Goal: Task Accomplishment & Management: Complete application form

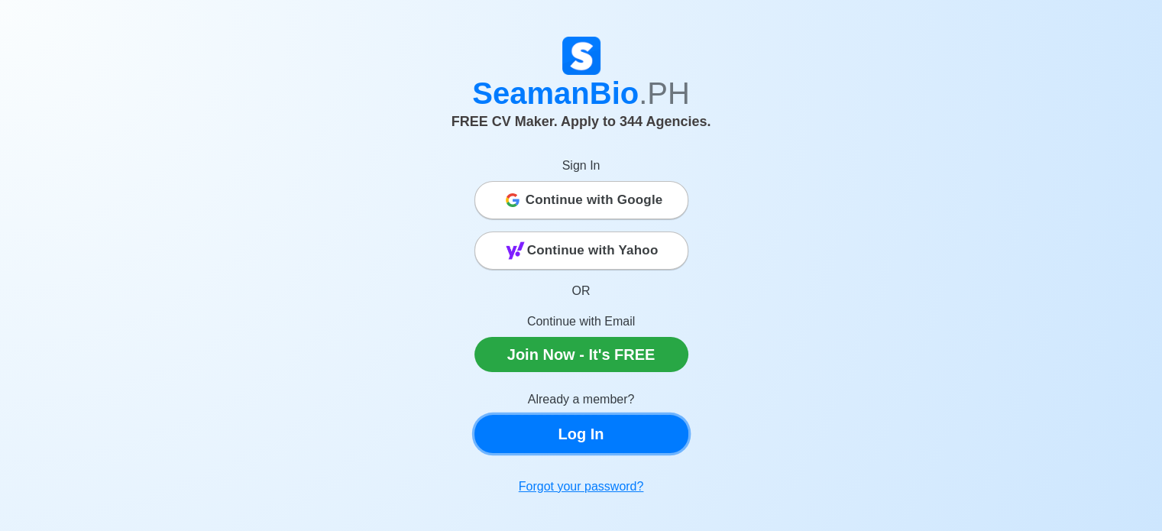
click at [643, 419] on link "Log In" at bounding box center [582, 434] width 214 height 38
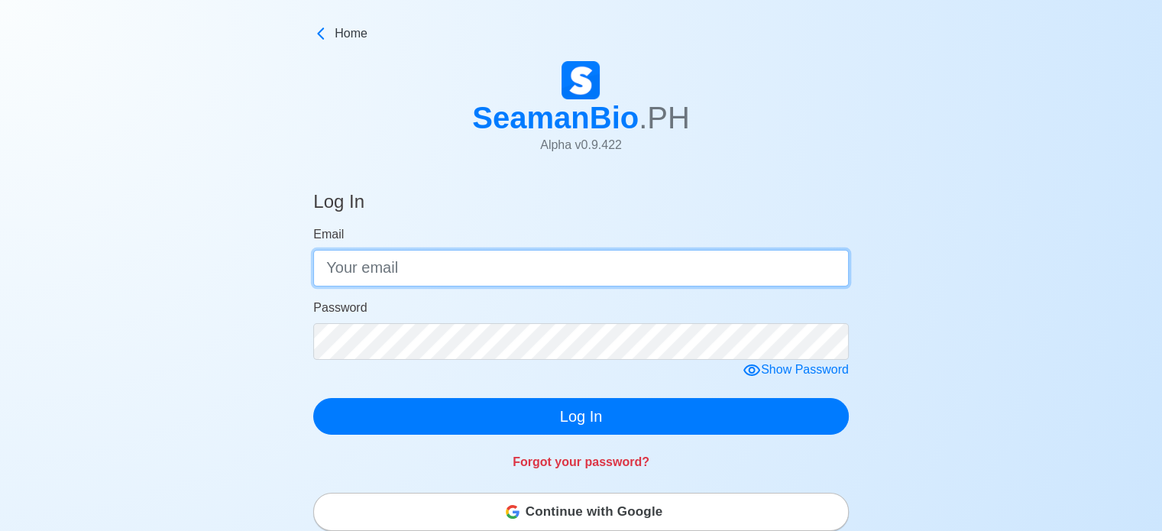
click at [559, 273] on input "Email" at bounding box center [581, 268] width 536 height 37
type input "[EMAIL_ADDRESS][DOMAIN_NAME]"
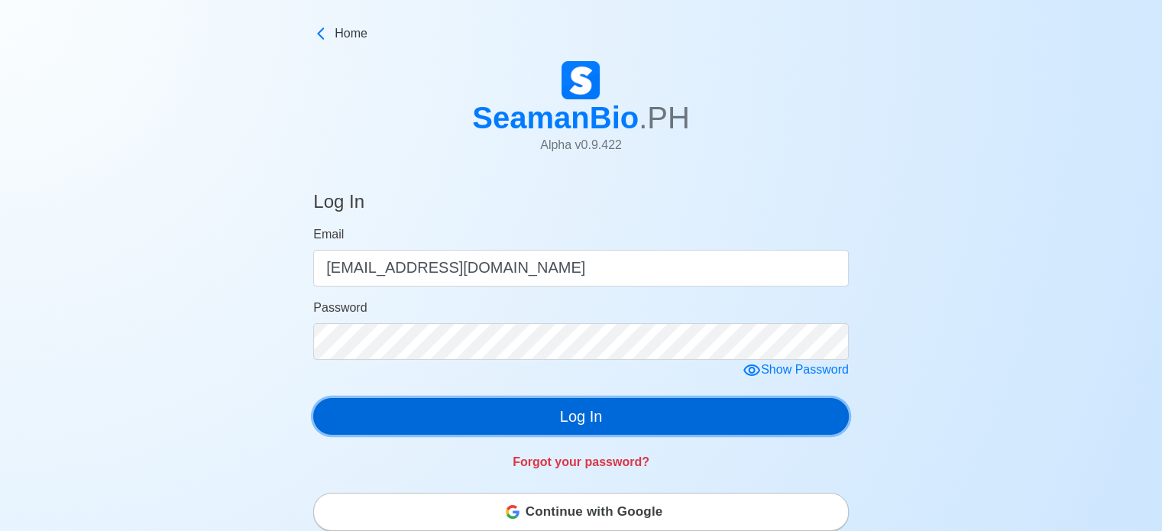
click at [594, 424] on button "Log In" at bounding box center [581, 416] width 536 height 37
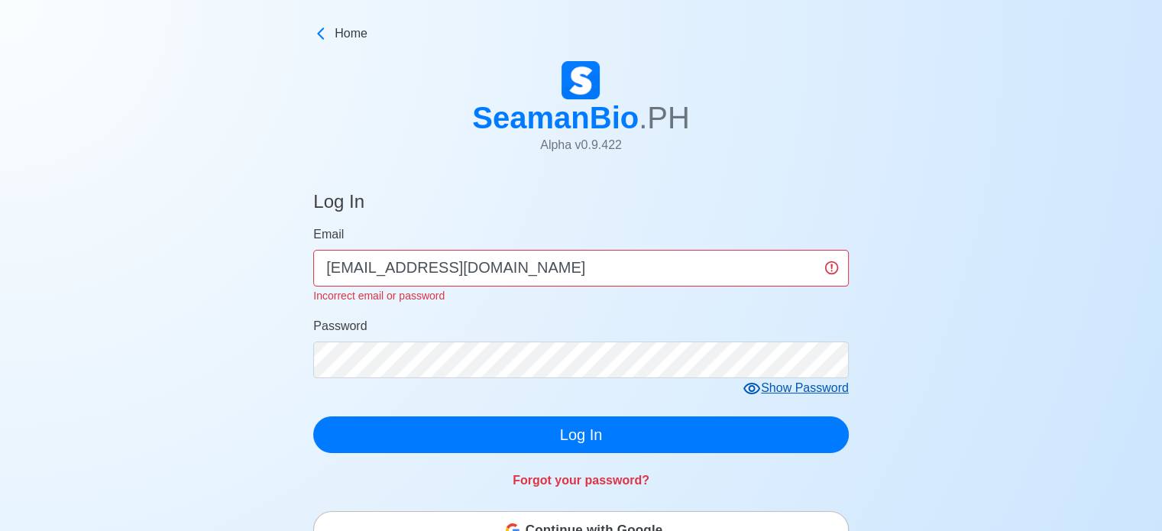
click at [789, 391] on div "Show Password" at bounding box center [796, 388] width 106 height 19
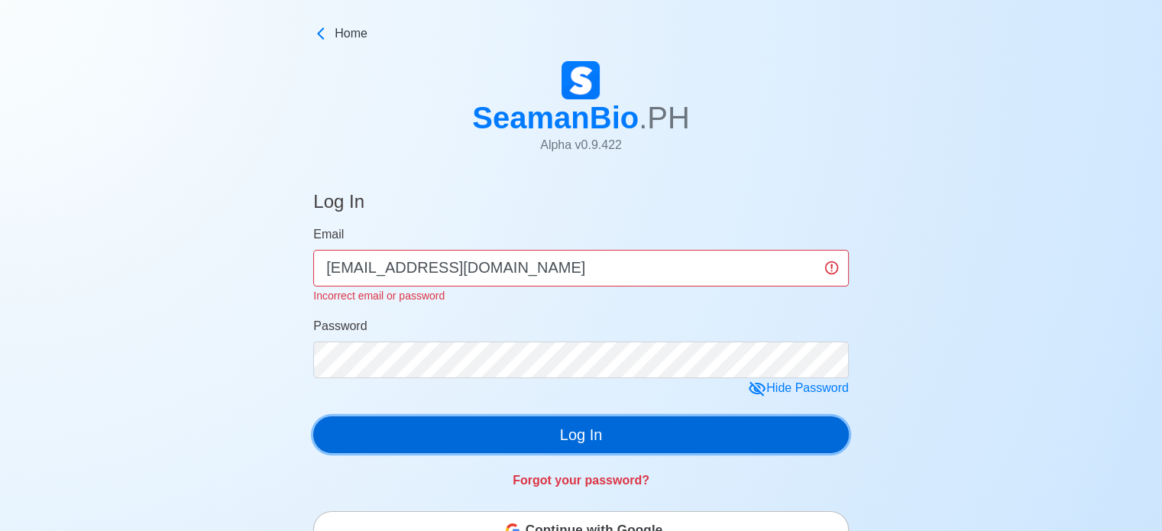
click at [526, 430] on button "Log In" at bounding box center [581, 434] width 536 height 37
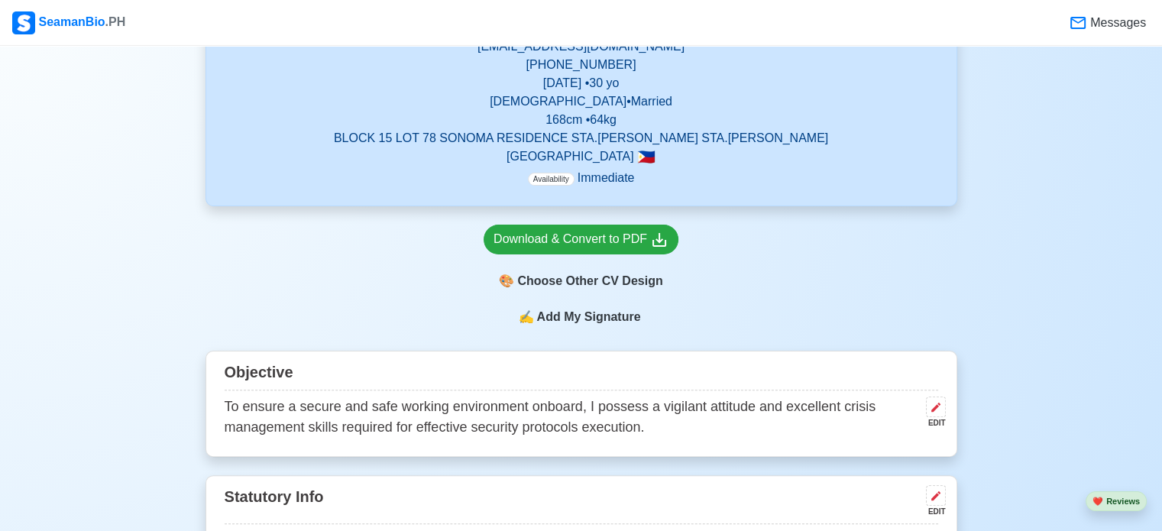
scroll to position [361, 0]
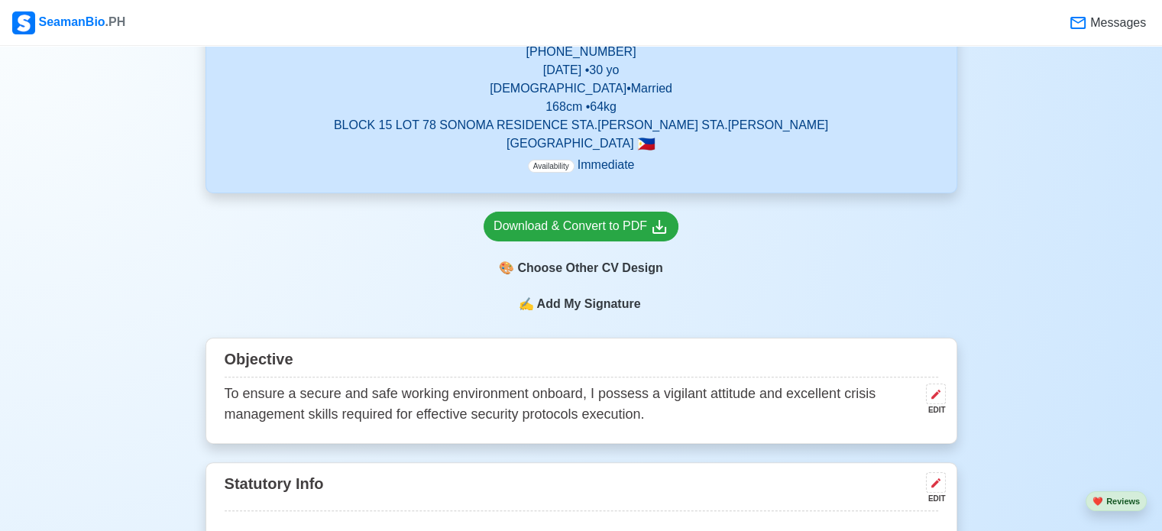
click at [613, 300] on span "Add My Signature" at bounding box center [588, 304] width 110 height 18
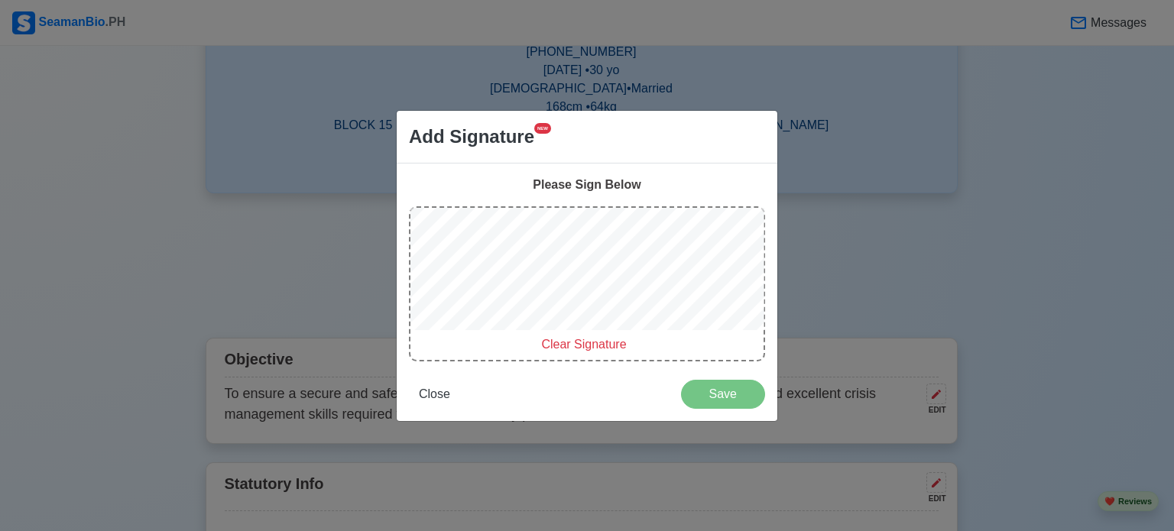
click at [569, 339] on span "Clear Signature" at bounding box center [583, 344] width 85 height 13
click at [574, 342] on span "Clear Signature" at bounding box center [583, 344] width 85 height 13
click at [575, 347] on span "Clear Signature" at bounding box center [583, 344] width 85 height 13
click at [427, 390] on span "Close" at bounding box center [434, 393] width 31 height 13
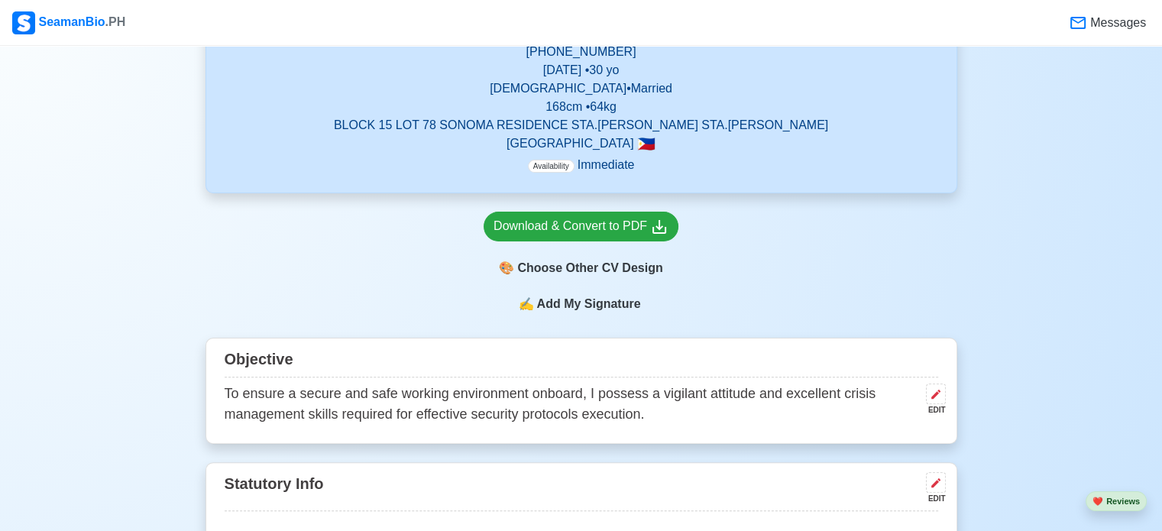
click at [607, 301] on span "Add My Signature" at bounding box center [588, 304] width 110 height 18
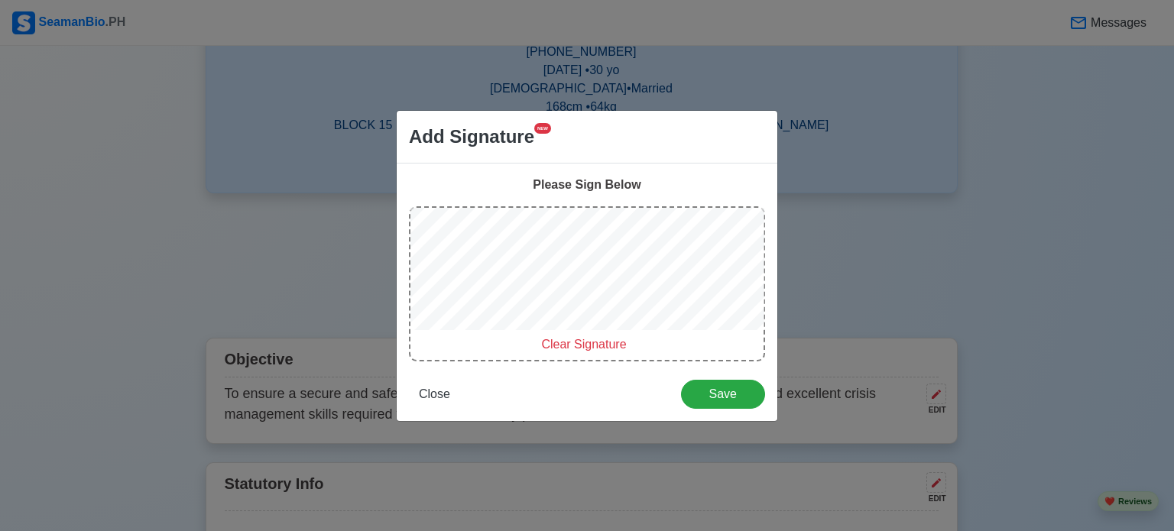
click at [589, 346] on span "Clear Signature" at bounding box center [583, 344] width 85 height 13
click at [601, 345] on span "Clear Signature" at bounding box center [583, 344] width 85 height 13
click at [559, 344] on span "Clear Signature" at bounding box center [583, 344] width 85 height 13
click at [610, 347] on span "Clear Signature" at bounding box center [583, 344] width 85 height 13
click at [437, 394] on span "Close" at bounding box center [434, 393] width 31 height 13
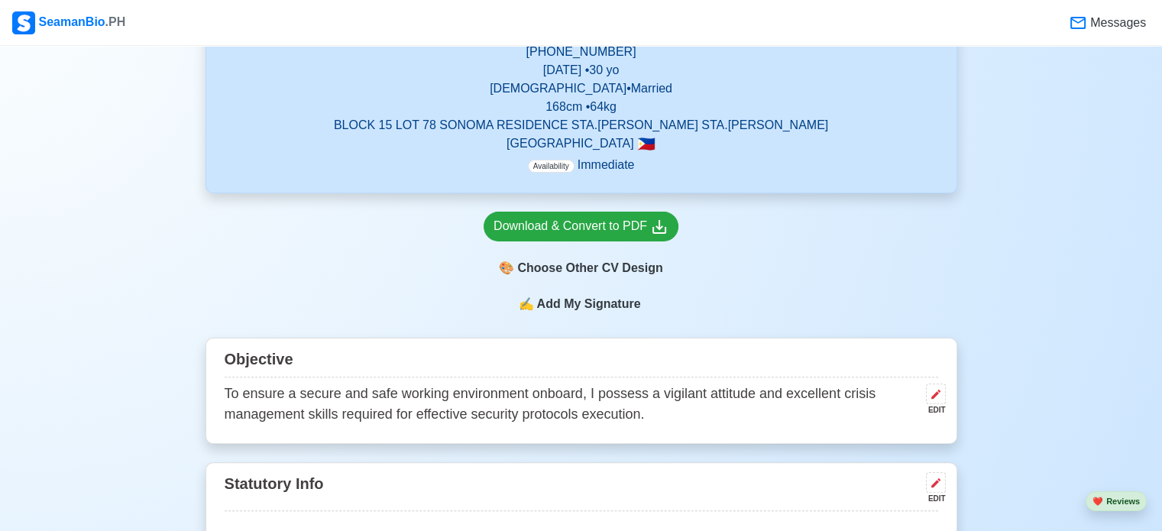
click at [565, 303] on span "Add My Signature" at bounding box center [588, 304] width 110 height 18
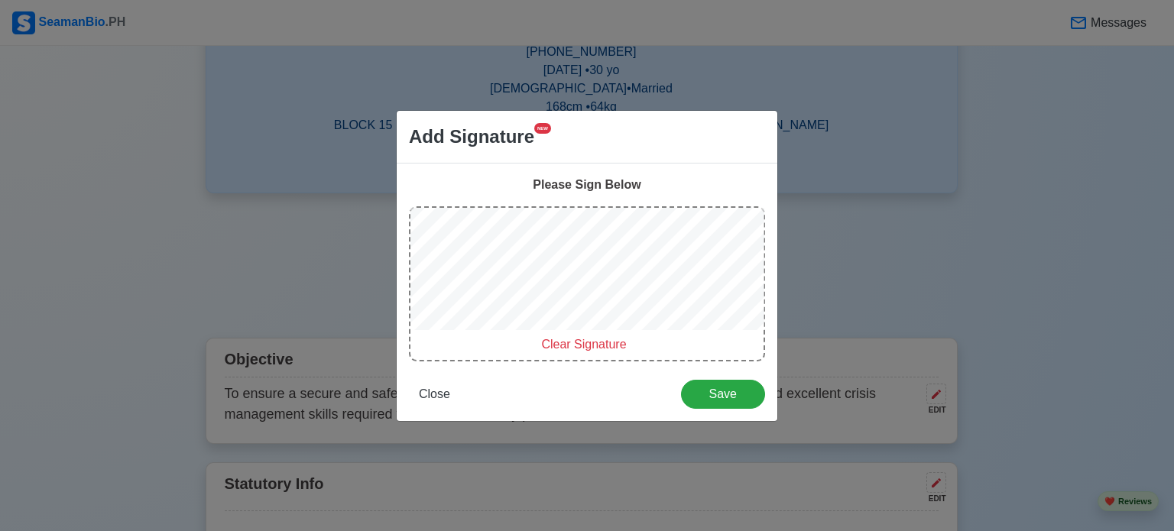
click at [532, 125] on span "Add Signature" at bounding box center [471, 137] width 125 height 28
click at [575, 342] on span "Clear Signature" at bounding box center [583, 344] width 85 height 13
click at [718, 389] on span "Save" at bounding box center [723, 393] width 64 height 13
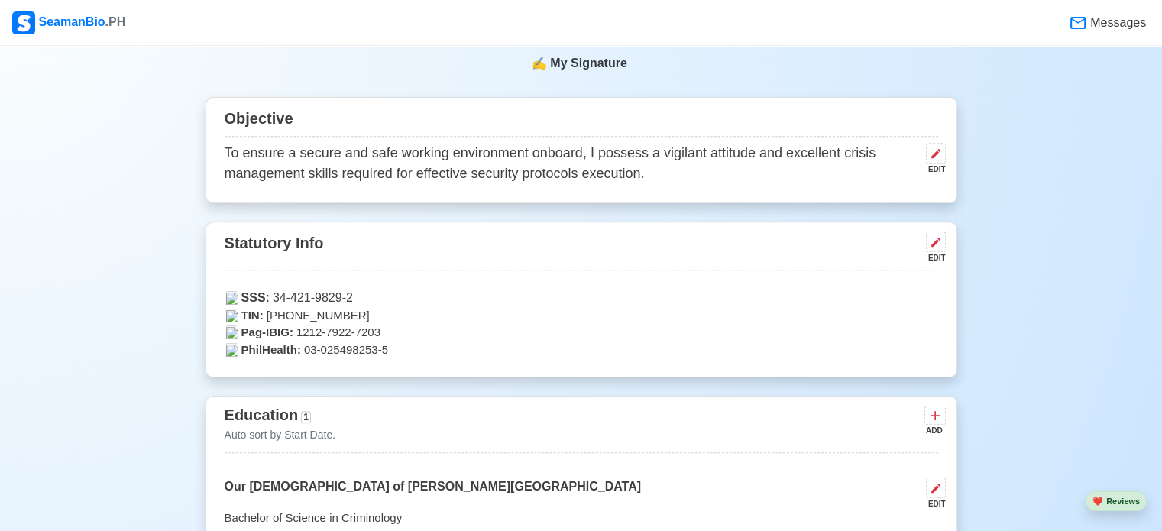
scroll to position [0, 0]
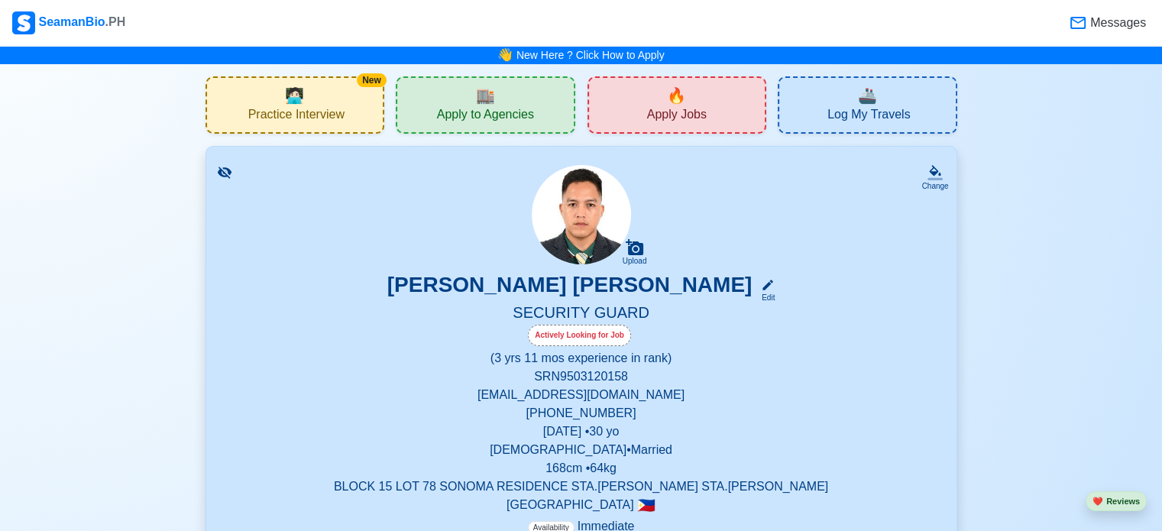
click at [665, 363] on p "(3 yrs 11 mos experience in rank)" at bounding box center [582, 358] width 714 height 18
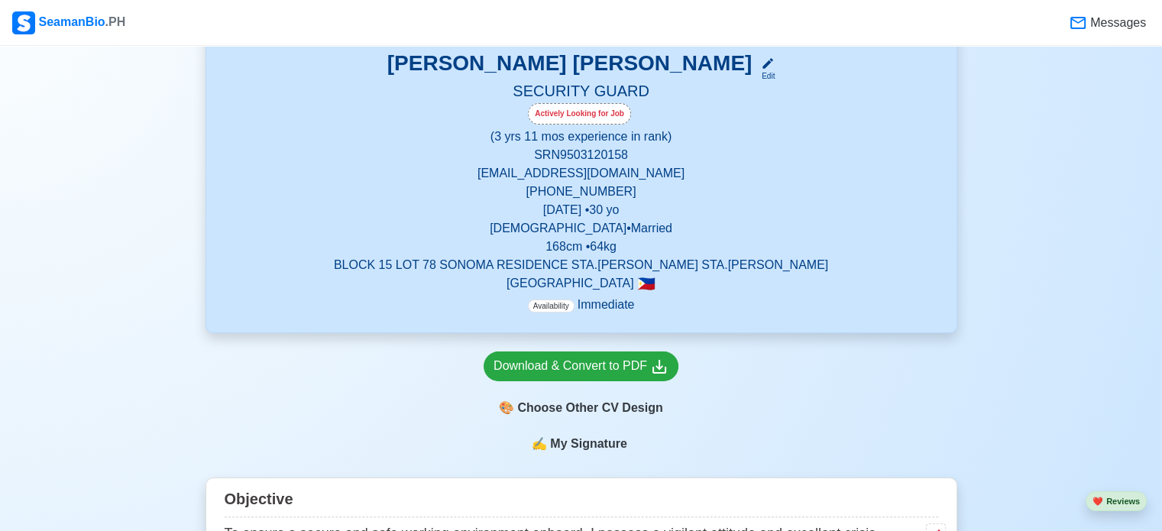
scroll to position [234, 0]
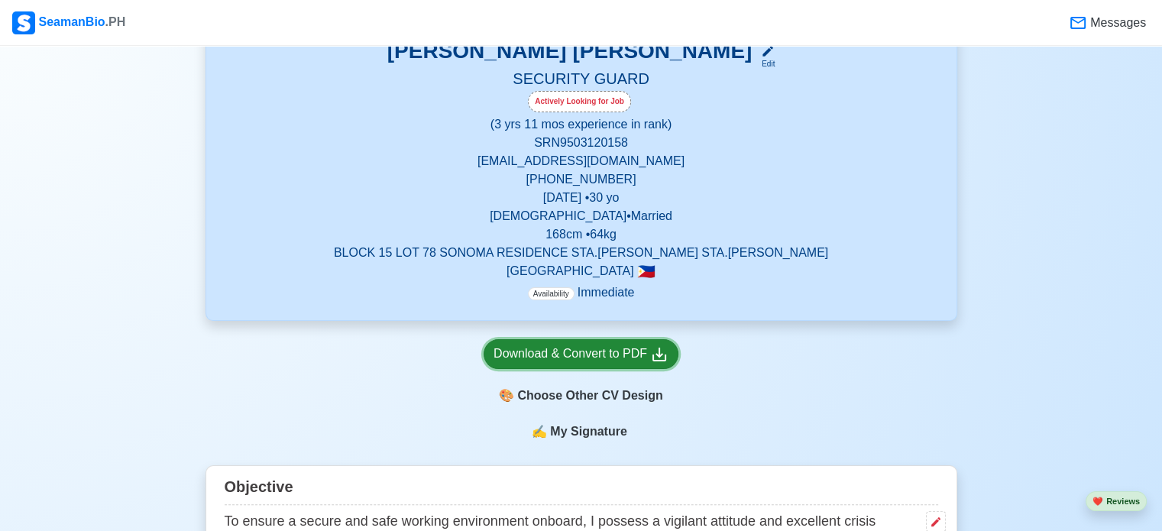
click at [606, 347] on div "Download & Convert to PDF" at bounding box center [581, 354] width 175 height 19
click at [613, 355] on div "Download & Convert to PDF" at bounding box center [581, 354] width 175 height 19
click at [1151, 520] on div at bounding box center [1151, 520] width 0 height 0
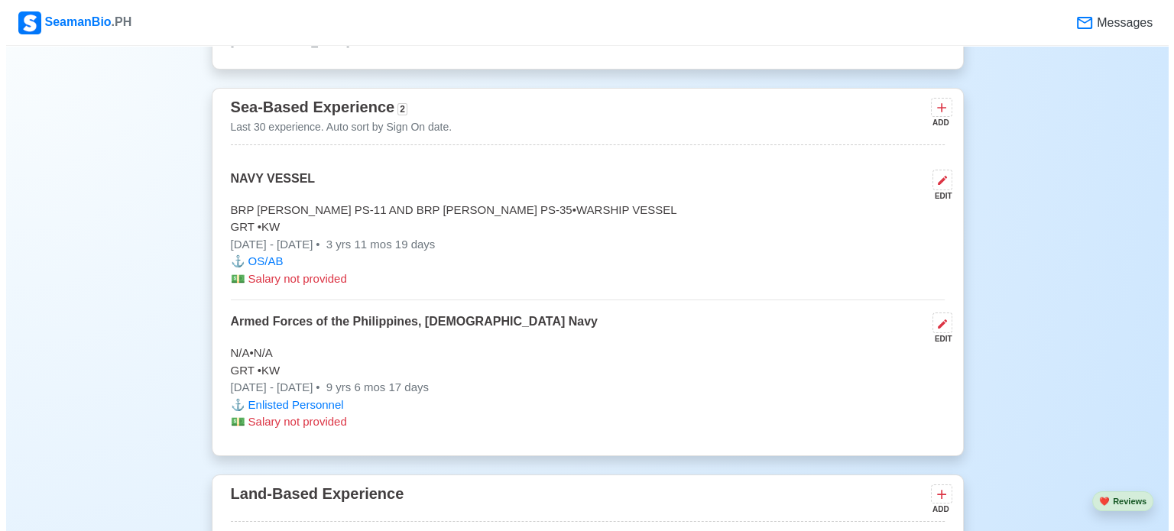
scroll to position [3750, 0]
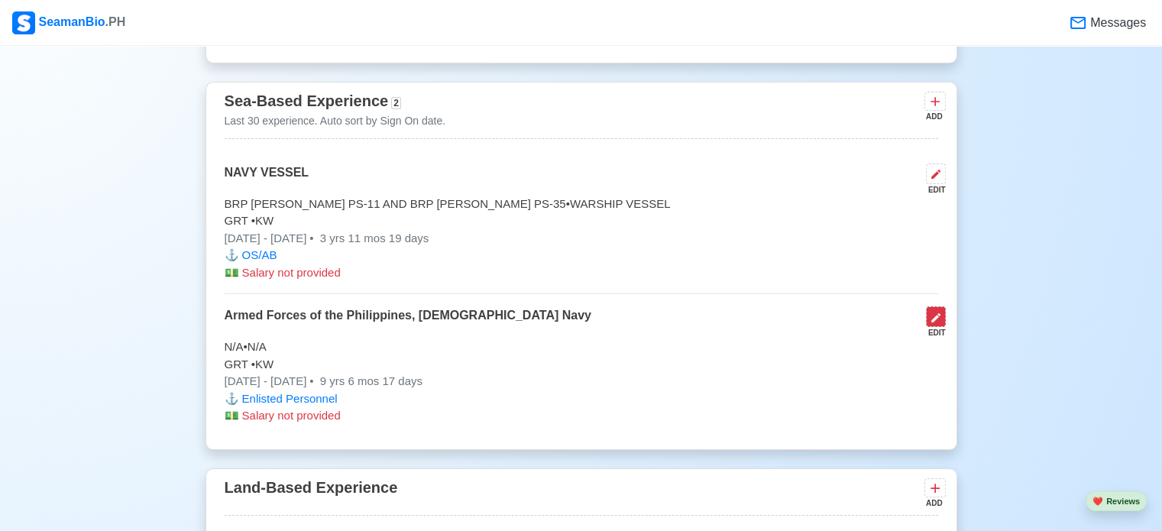
click at [943, 312] on button at bounding box center [936, 316] width 20 height 21
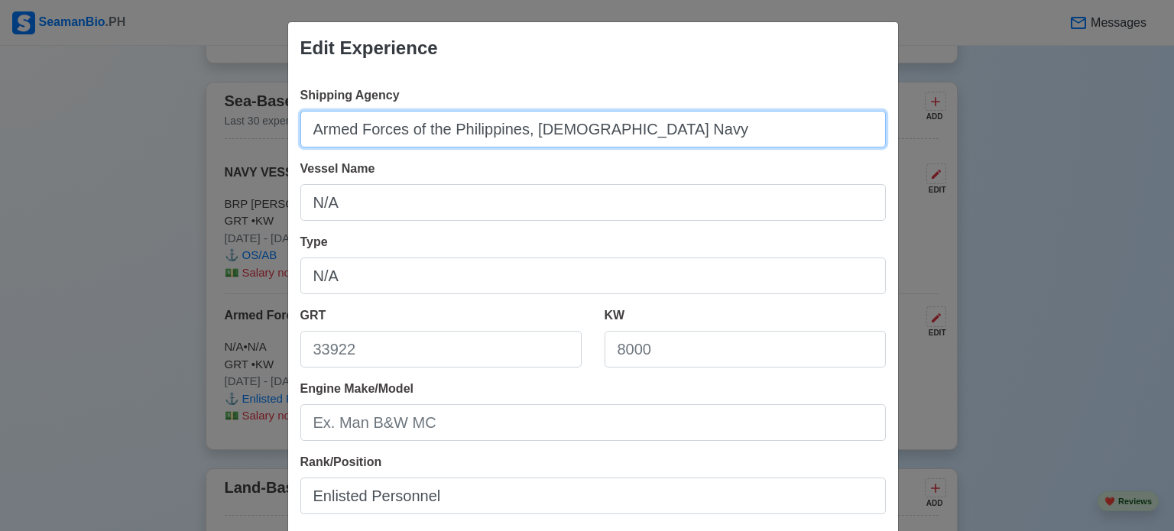
drag, startPoint x: 634, startPoint y: 135, endPoint x: 268, endPoint y: 181, distance: 368.9
click at [268, 181] on div "Edit Experience Shipping Agency Armed Forces of the [GEOGRAPHIC_DATA], [DEMOGRA…" at bounding box center [587, 265] width 1174 height 531
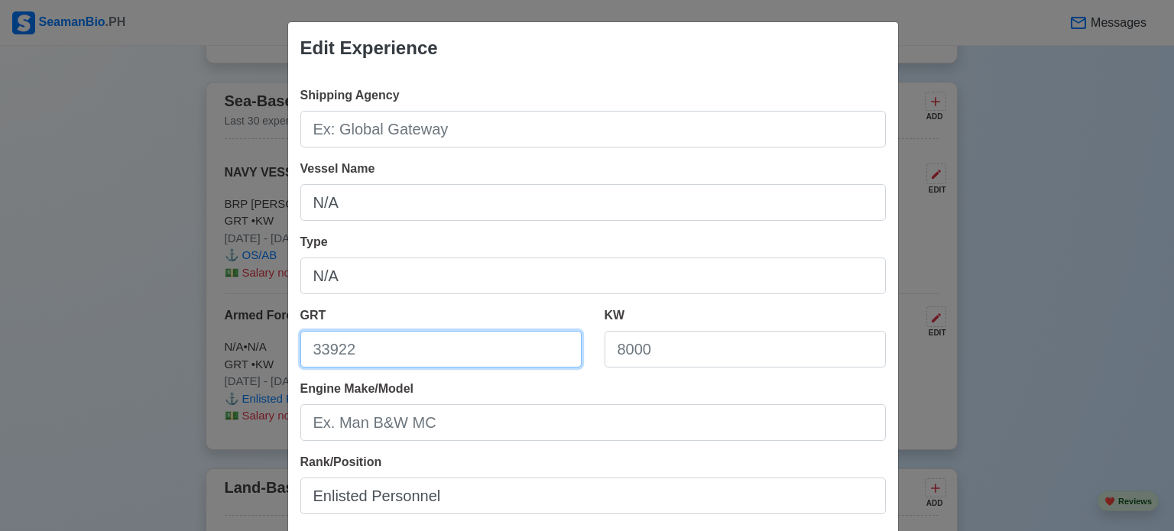
click at [470, 350] on input "GRT" at bounding box center [440, 349] width 281 height 37
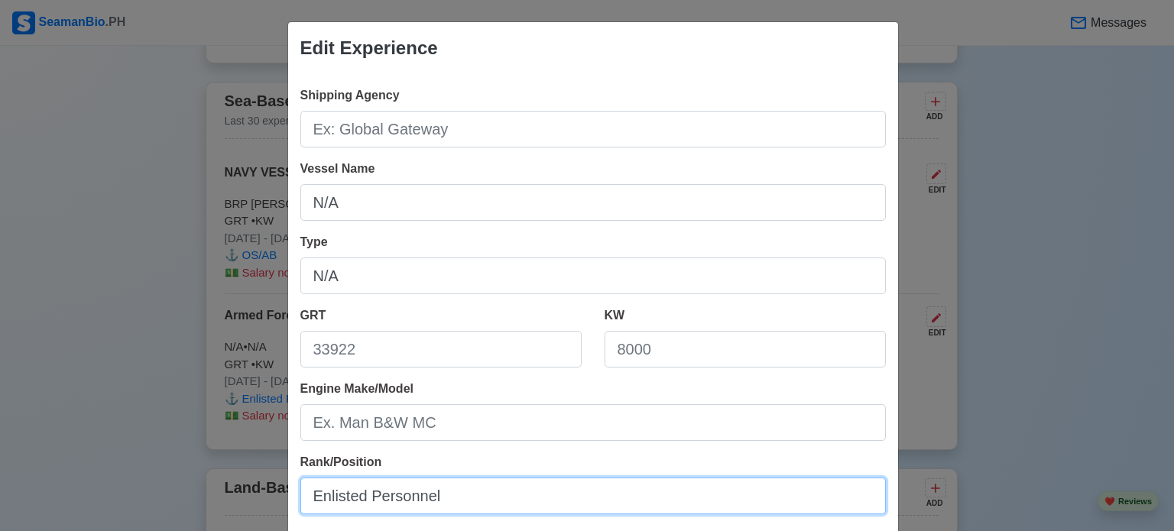
click at [679, 505] on input "Enlisted Personnel" at bounding box center [592, 496] width 585 height 37
type input "E"
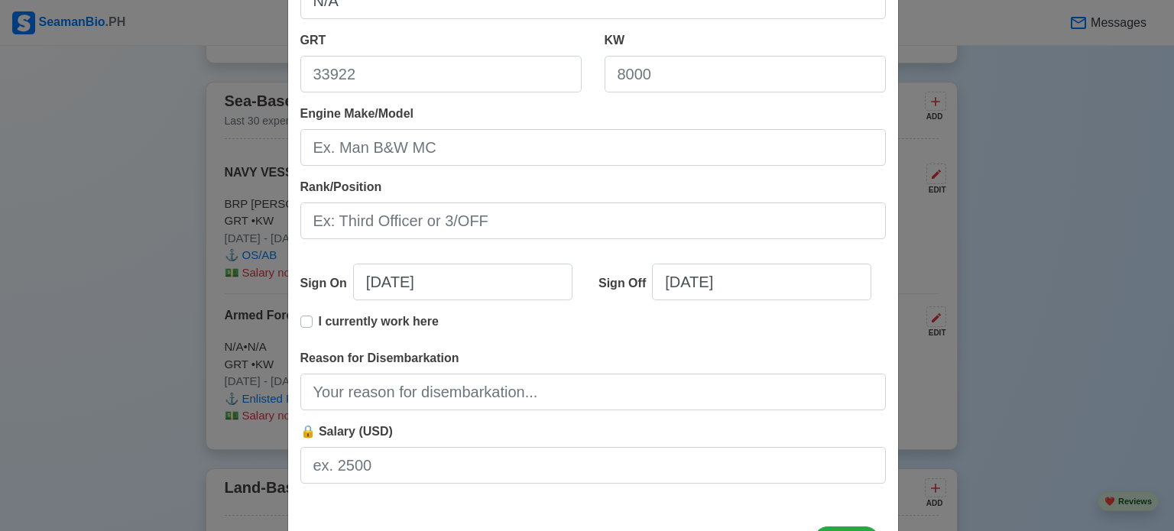
scroll to position [280, 0]
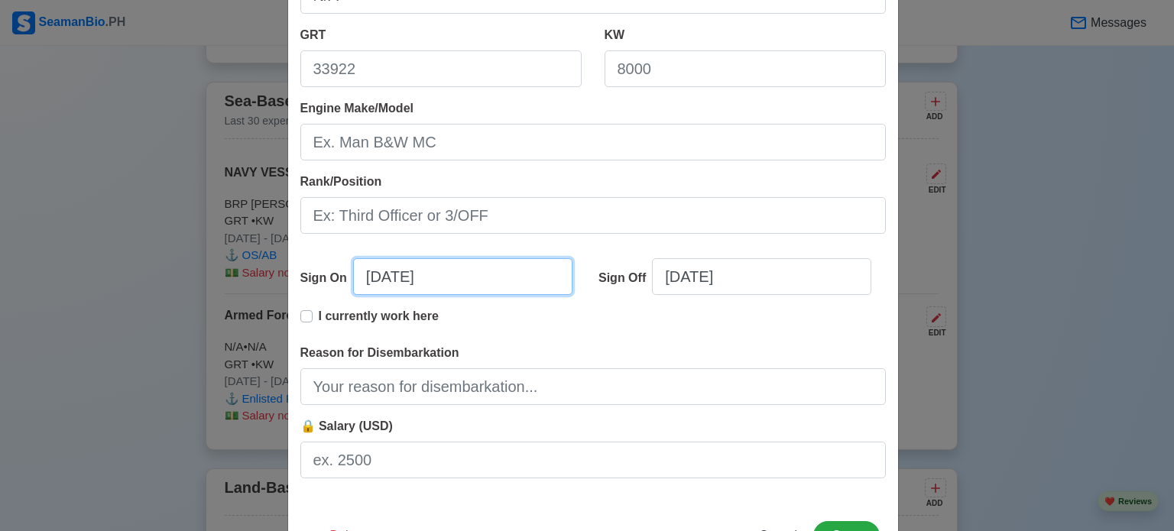
select select "****"
select select "********"
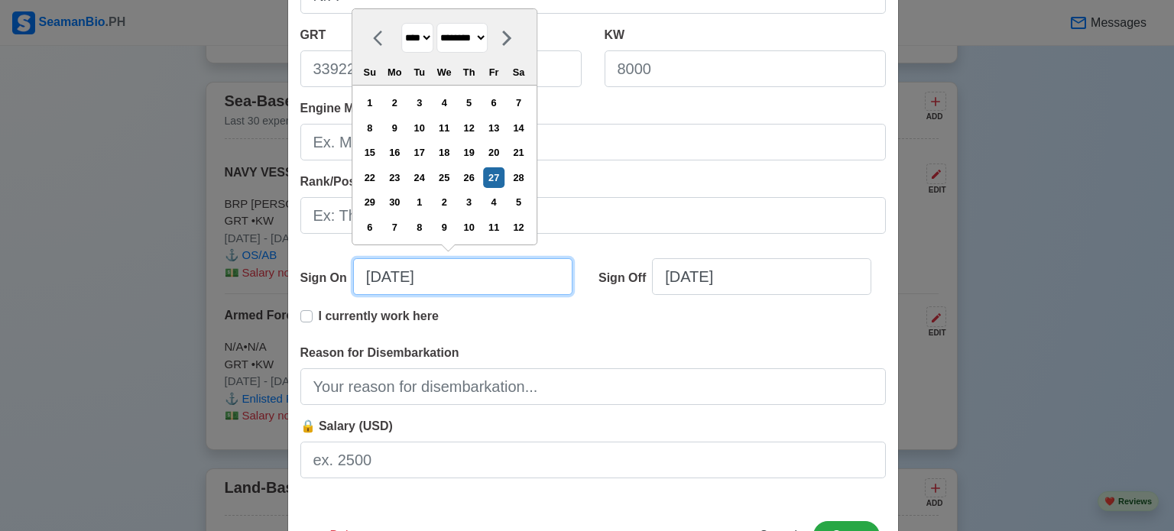
drag, startPoint x: 458, startPoint y: 268, endPoint x: 358, endPoint y: 283, distance: 102.0
click at [358, 283] on input "[DATE]" at bounding box center [462, 276] width 219 height 37
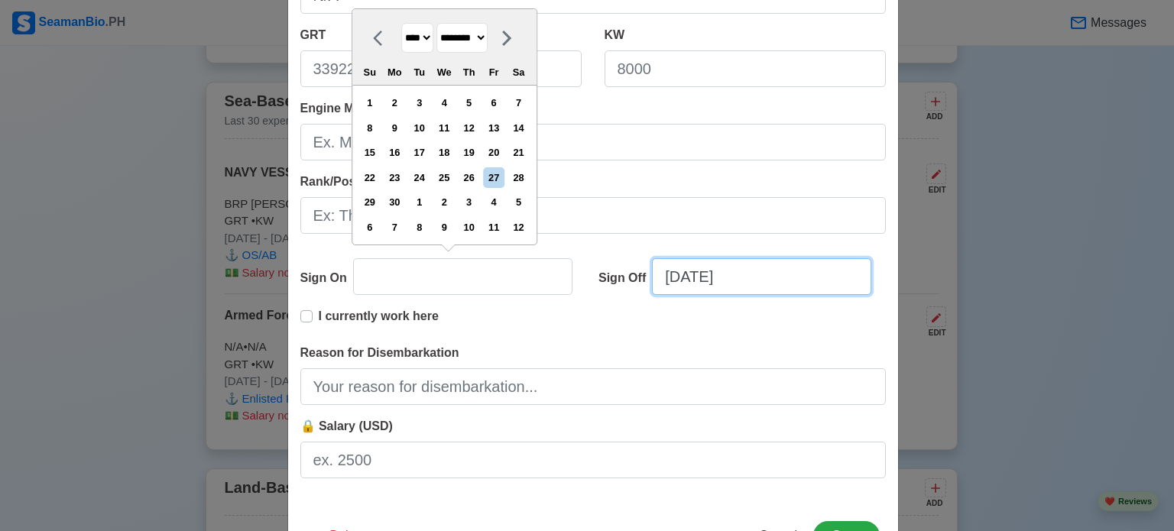
type input "[DATE]"
select select "****"
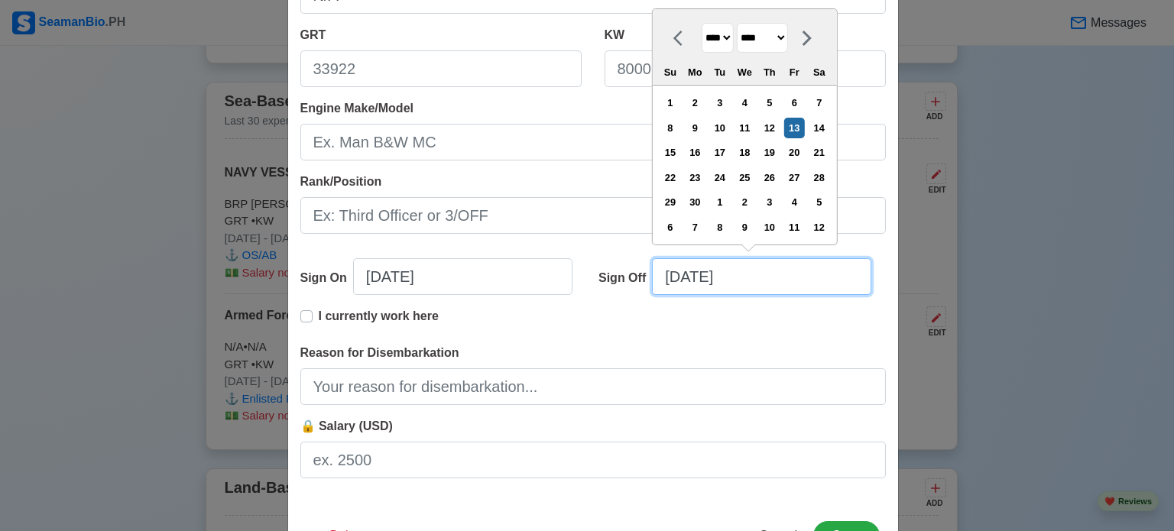
click at [791, 274] on input "[DATE]" at bounding box center [761, 276] width 219 height 37
type input "[DATE]"
select select "****"
type input "06/13/2"
select select "****"
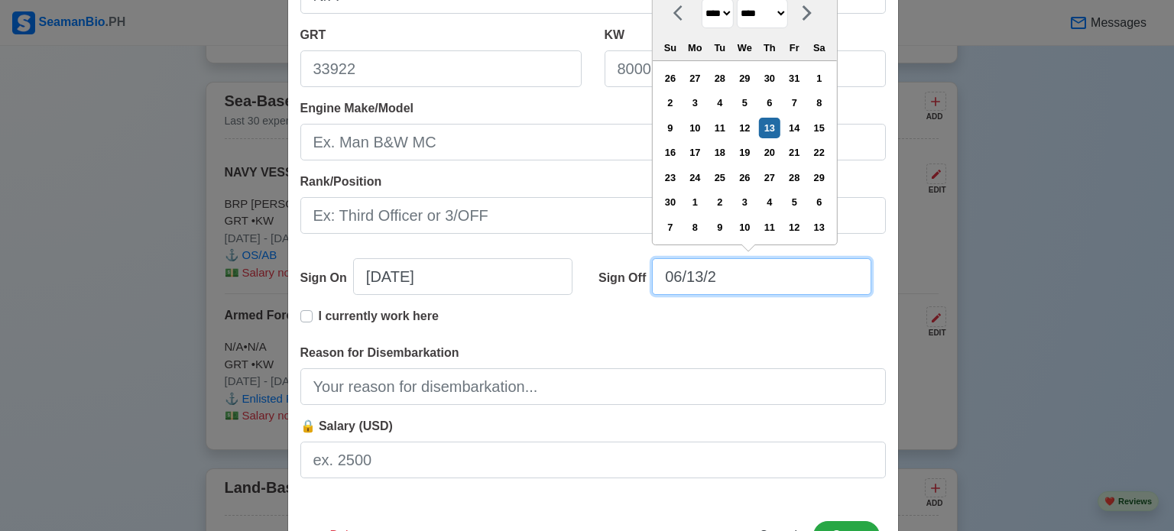
type input "06/13/"
select select "****"
type input "0"
select select "****"
select select "*******"
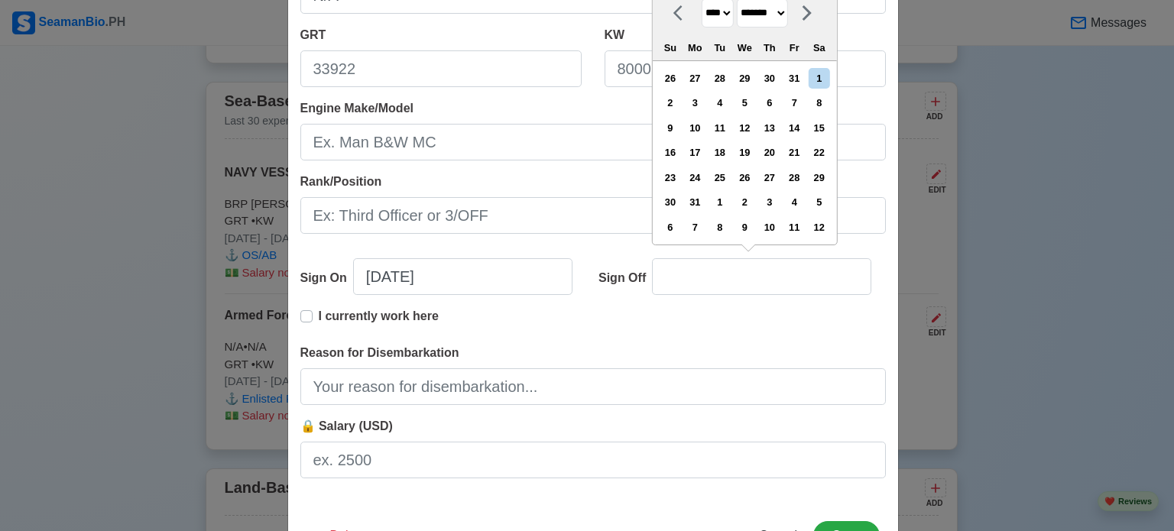
type input "[DATE]"
click at [960, 277] on div "Edit Experience Shipping Agency Vessel Name N/A Type N/A GRT KW Engine Make/Mod…" at bounding box center [587, 265] width 1174 height 531
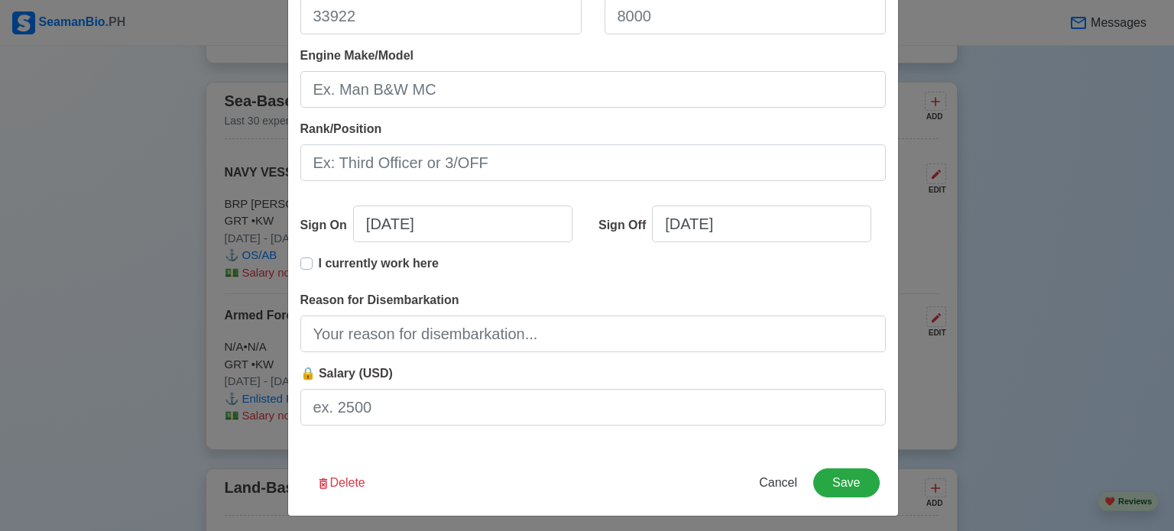
scroll to position [339, 0]
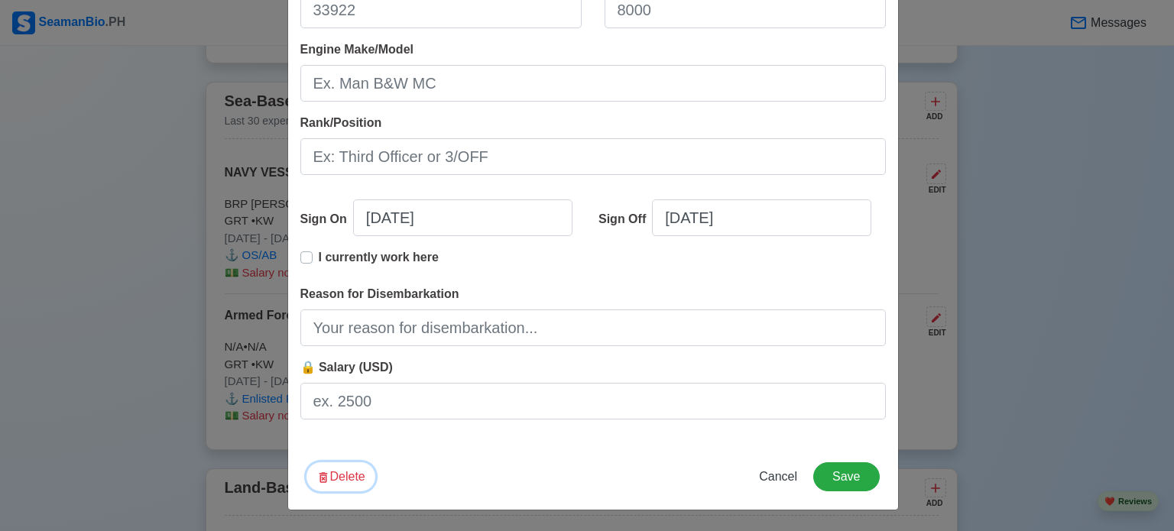
click at [349, 466] on button "Delete" at bounding box center [340, 476] width 69 height 29
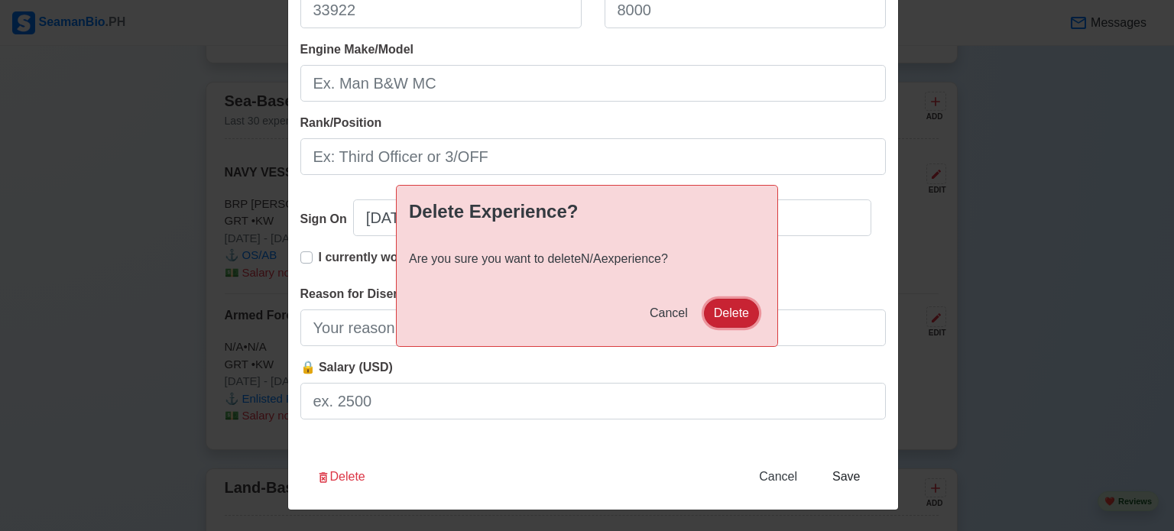
click at [721, 304] on button "Delete" at bounding box center [731, 313] width 55 height 29
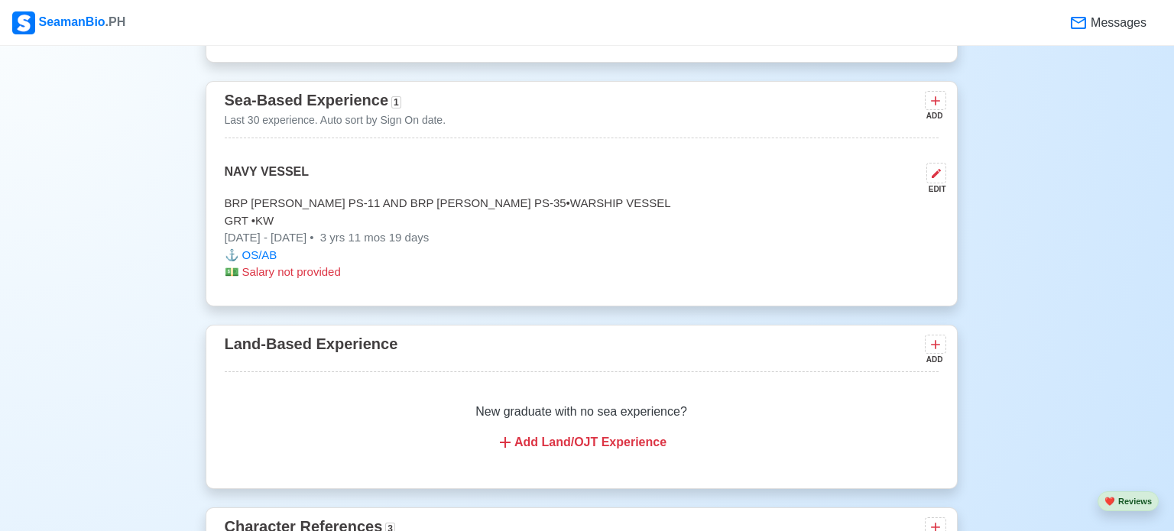
scroll to position [3748, 0]
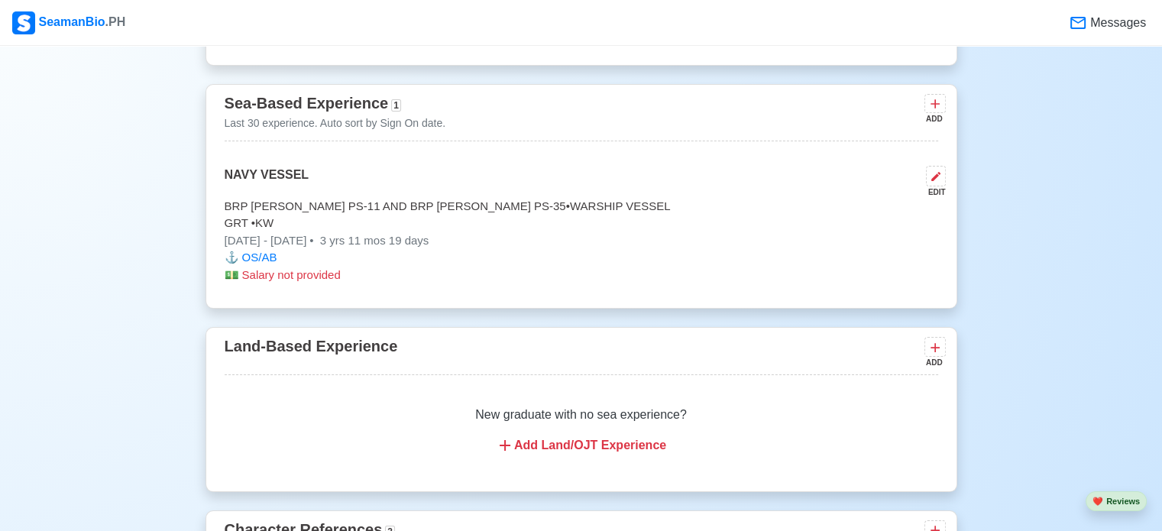
click at [610, 436] on div "Add Land/OJT Experience" at bounding box center [581, 445] width 677 height 18
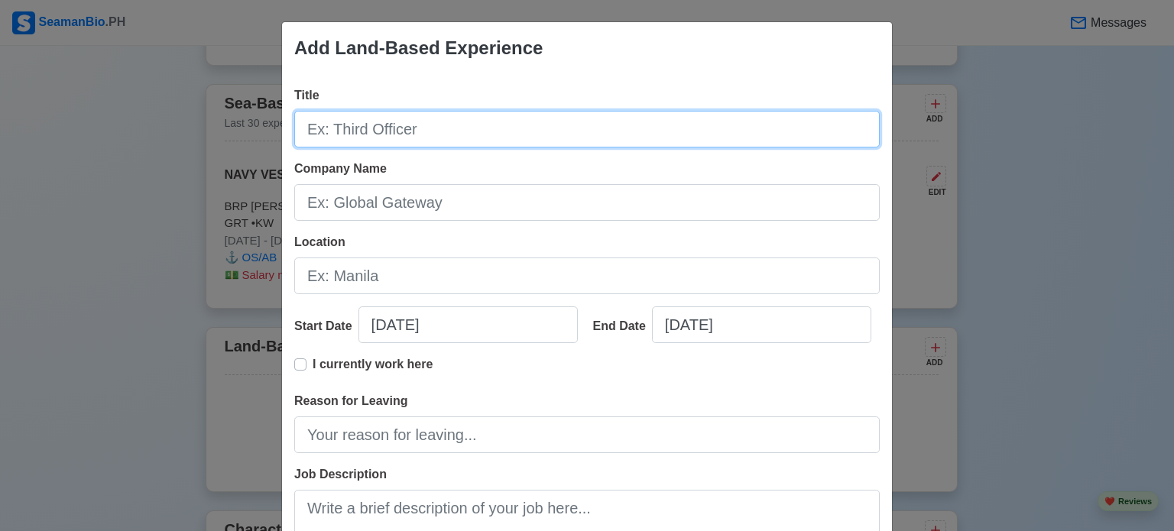
click at [475, 133] on input "Title" at bounding box center [586, 129] width 585 height 37
type input "A"
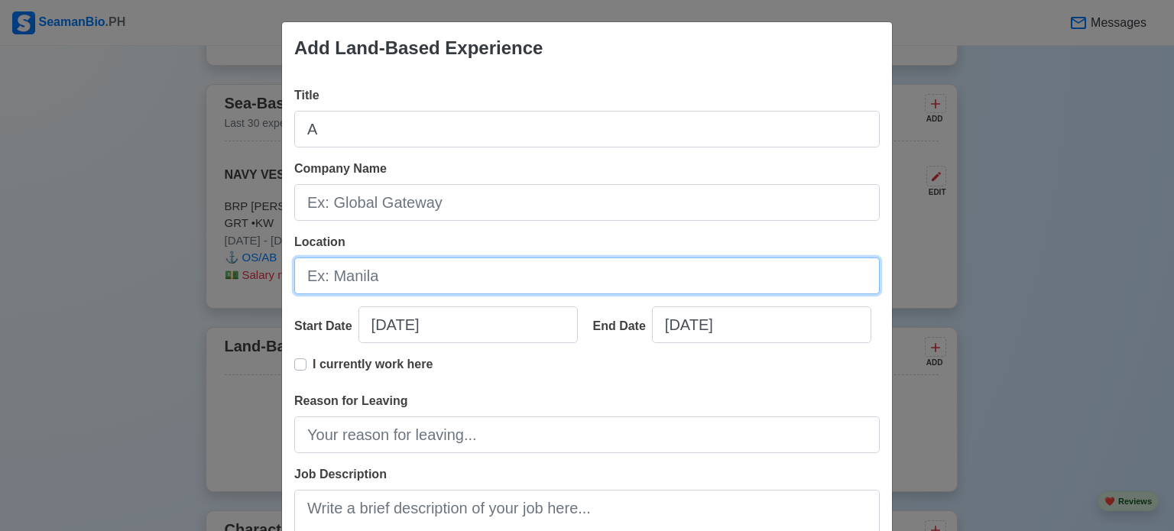
click at [577, 263] on input "Location" at bounding box center [586, 276] width 585 height 37
type input "r"
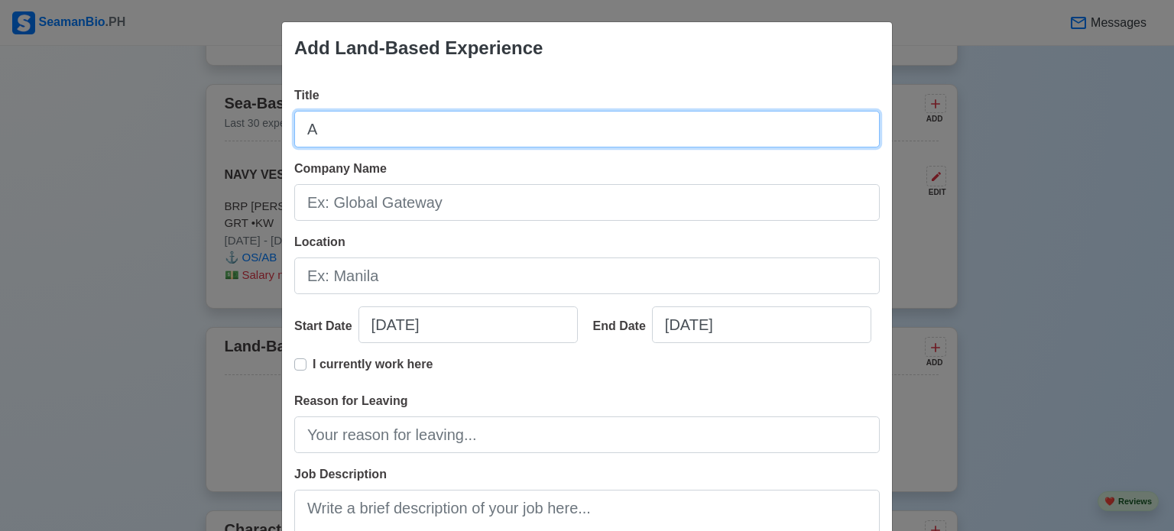
click at [536, 128] on input "A" at bounding box center [586, 129] width 585 height 37
type input "Enlisted Personnel"
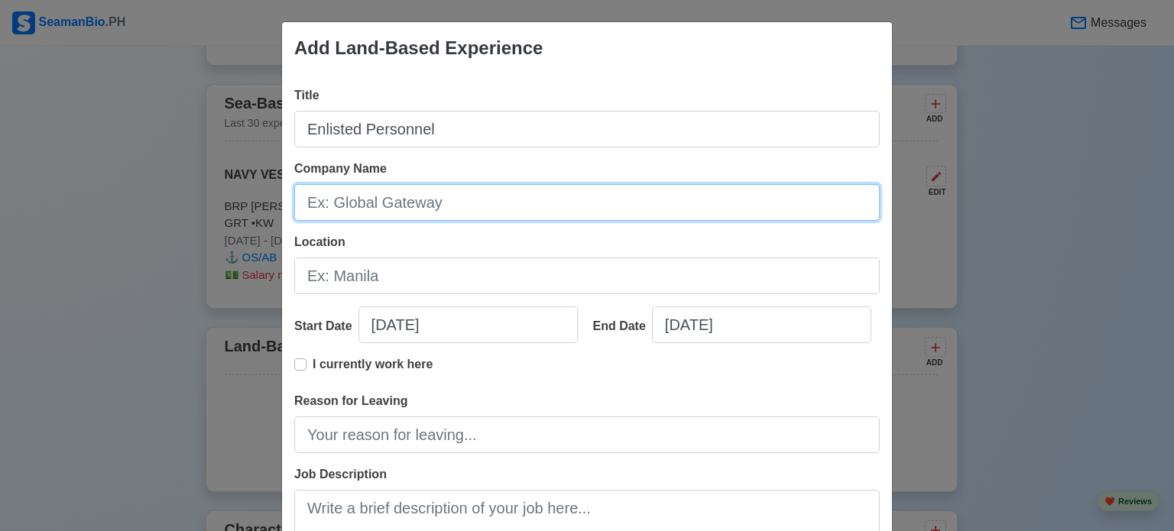
click at [501, 212] on input "Company Name" at bounding box center [586, 202] width 585 height 37
click at [300, 206] on input "Armed Forces of the [GEOGRAPHIC_DATA]" at bounding box center [586, 202] width 585 height 37
type input "[DEMOGRAPHIC_DATA] Navy,Armed Forces of the [GEOGRAPHIC_DATA]"
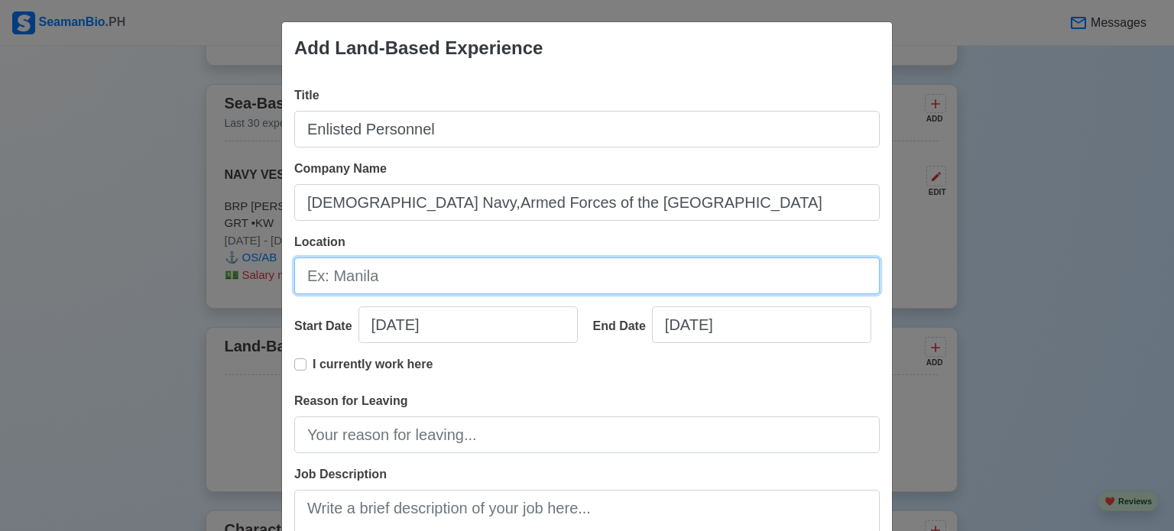
click at [340, 286] on input "Location" at bounding box center [586, 276] width 585 height 37
type input "C"
click at [327, 272] on input "NBHC" at bounding box center [586, 276] width 585 height 37
click at [348, 280] on input "NBHA Cavite" at bounding box center [586, 276] width 585 height 37
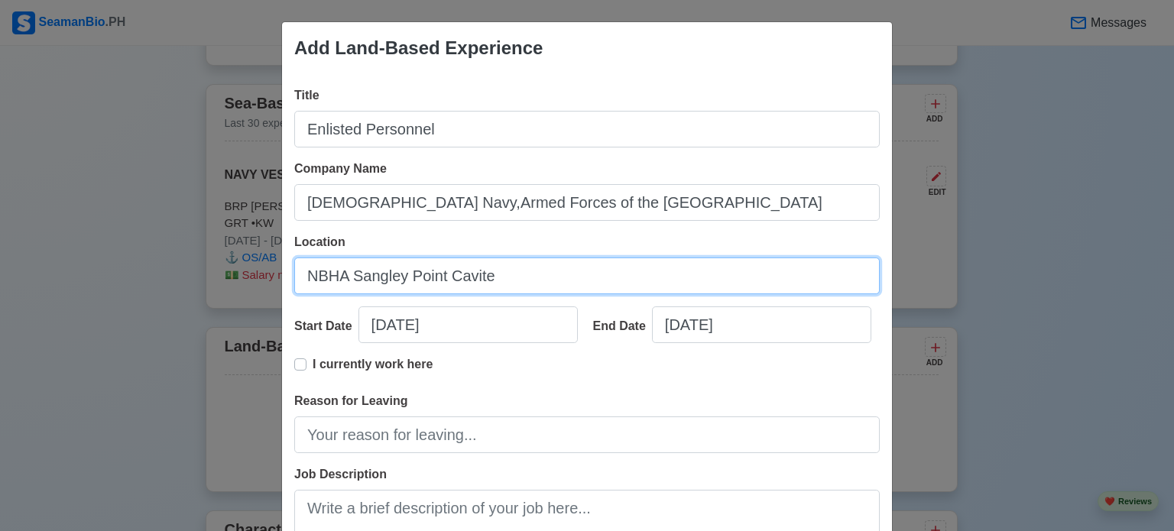
click at [344, 282] on input "NBHA Sangley Point Cavite" at bounding box center [586, 276] width 585 height 37
click at [438, 280] on input "NBHA Sangley Point Cavite" at bounding box center [586, 276] width 585 height 37
click at [494, 277] on input "NBHA Sangley Point, [GEOGRAPHIC_DATA]" at bounding box center [586, 276] width 585 height 37
type input "NBHA [GEOGRAPHIC_DATA], [GEOGRAPHIC_DATA]"
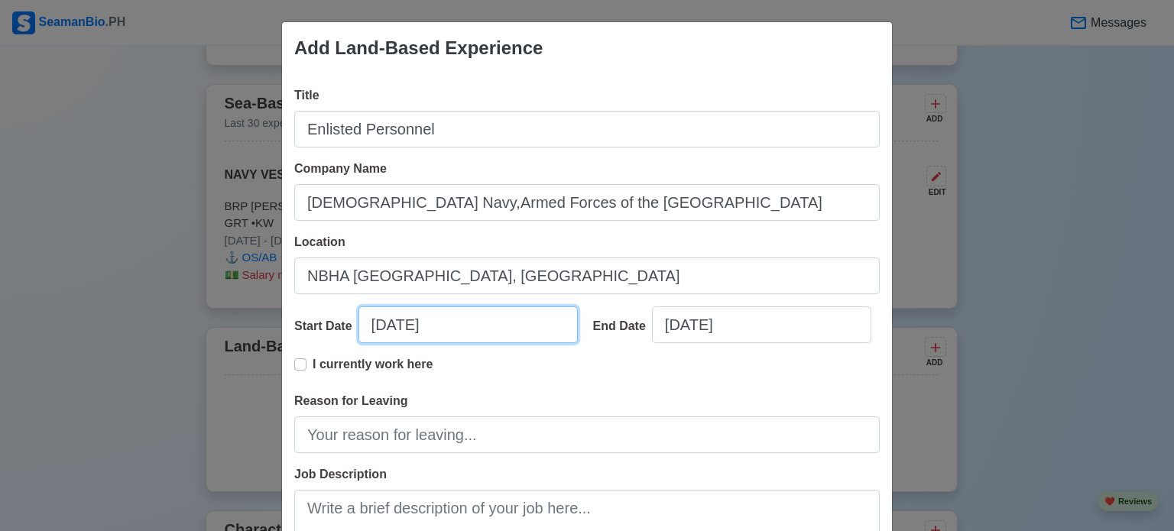
select select "****"
select select "*******"
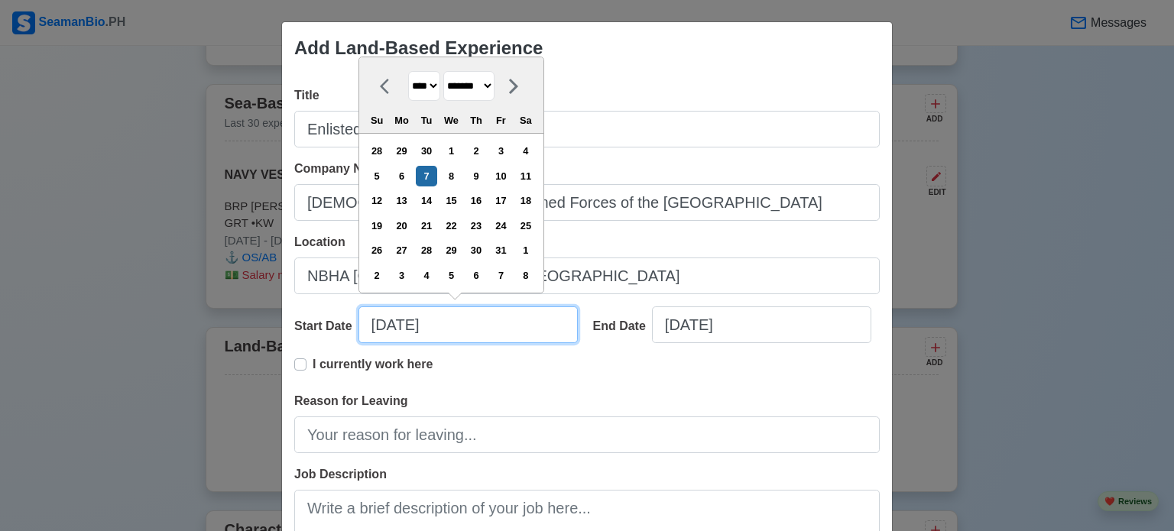
click at [381, 325] on input "[DATE]" at bounding box center [467, 324] width 219 height 37
type input "[DATE]"
select select "*******"
type input "[DATE]"
select select "********"
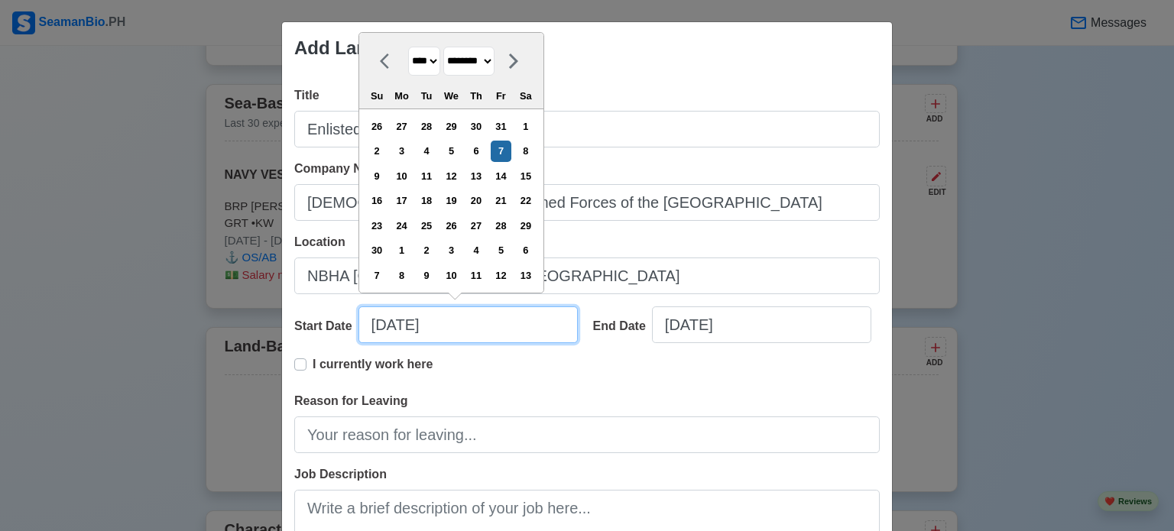
type input "[DATE]"
click at [430, 63] on select "**** **** **** **** **** **** **** **** **** **** **** **** **** **** **** ****…" at bounding box center [424, 62] width 32 height 30
select select "****"
click at [408, 72] on select "**** **** **** **** **** **** **** **** **** **** **** **** **** **** **** ****…" at bounding box center [424, 62] width 32 height 30
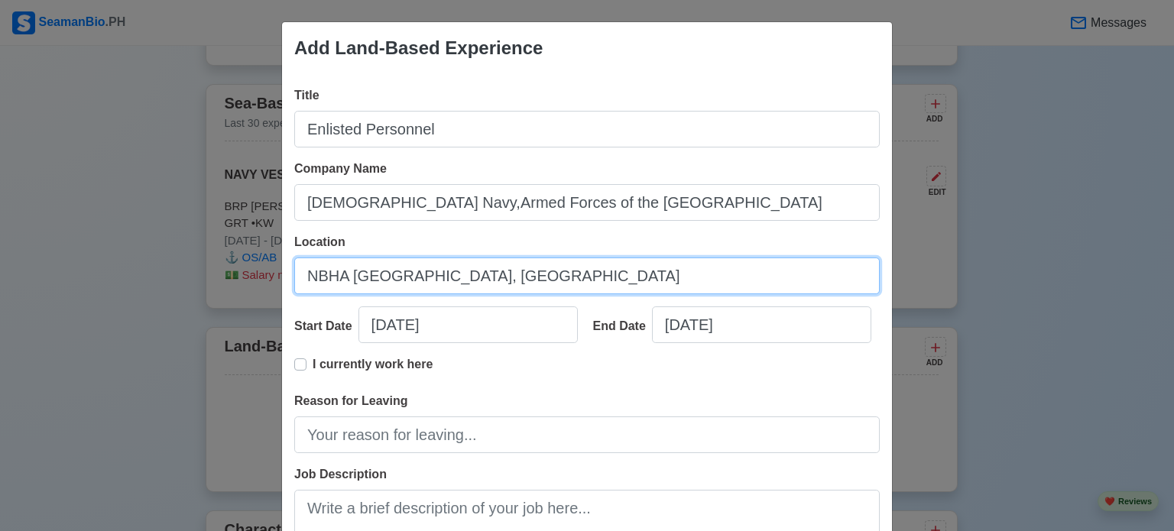
drag, startPoint x: 617, startPoint y: 288, endPoint x: 672, endPoint y: 328, distance: 68.5
click at [672, 328] on div "Title Enlisted Personnel Company Name [DEMOGRAPHIC_DATA] Navy,Armed Forces of t…" at bounding box center [587, 369] width 610 height 590
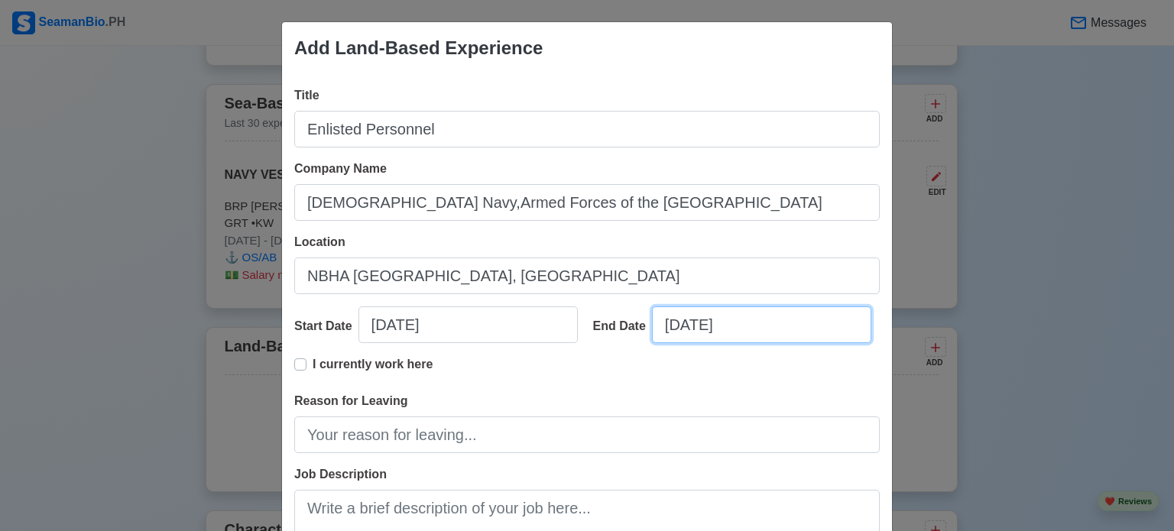
select select "****"
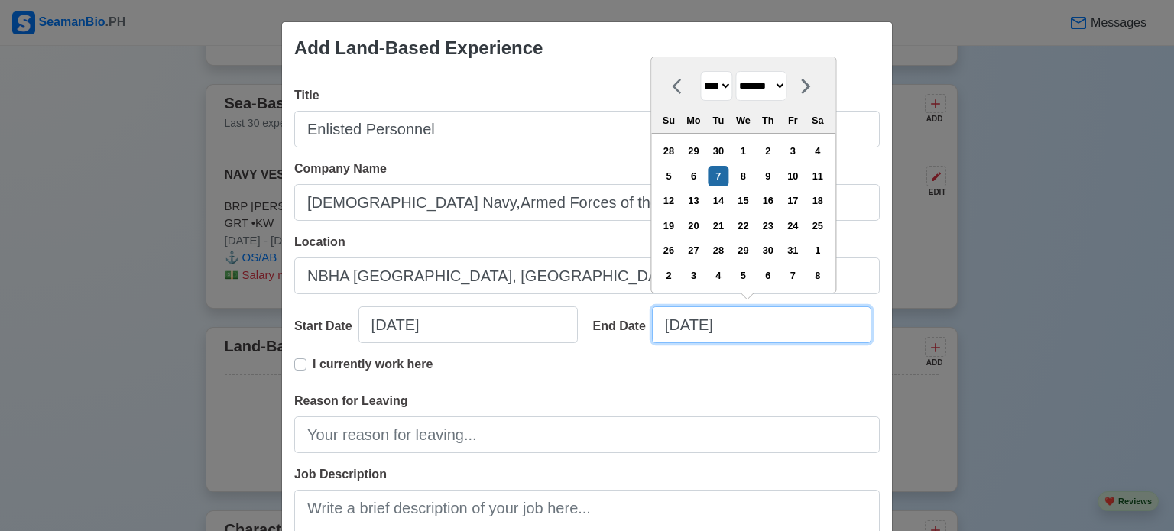
click at [672, 328] on input "[DATE]" at bounding box center [761, 324] width 219 height 37
click at [786, 89] on select "******* ******** ***** ***** *** **** **** ****** ********* ******* ******** **…" at bounding box center [760, 86] width 51 height 30
select select "****"
click at [735, 72] on select "******* ******** ***** ***** *** **** **** ****** ********* ******* ******** **…" at bounding box center [760, 86] width 51 height 30
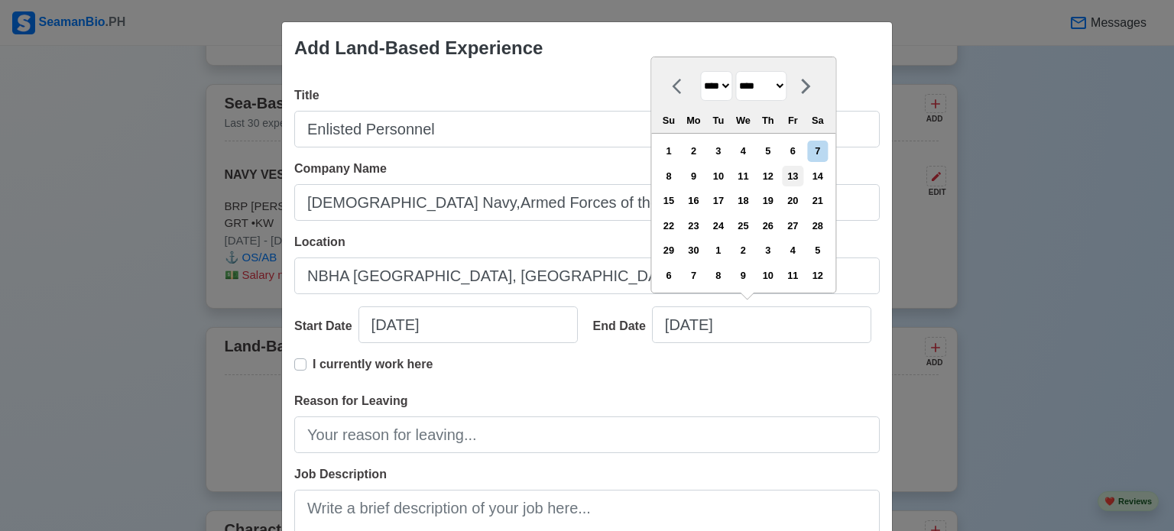
click at [795, 177] on div "13" at bounding box center [792, 176] width 21 height 21
type input "[DATE]"
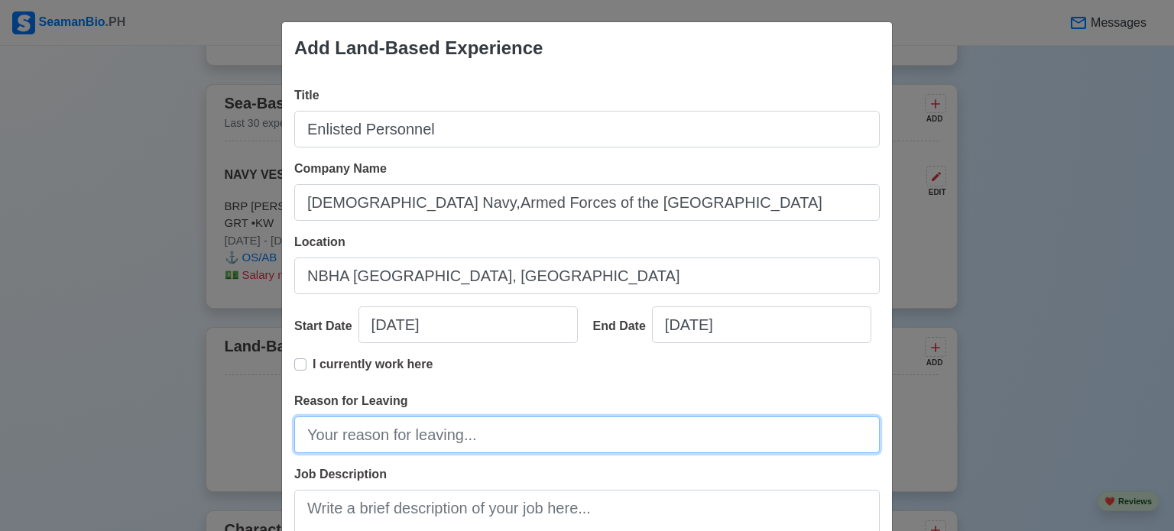
click at [467, 436] on input "Reason for Leaving" at bounding box center [586, 434] width 585 height 37
type input "Looking for a better opportunity."
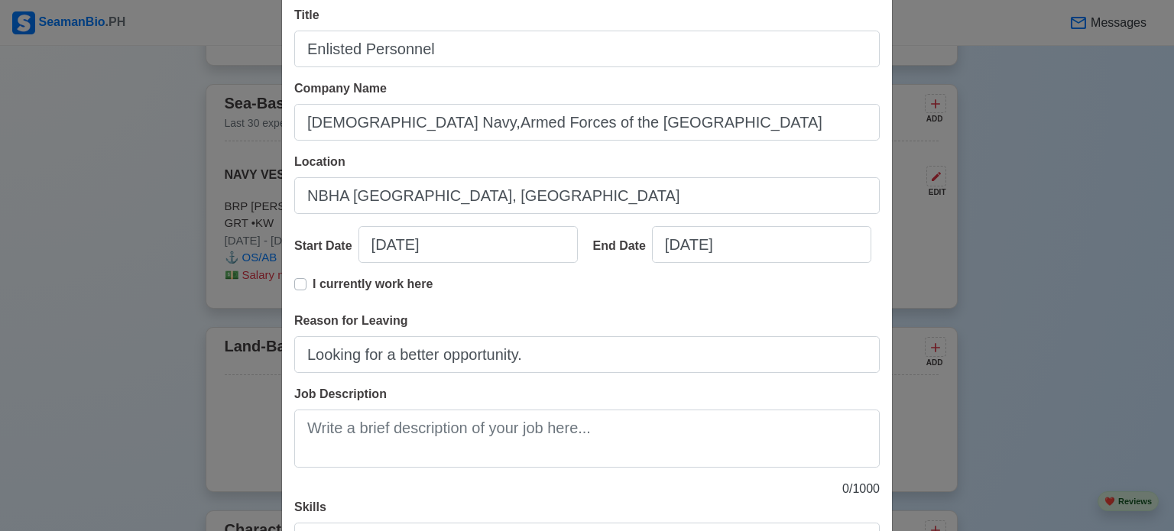
scroll to position [81, 0]
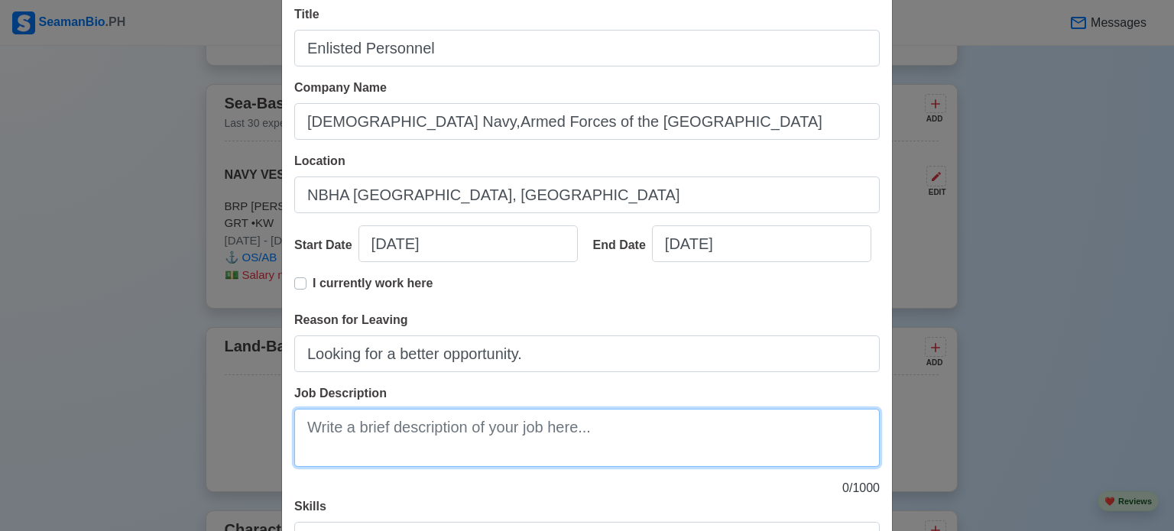
click at [578, 442] on textarea "Job Description" at bounding box center [586, 438] width 585 height 58
type textarea "Protecting people securing the sovereignty of the state and integrity of nation…"
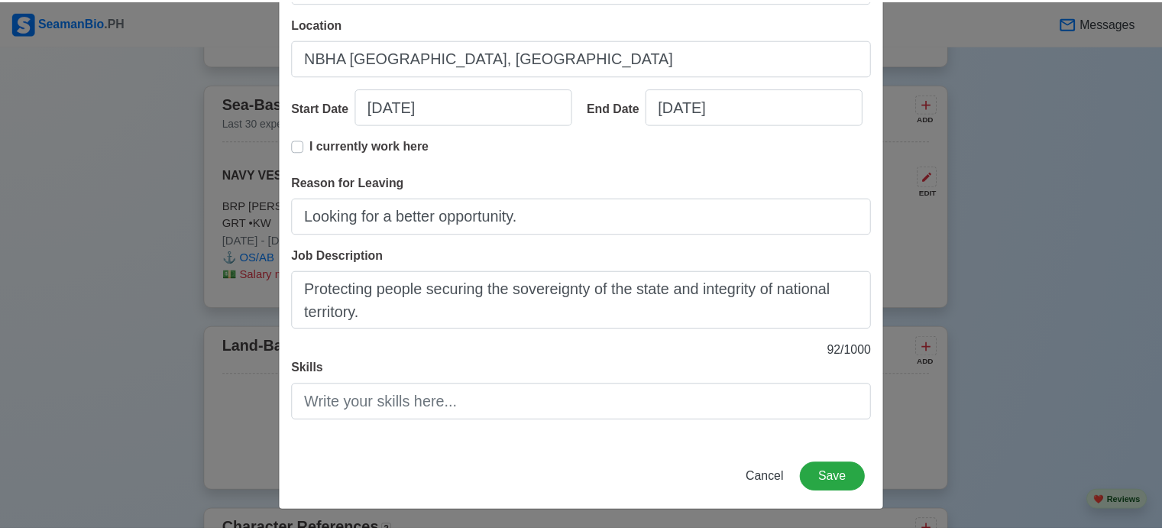
scroll to position [220, 0]
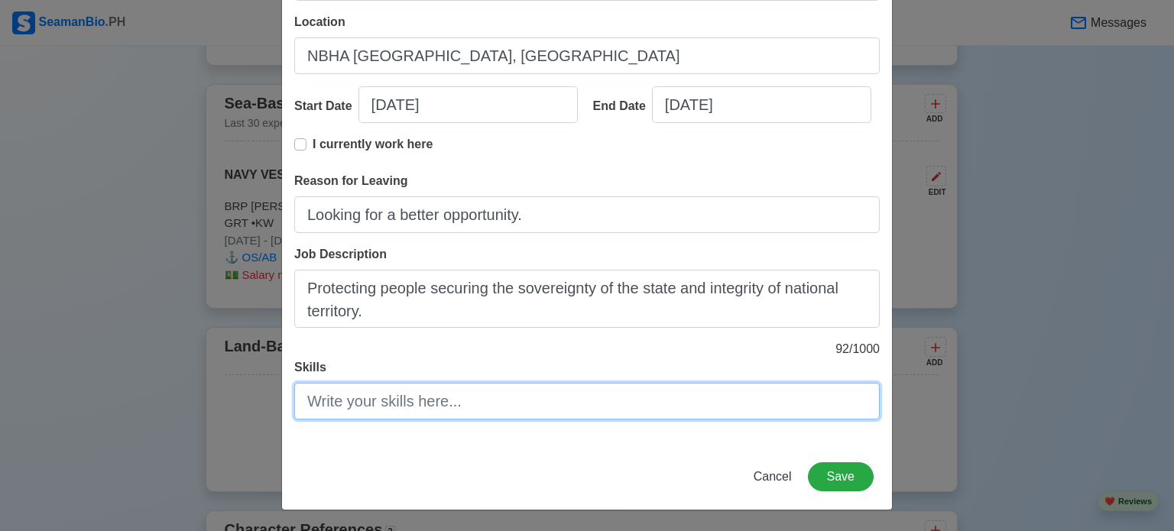
click at [440, 395] on input "Skills" at bounding box center [586, 401] width 585 height 37
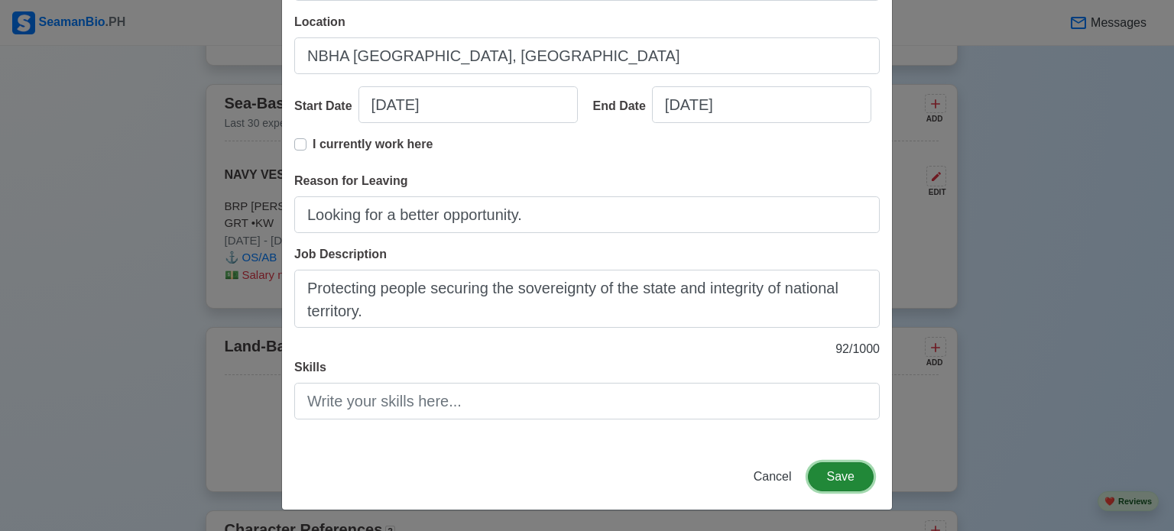
click at [834, 474] on button "Save" at bounding box center [841, 476] width 66 height 29
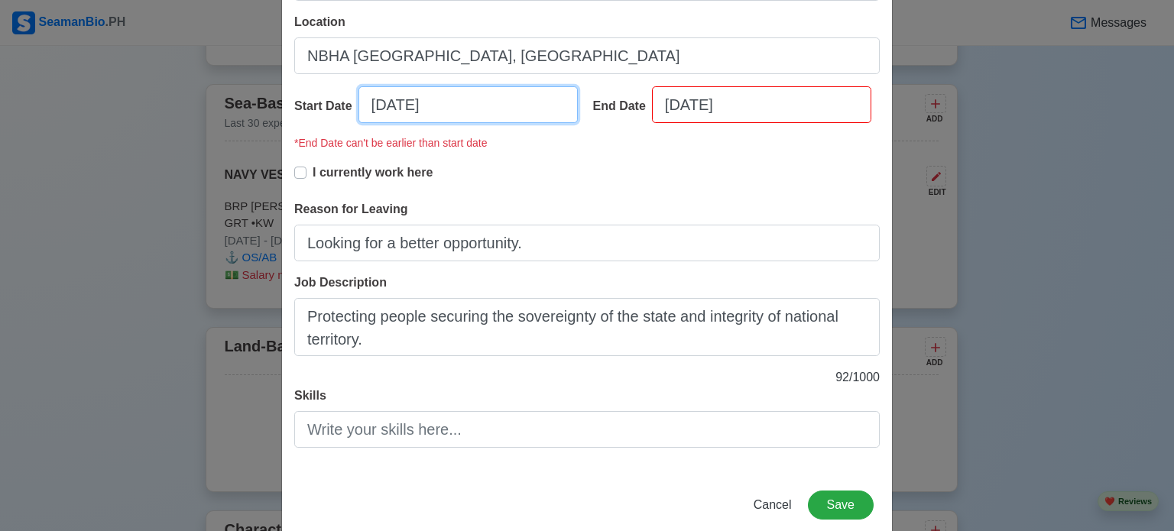
select select "****"
select select "********"
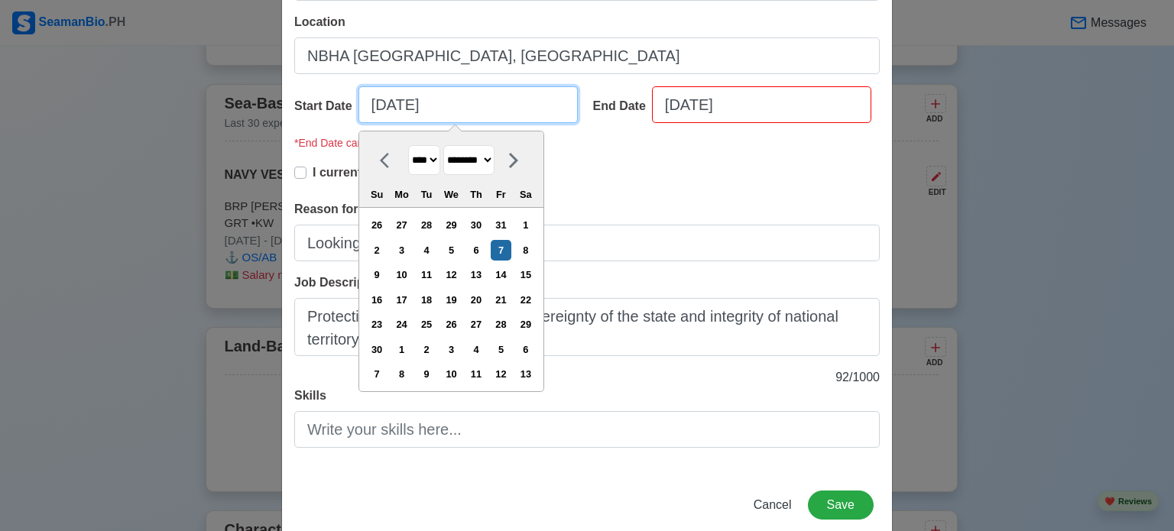
click at [452, 109] on input "[DATE]" at bounding box center [467, 104] width 219 height 37
type input "[DATE]"
select select "****"
type input "11/07/2"
select select "****"
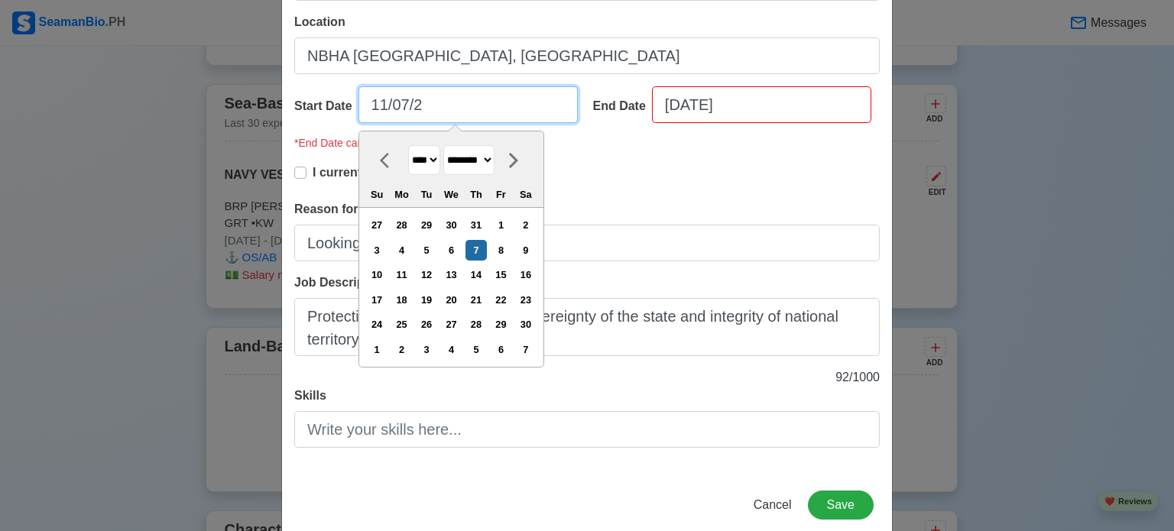
type input "11/07/"
select select "****"
type input "11/07/2"
select select "****"
type input "[DATE]"
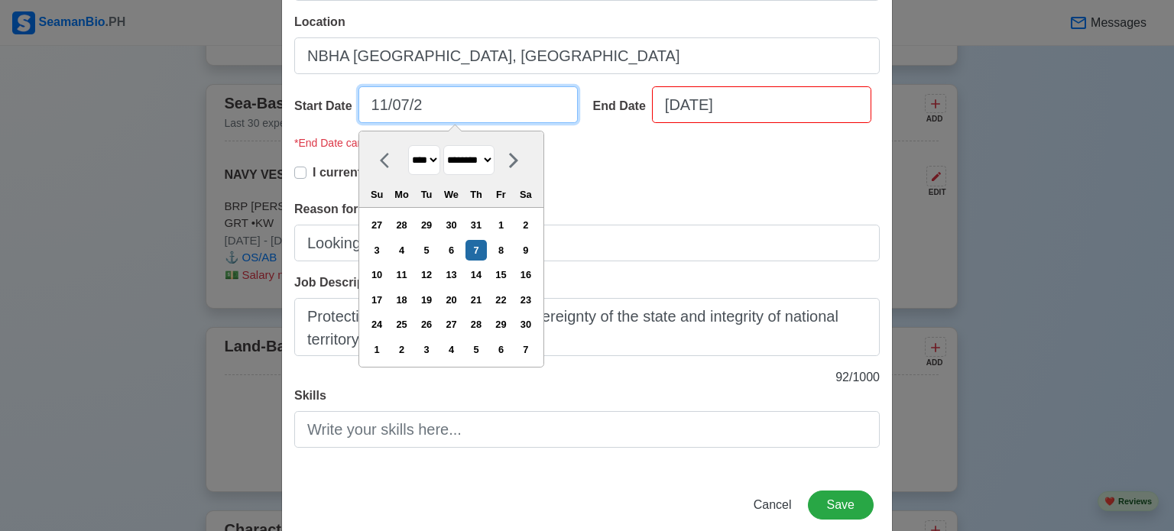
select select "****"
type input "[DATE]"
select select "****"
type input "[DATE]"
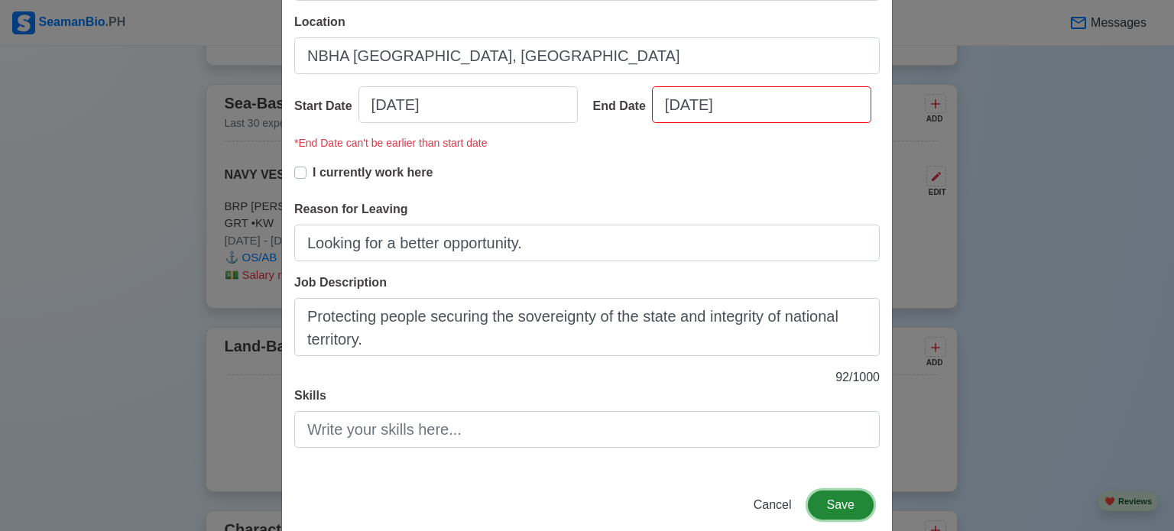
click at [844, 507] on button "Save" at bounding box center [841, 505] width 66 height 29
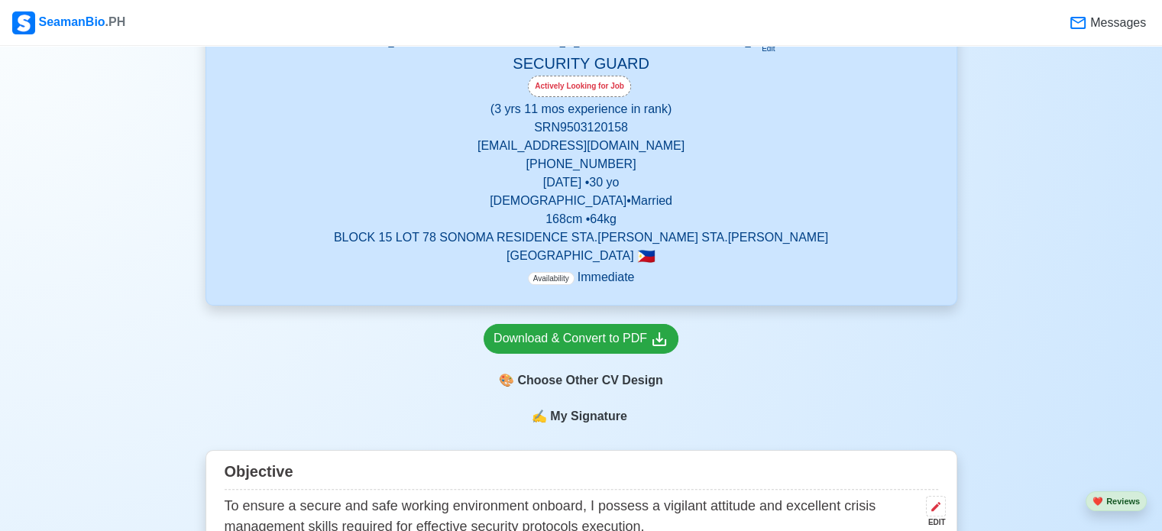
scroll to position [255, 0]
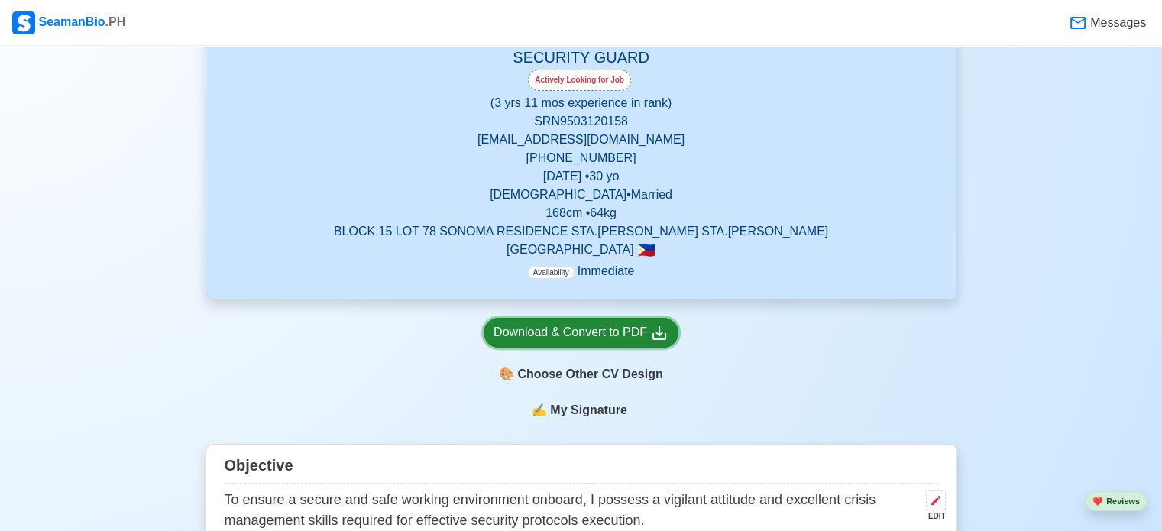
click at [607, 335] on div "Download & Convert to PDF" at bounding box center [581, 332] width 175 height 19
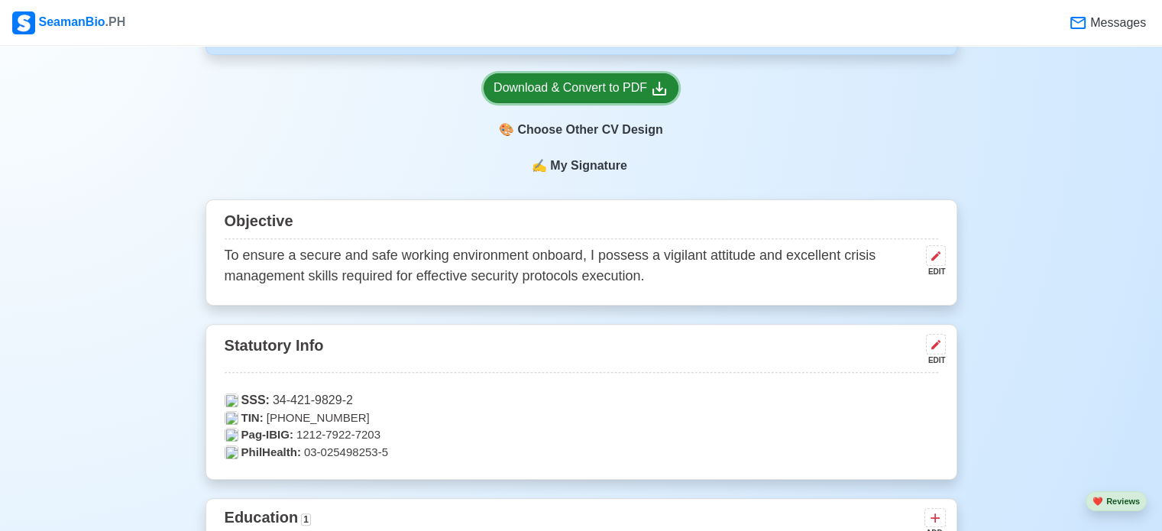
scroll to position [494, 0]
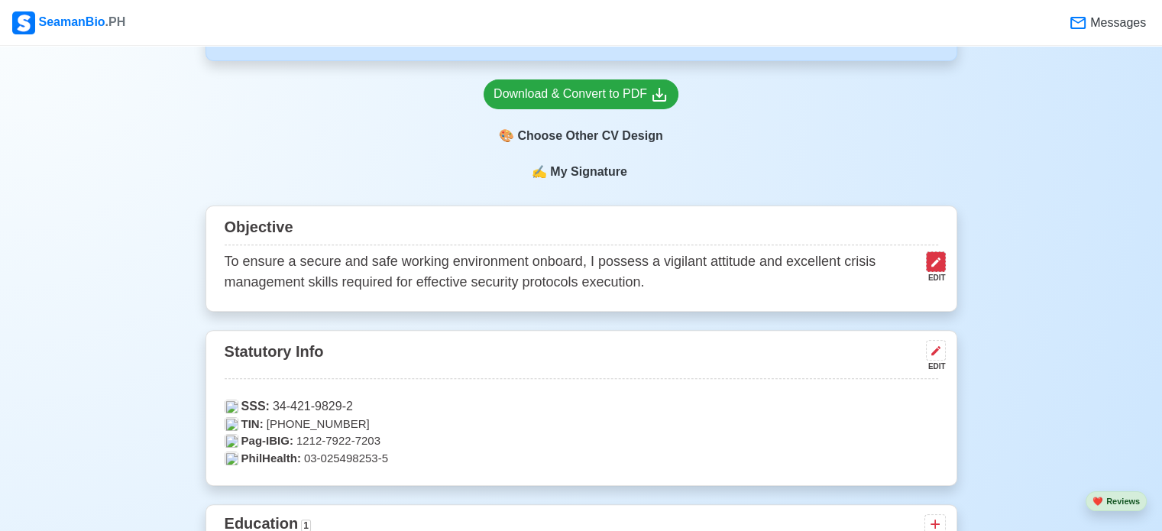
click at [927, 261] on button at bounding box center [936, 261] width 20 height 21
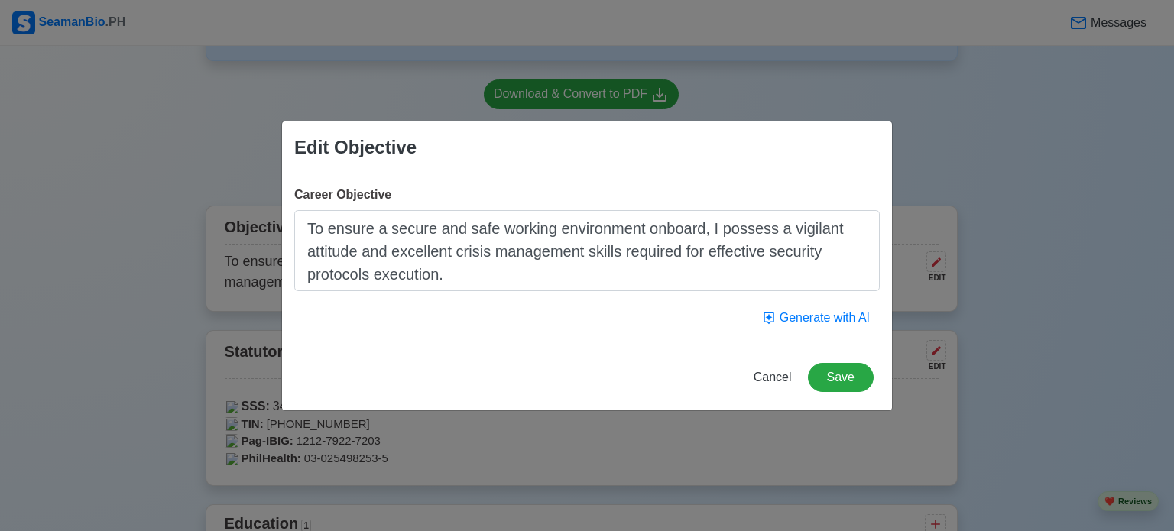
drag, startPoint x: 487, startPoint y: 282, endPoint x: 326, endPoint y: 239, distance: 166.1
click at [326, 239] on textarea "To ensure a secure and safe working environment onboard, I possess a vigilant a…" at bounding box center [586, 250] width 585 height 81
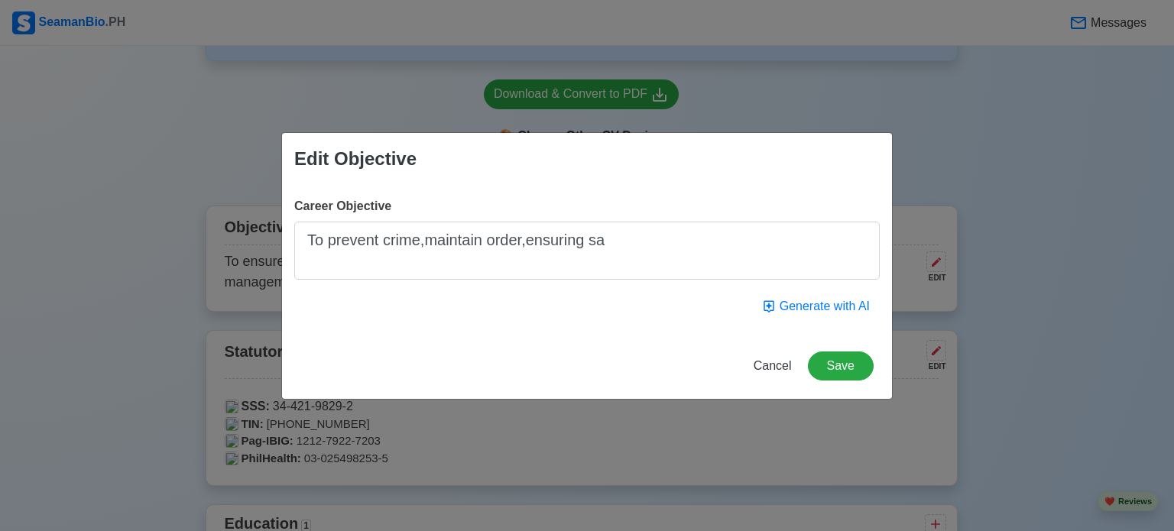
click at [422, 244] on textarea "To prevent crime,maintain order,ensuring sa" at bounding box center [586, 251] width 585 height 58
click at [530, 247] on textarea "To prevent crime, maintain order,ensuring sa" at bounding box center [586, 251] width 585 height 58
click at [627, 239] on textarea "To prevent crime, maintain order, ensuring sa" at bounding box center [586, 251] width 585 height 58
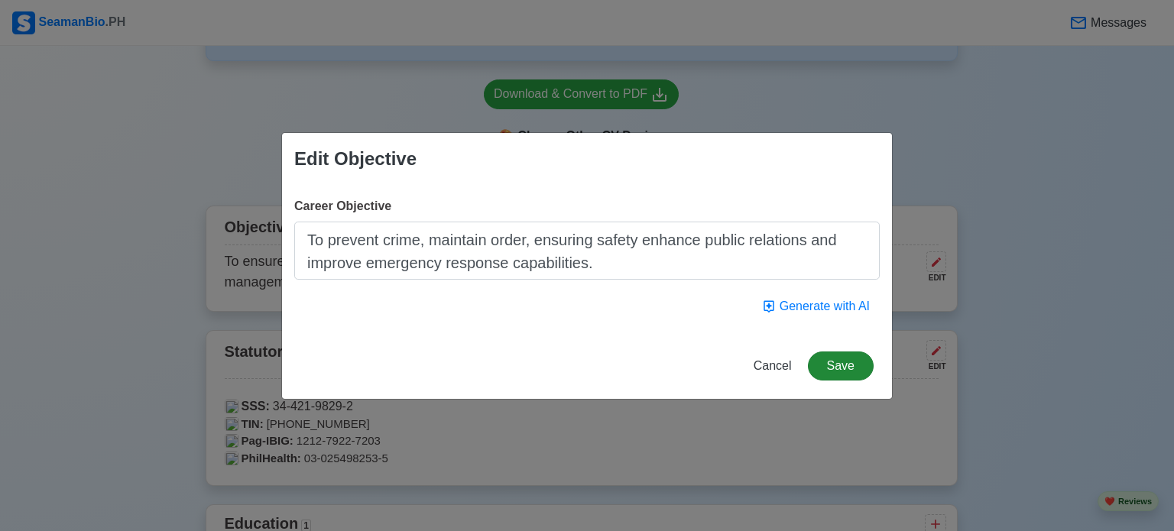
type textarea "To prevent crime, maintain order, ensuring safety enhance public relations and …"
click at [829, 370] on button "Save" at bounding box center [841, 365] width 66 height 29
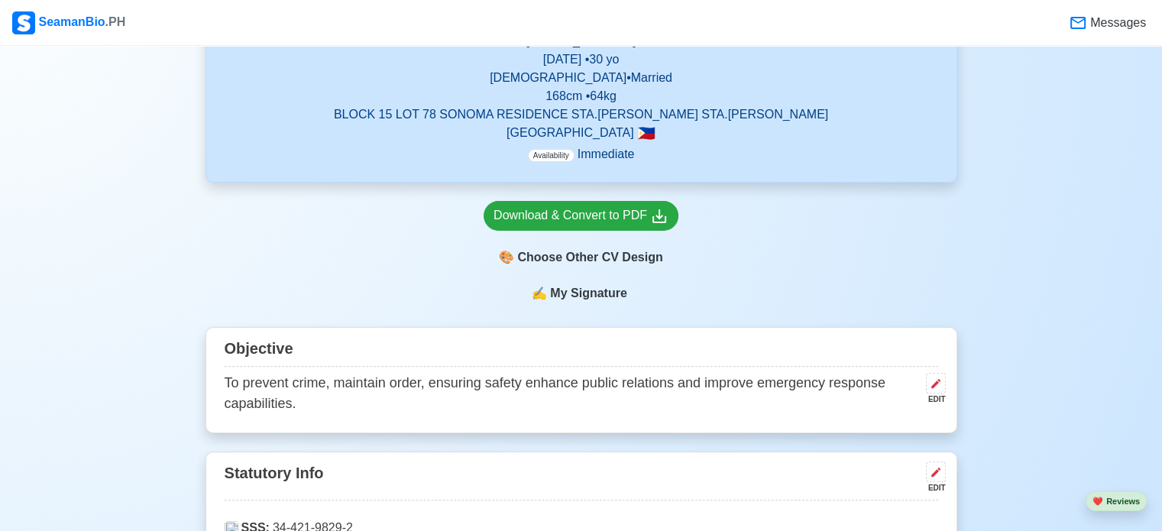
scroll to position [403, 0]
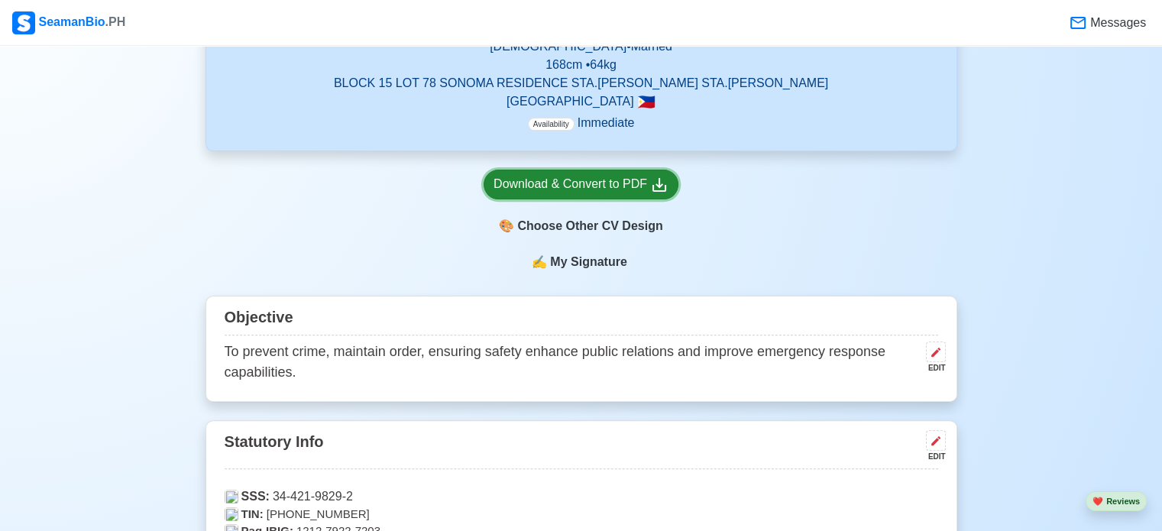
click at [604, 183] on div "Download & Convert to PDF" at bounding box center [581, 184] width 175 height 19
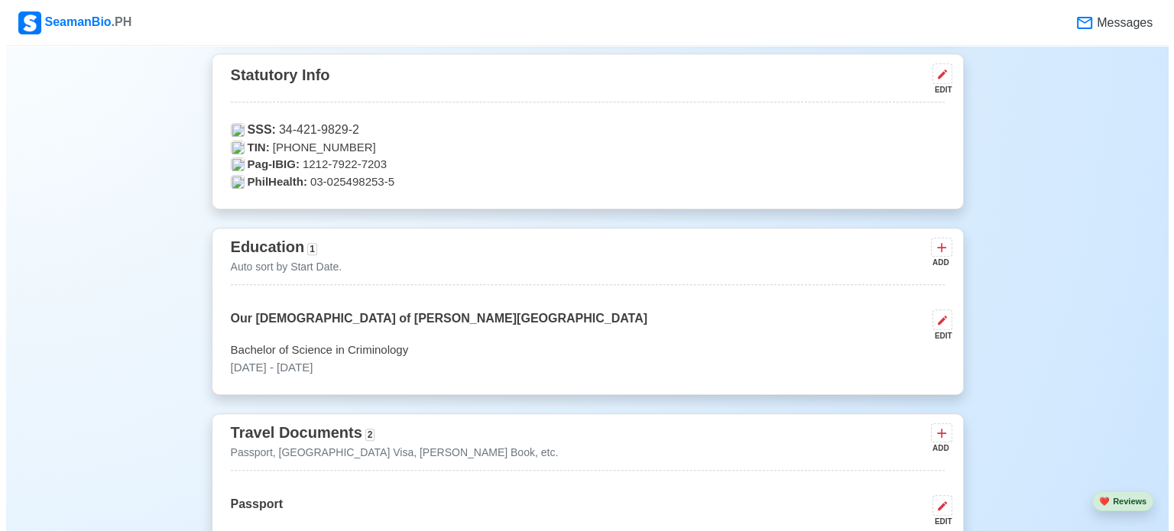
scroll to position [783, 0]
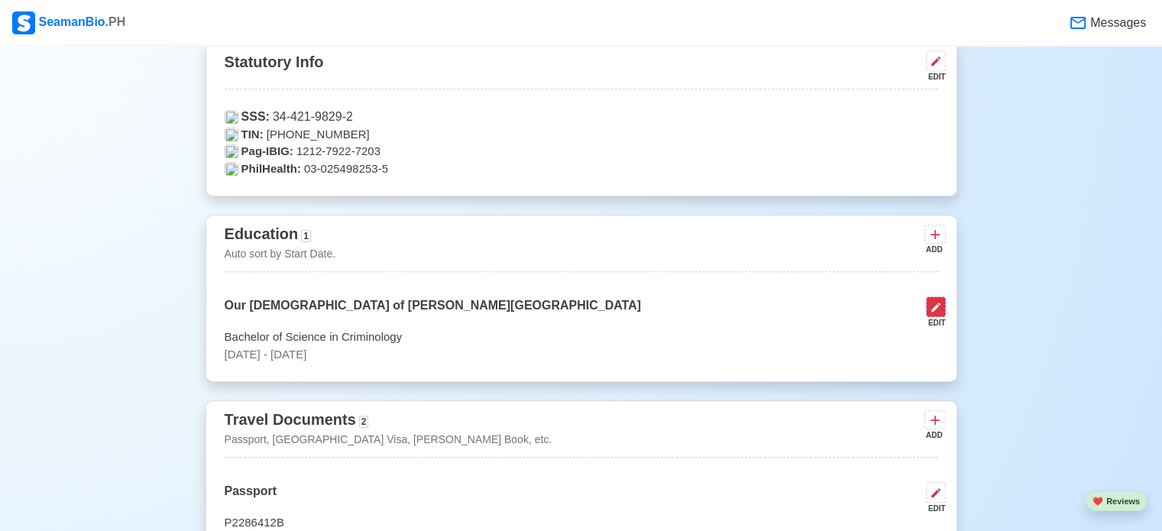
click at [940, 307] on icon at bounding box center [936, 307] width 12 height 12
select select "September"
select select "2011"
select select "September"
select select "2013"
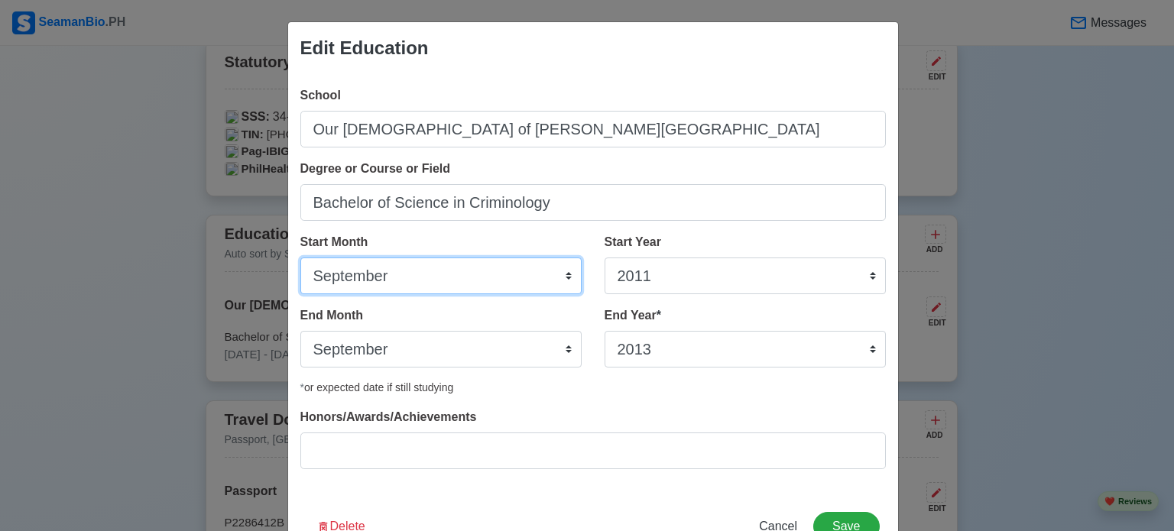
click at [498, 280] on select "January February March April May June July August September October November De…" at bounding box center [440, 276] width 281 height 37
select select "June"
click at [300, 258] on select "January February March April May June July August September October November De…" at bounding box center [440, 276] width 281 height 37
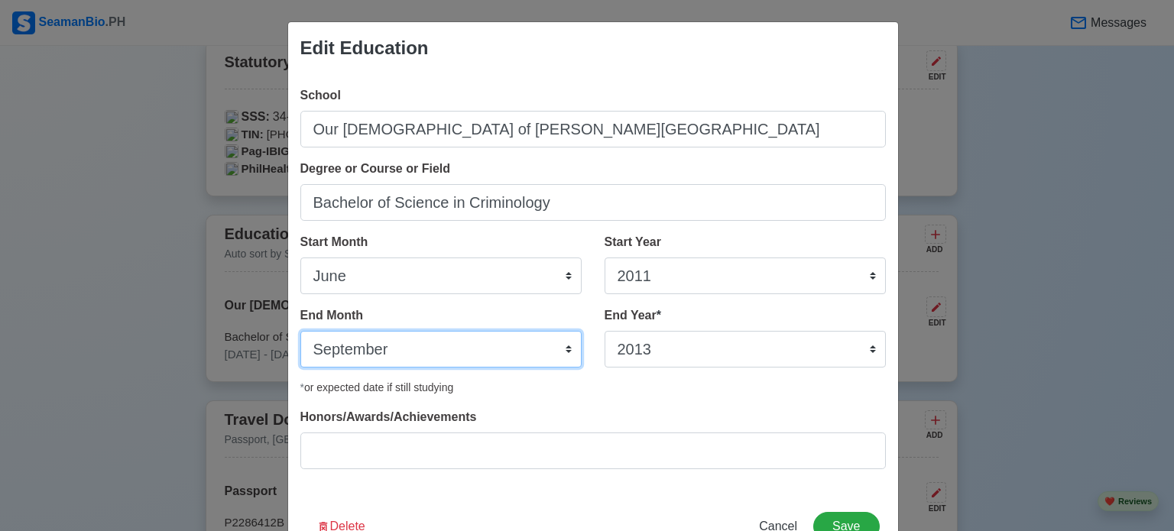
click at [416, 341] on select "January February March April May June July August September October November De…" at bounding box center [440, 349] width 281 height 37
select select "June"
click at [300, 331] on select "January February March April May June July August September October November De…" at bounding box center [440, 349] width 281 height 37
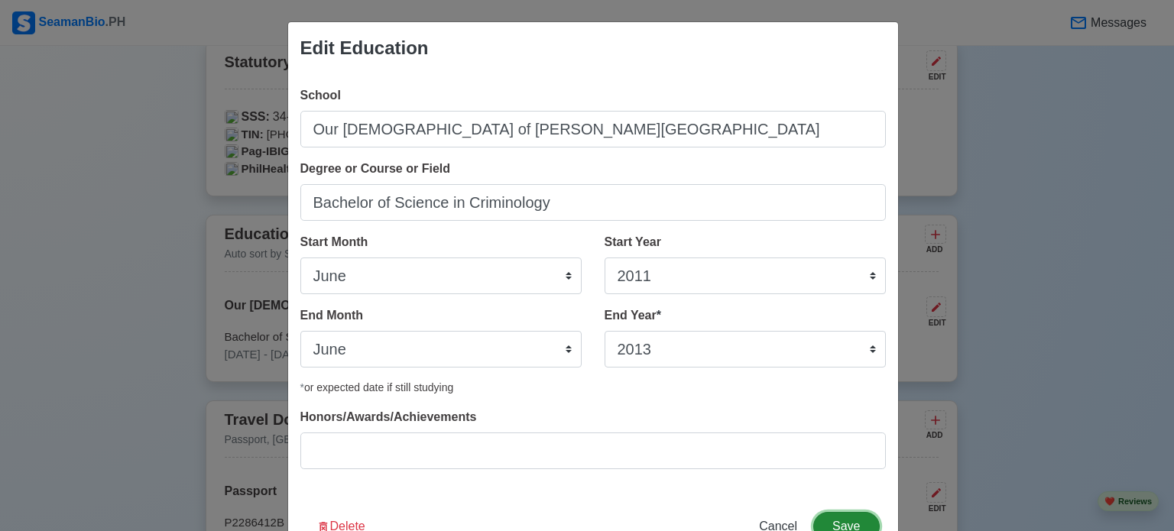
click at [844, 515] on button "Save" at bounding box center [846, 526] width 66 height 29
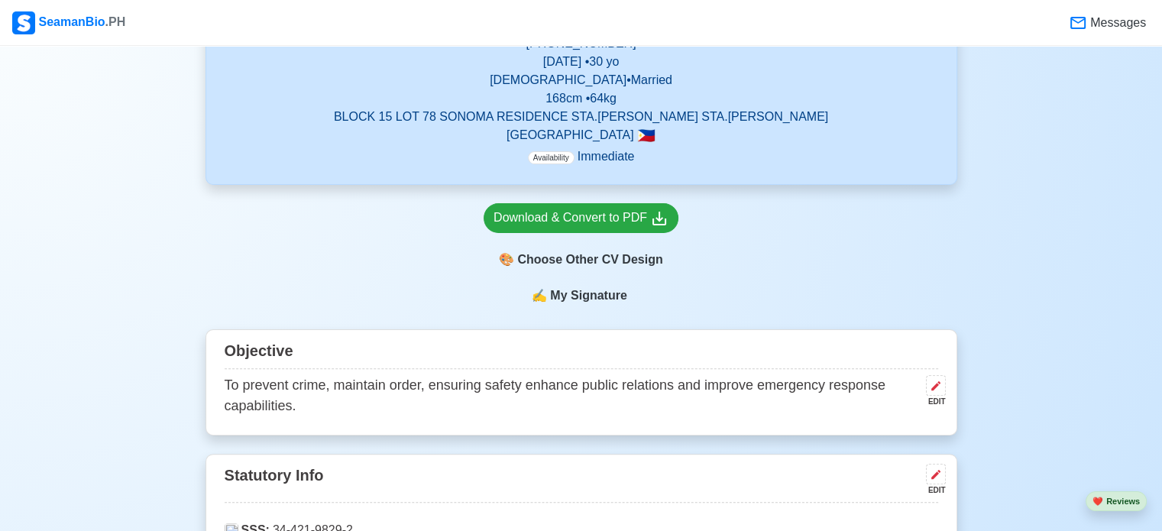
scroll to position [464, 0]
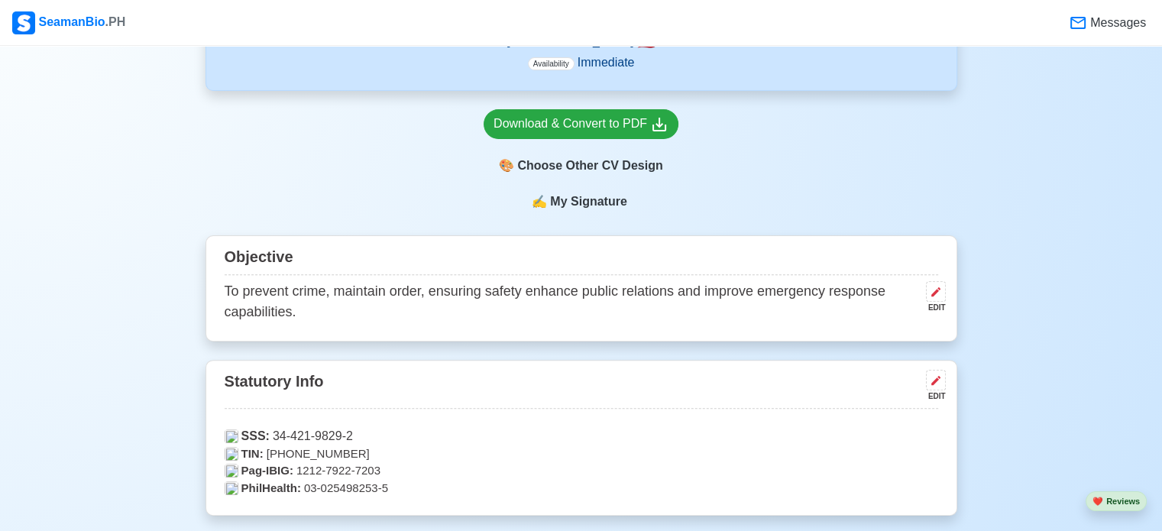
click at [291, 308] on p "To prevent crime, maintain order, ensuring safety enhance public relations and …" at bounding box center [572, 301] width 695 height 41
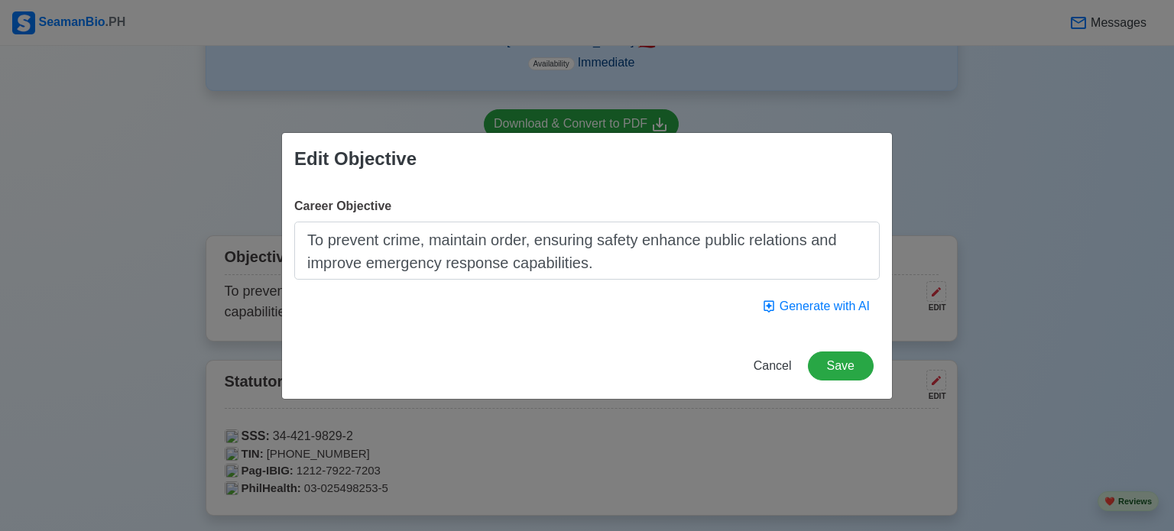
click at [603, 268] on textarea "To prevent crime, maintain order, ensuring safety enhance public relations and …" at bounding box center [586, 251] width 585 height 58
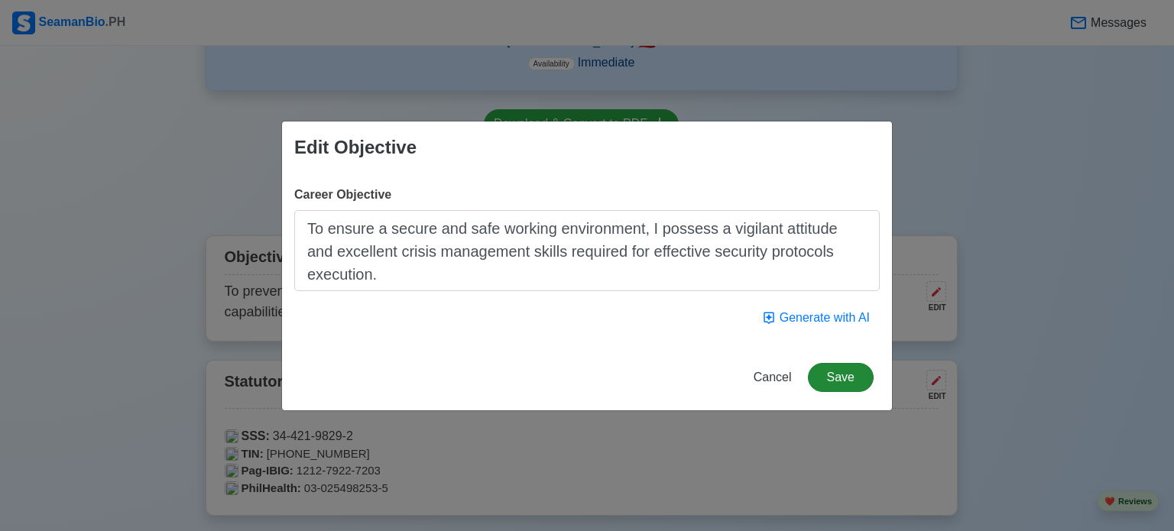
type textarea "To ensure a secure and safe working environment, I possess a vigilant attitude …"
click at [850, 375] on button "Save" at bounding box center [841, 377] width 66 height 29
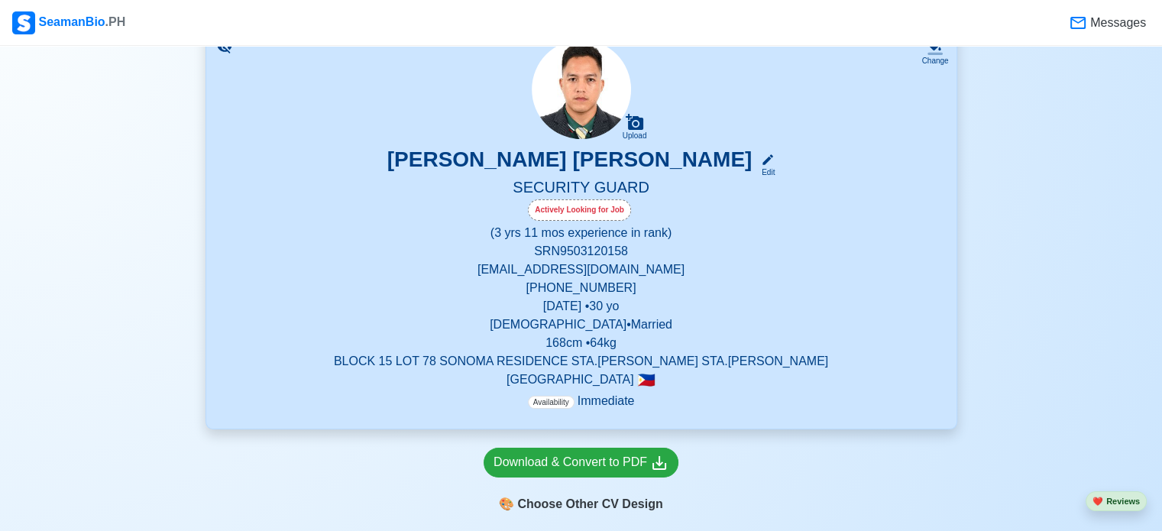
scroll to position [144, 0]
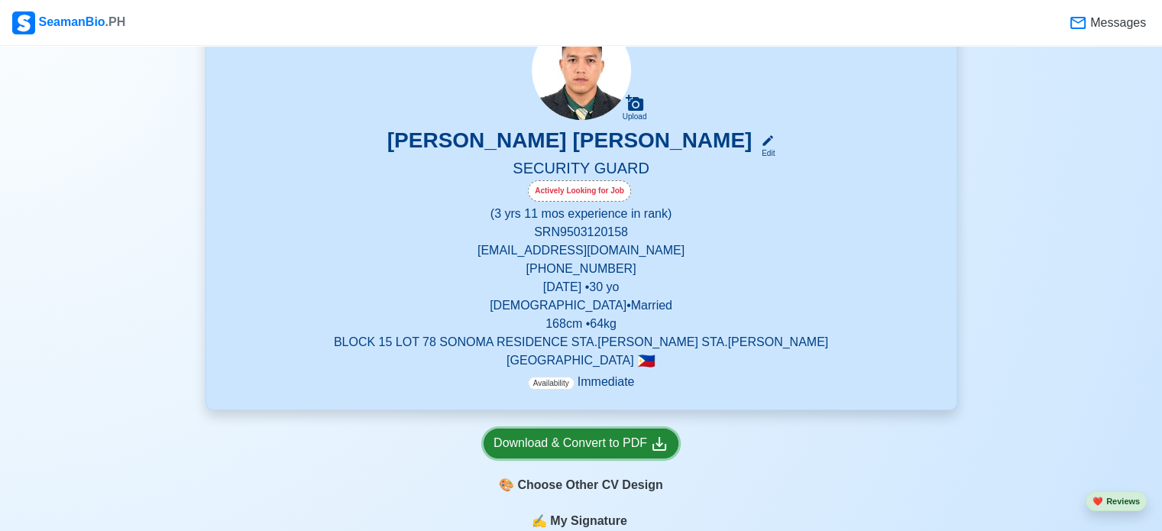
click at [614, 436] on div "Download & Convert to PDF" at bounding box center [581, 443] width 175 height 19
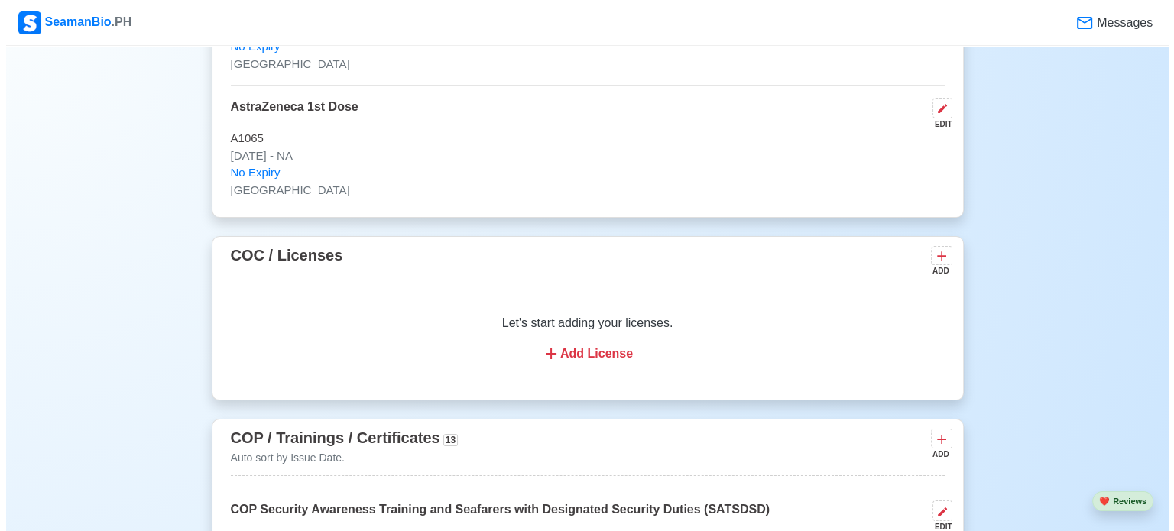
scroll to position [2096, 0]
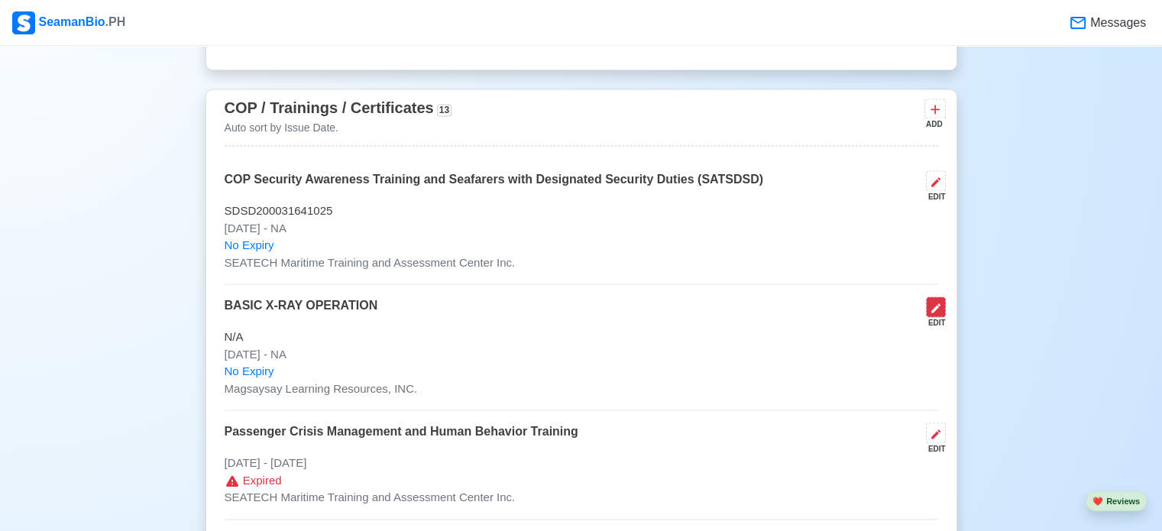
click at [938, 306] on icon at bounding box center [935, 307] width 9 height 9
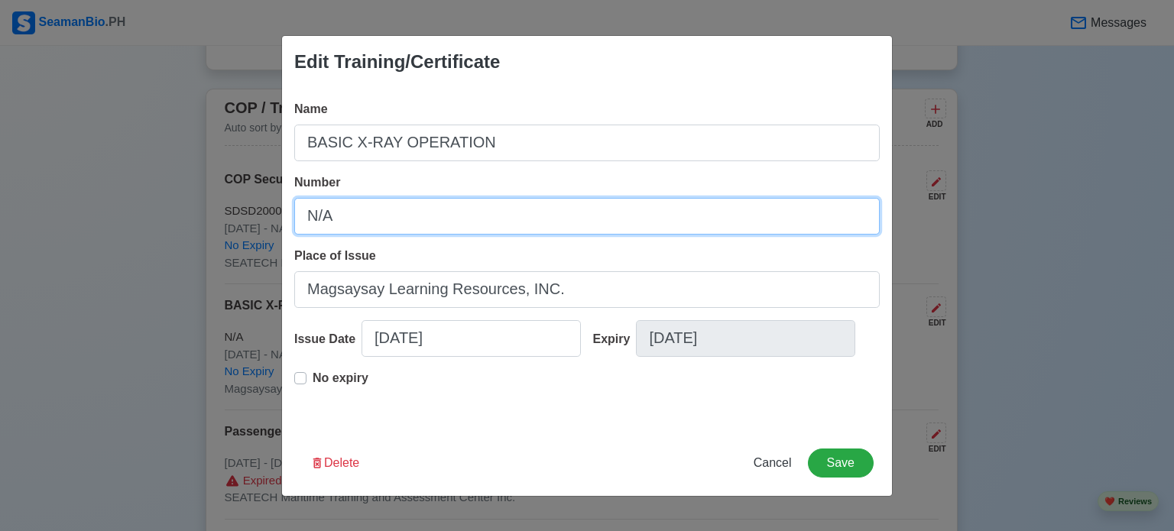
click at [622, 208] on input "N/A" at bounding box center [586, 216] width 585 height 37
type input "N"
type input "[PHONE_NUMBER]"
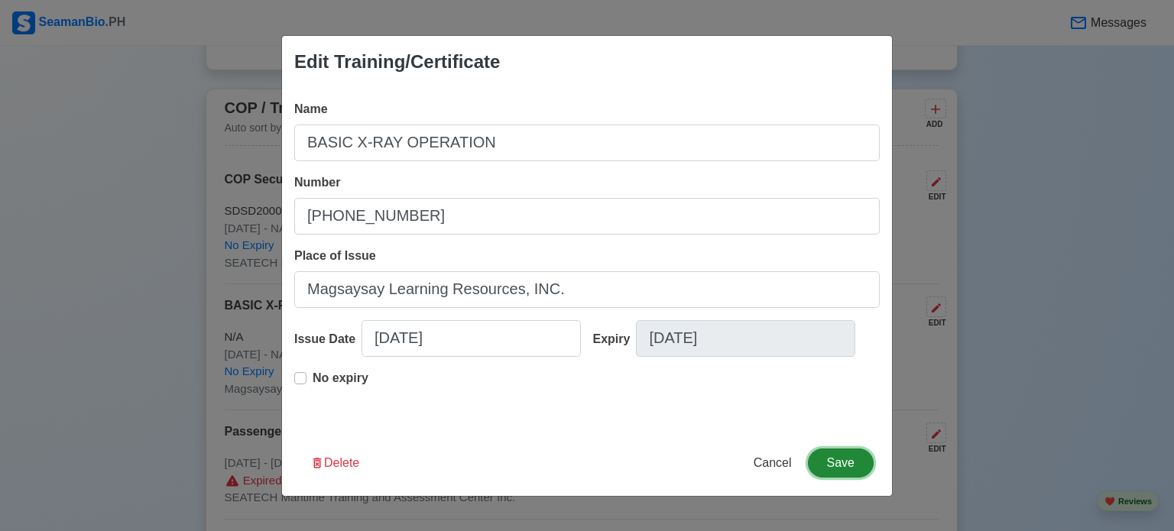
click at [841, 462] on button "Save" at bounding box center [841, 463] width 66 height 29
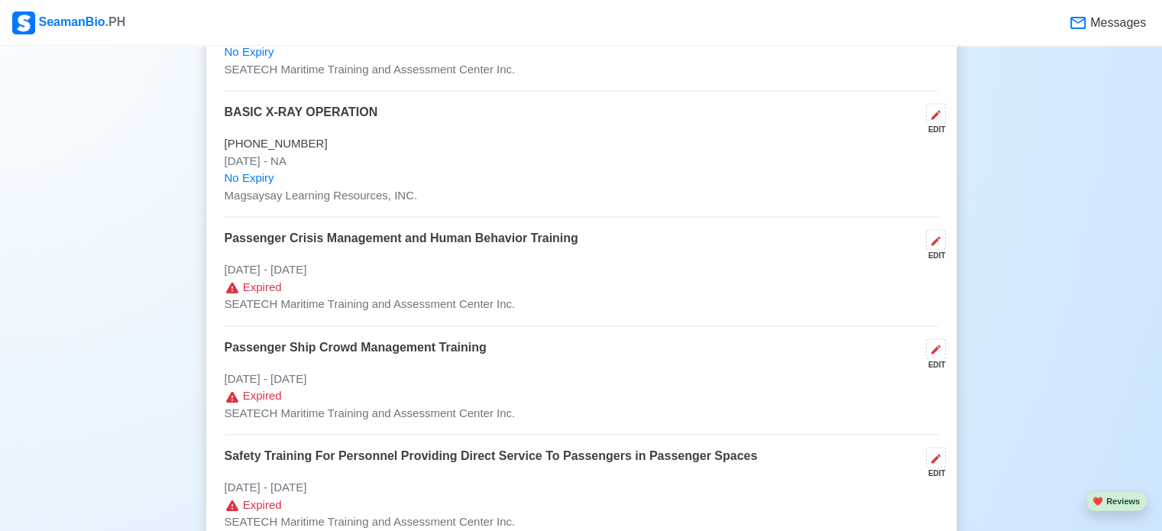
scroll to position [2295, 0]
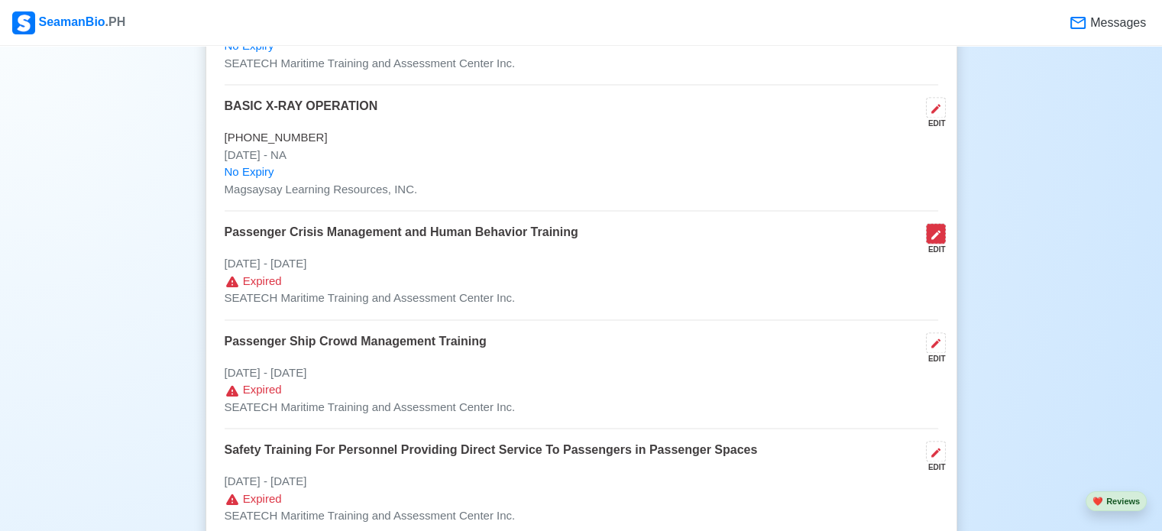
click at [941, 228] on icon at bounding box center [936, 234] width 12 height 12
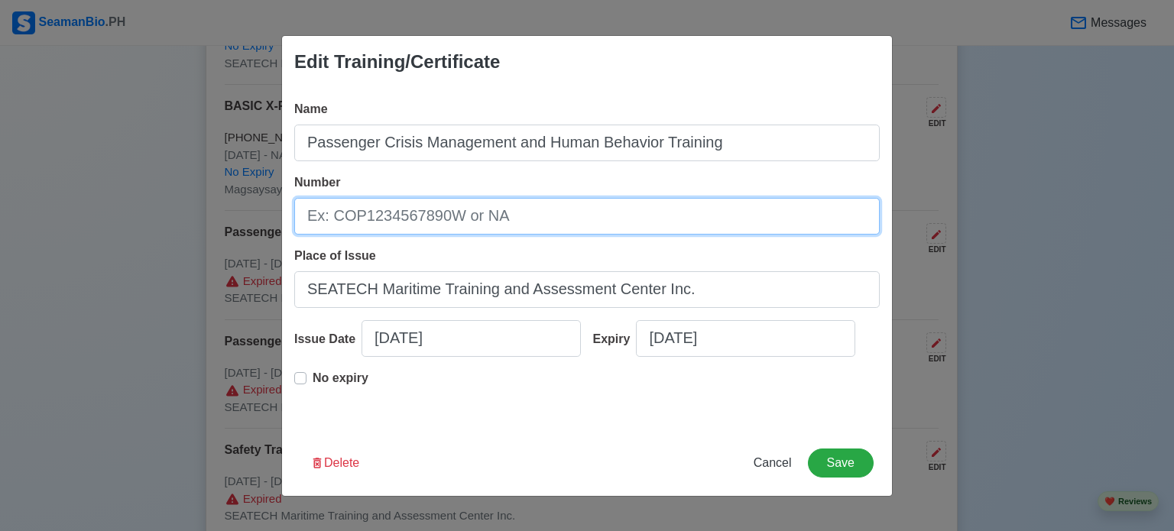
click at [556, 213] on input "Number" at bounding box center [586, 216] width 585 height 37
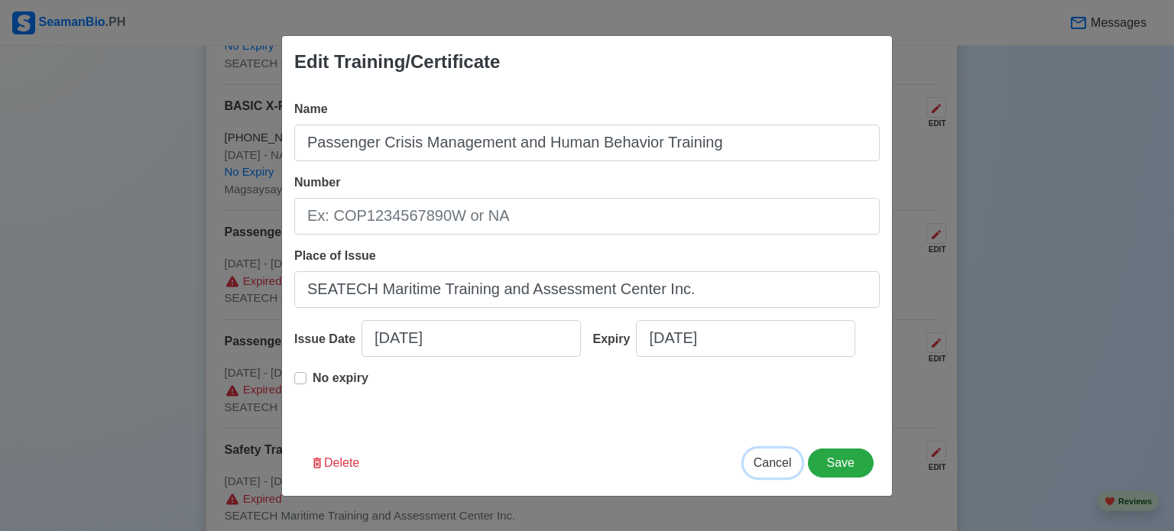
click at [769, 465] on span "Cancel" at bounding box center [772, 462] width 38 height 13
type input "[DATE]"
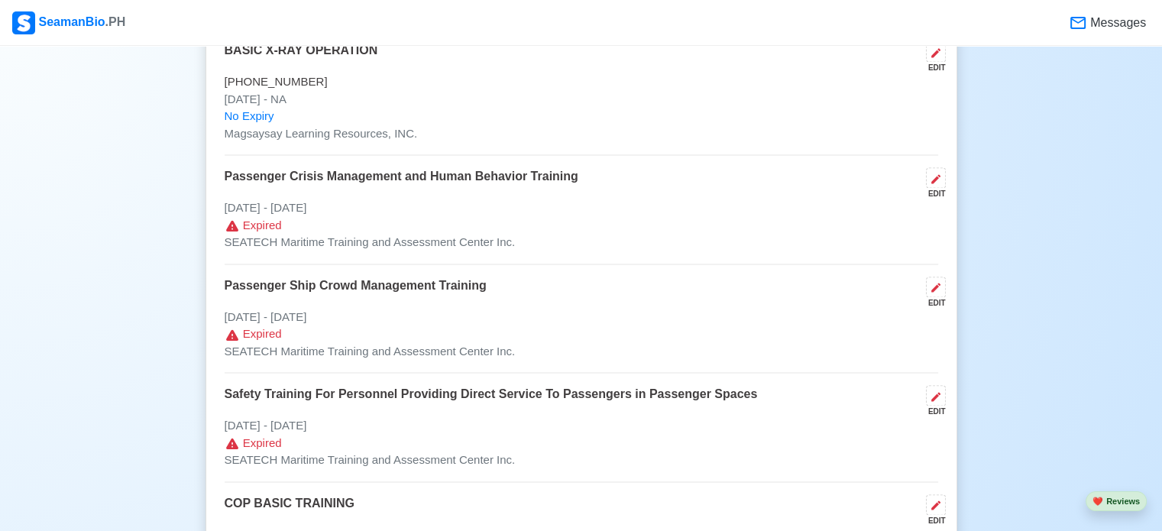
scroll to position [2357, 0]
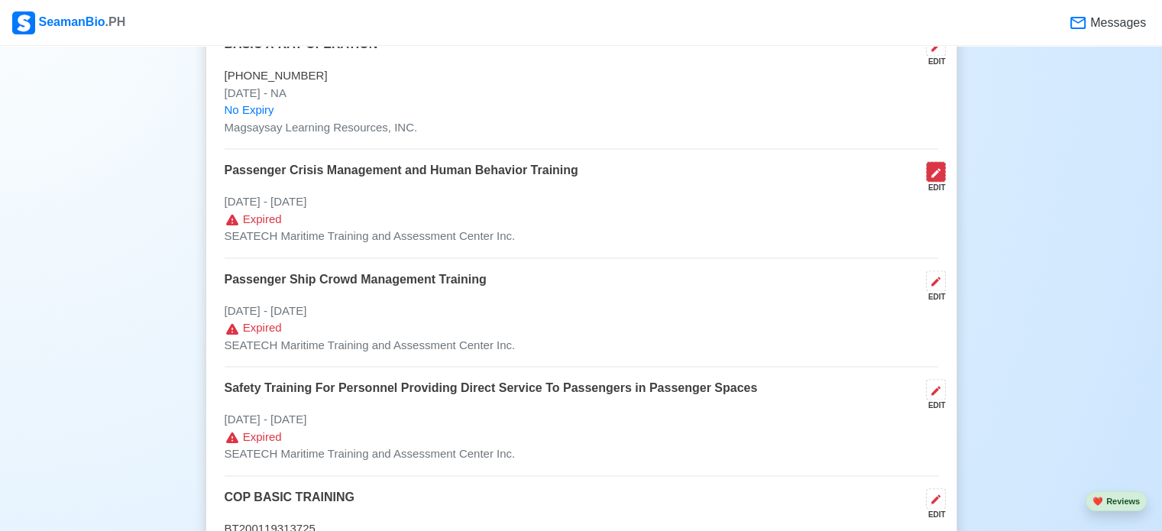
click at [932, 171] on icon at bounding box center [936, 173] width 12 height 12
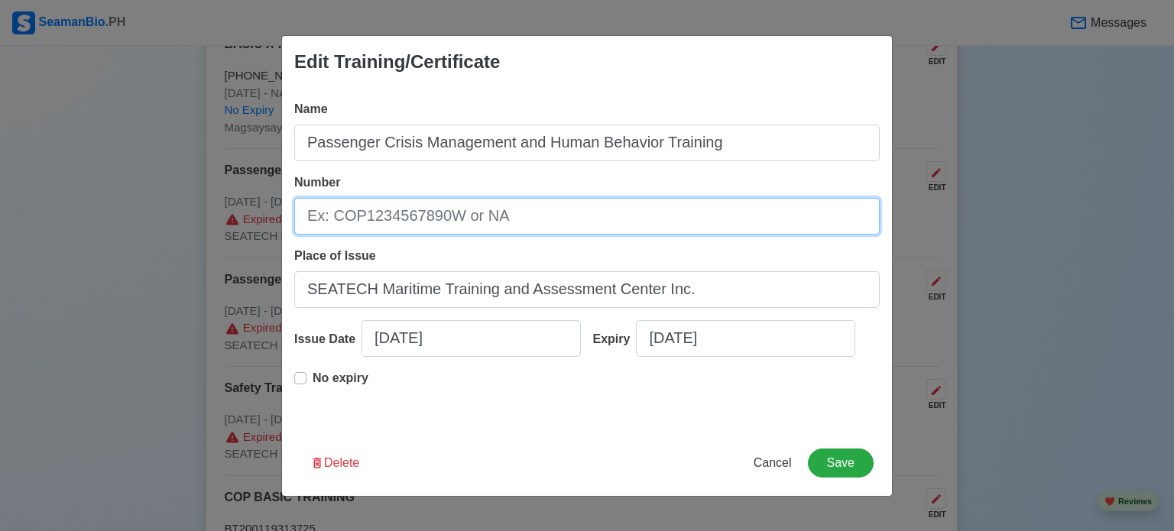
click at [536, 219] on input "Number" at bounding box center [586, 216] width 585 height 37
type input "MTI02750825000801"
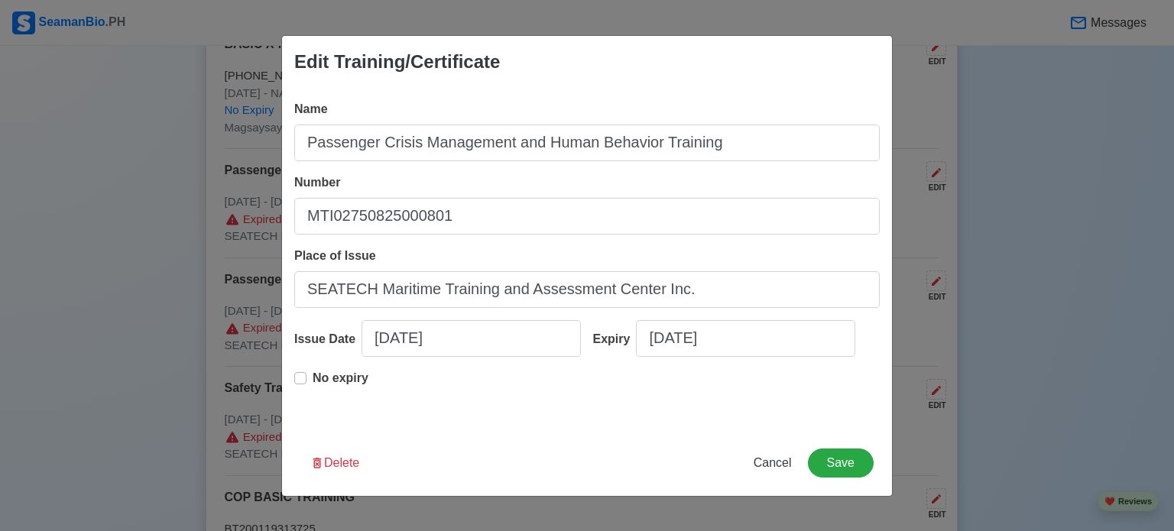
click at [313, 381] on label "No expiry" at bounding box center [341, 384] width 56 height 31
type input "[DATE]"
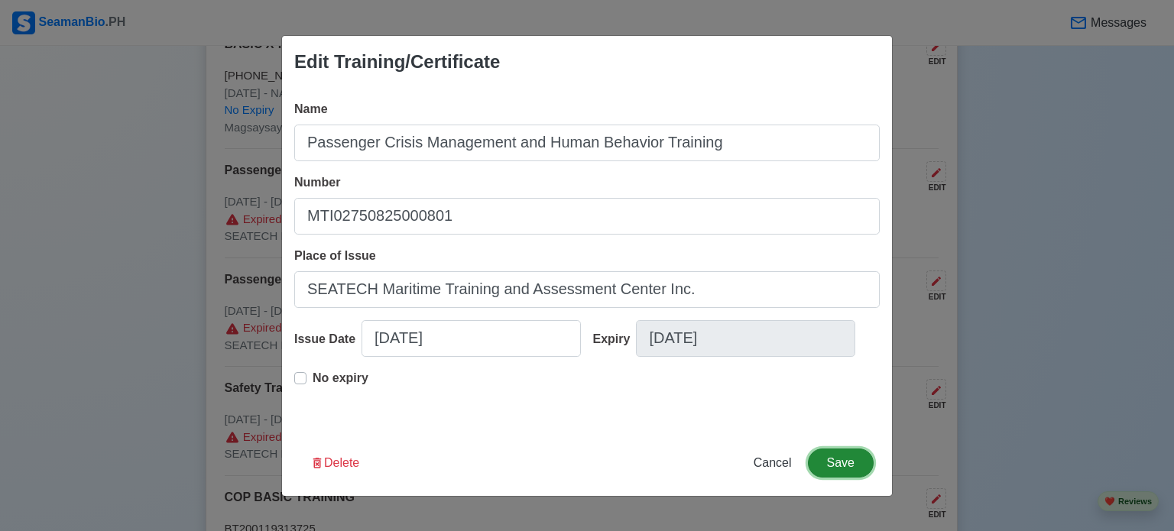
click at [833, 462] on button "Save" at bounding box center [841, 463] width 66 height 29
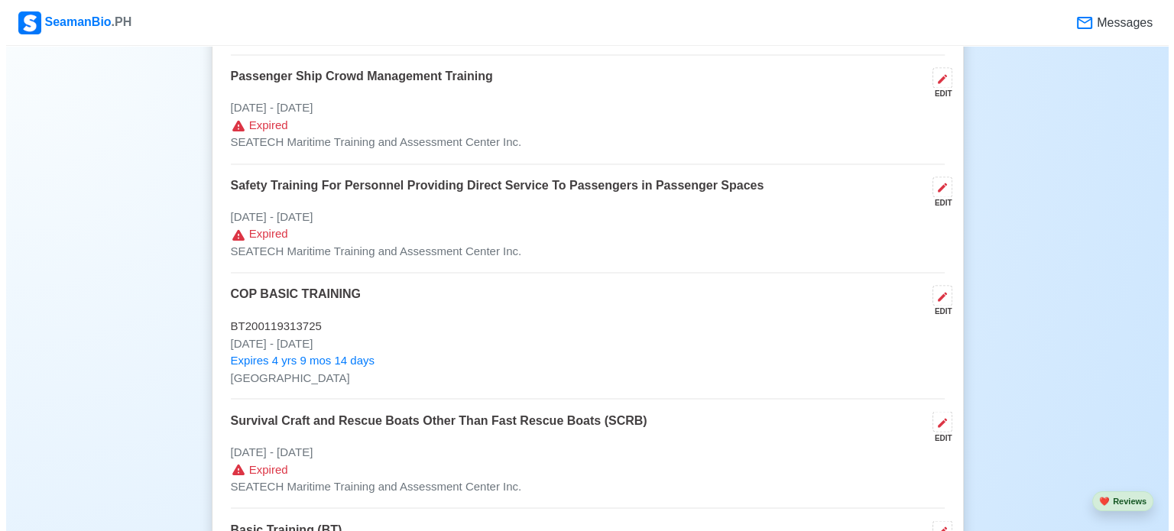
scroll to position [2571, 0]
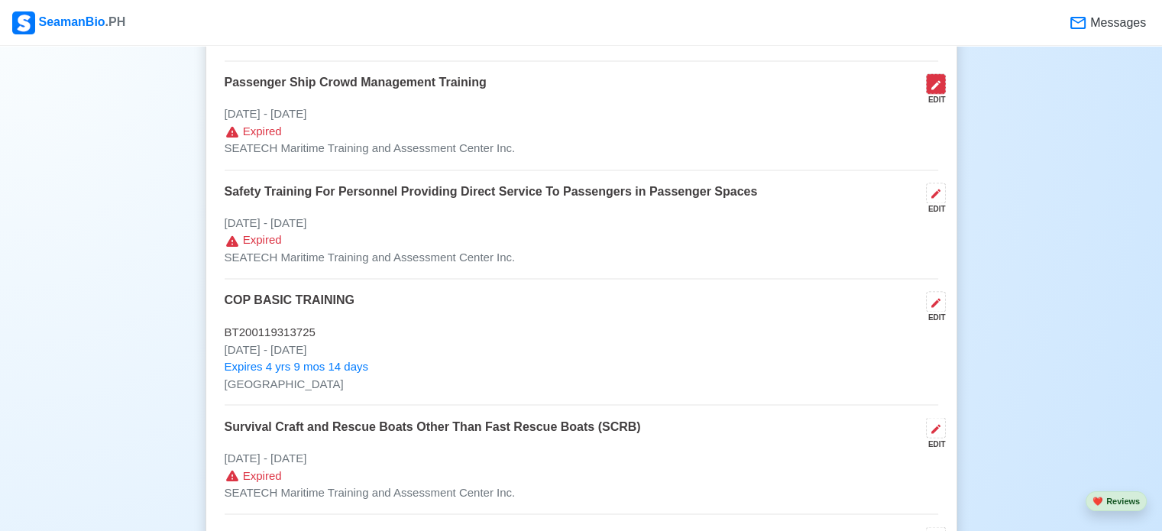
click at [939, 82] on icon at bounding box center [936, 85] width 12 height 12
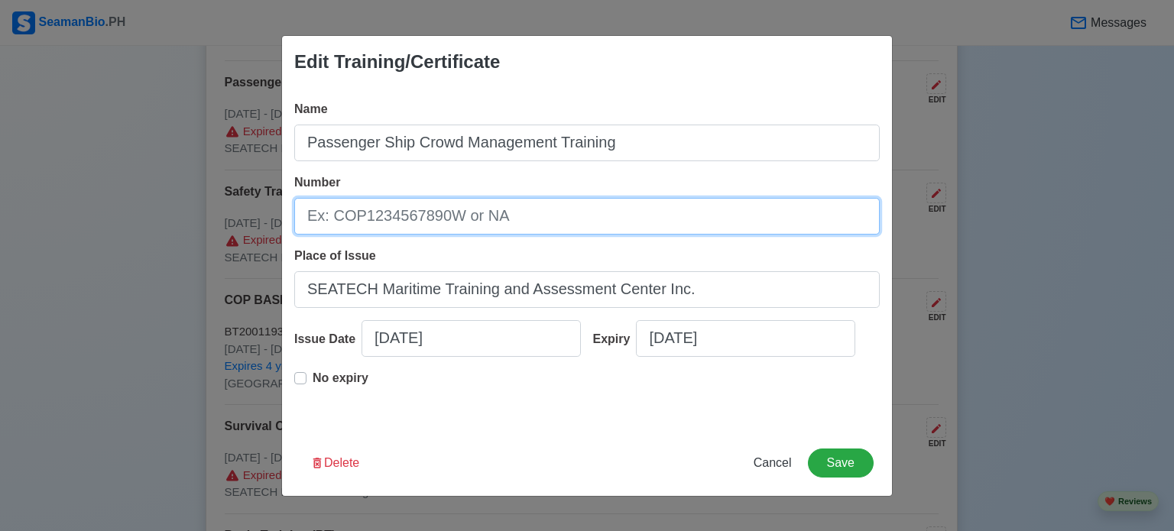
click at [565, 213] on input "Number" at bounding box center [586, 216] width 585 height 37
click at [466, 209] on input "MTI02750825000801" at bounding box center [586, 216] width 585 height 37
type input "MTI02750725000856"
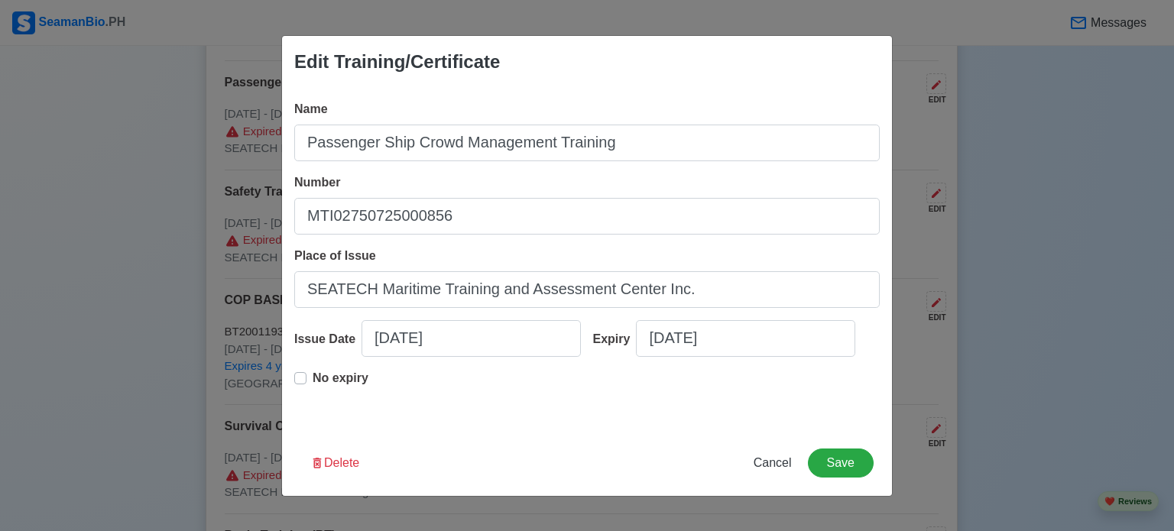
click at [313, 377] on label "No expiry" at bounding box center [341, 384] width 56 height 31
type input "[DATE]"
click at [346, 374] on p "No expiry" at bounding box center [341, 378] width 56 height 18
click at [844, 465] on button "Save" at bounding box center [841, 463] width 66 height 29
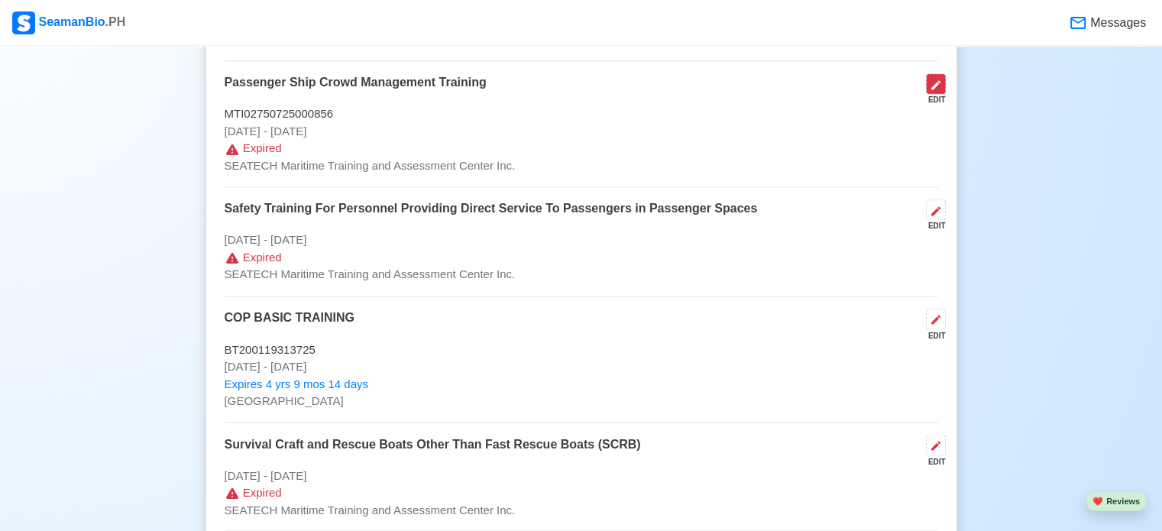
click at [942, 74] on button at bounding box center [936, 83] width 20 height 21
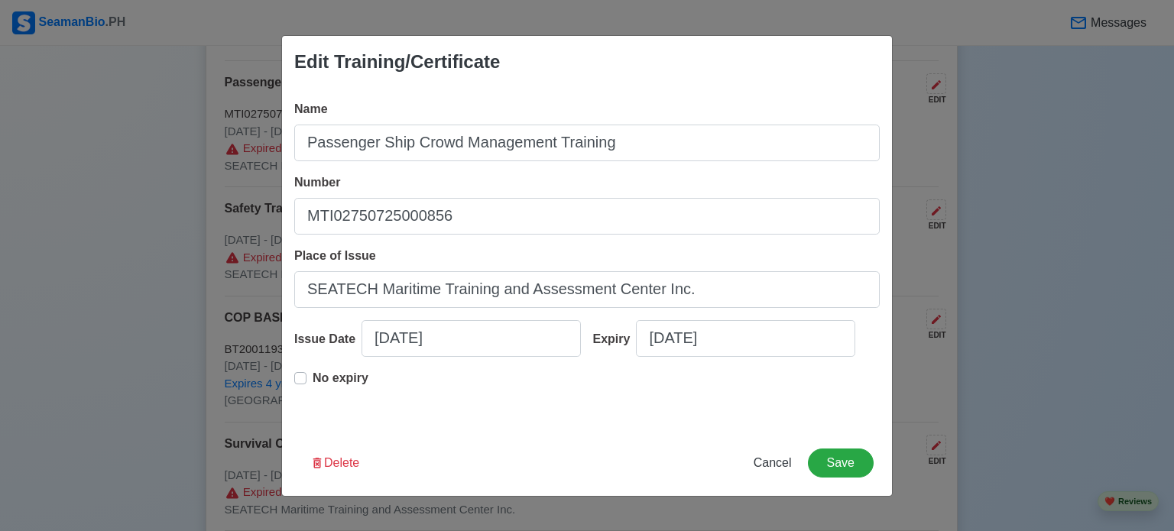
click at [313, 378] on label "No expiry" at bounding box center [341, 384] width 56 height 31
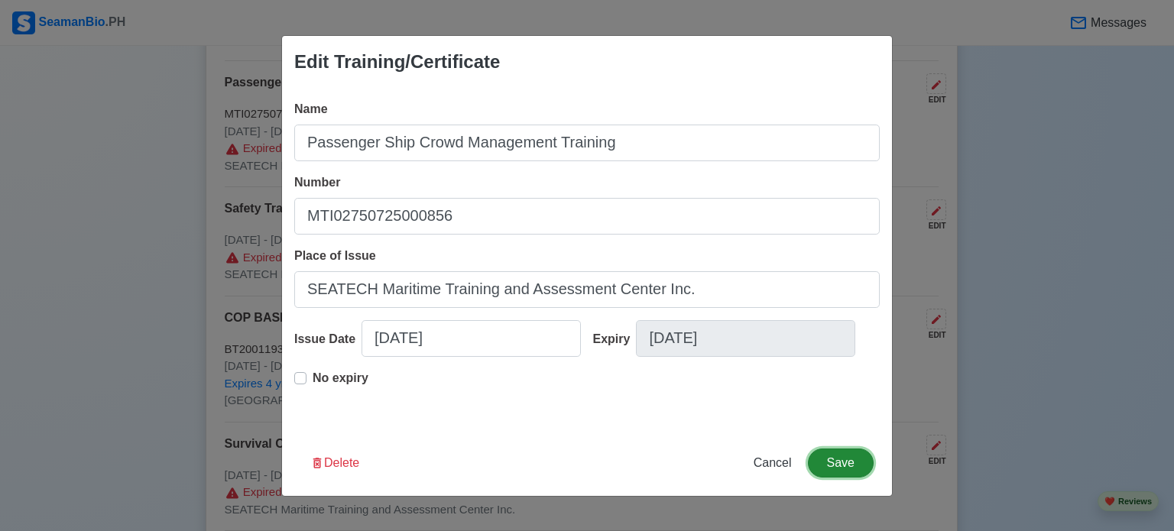
click at [852, 454] on button "Save" at bounding box center [841, 463] width 66 height 29
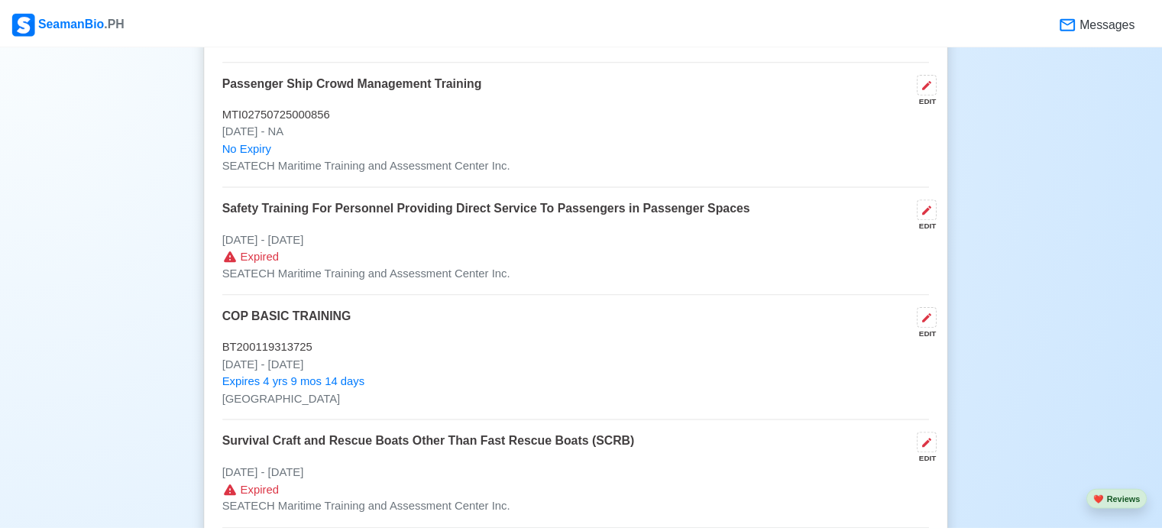
scroll to position [2570, 0]
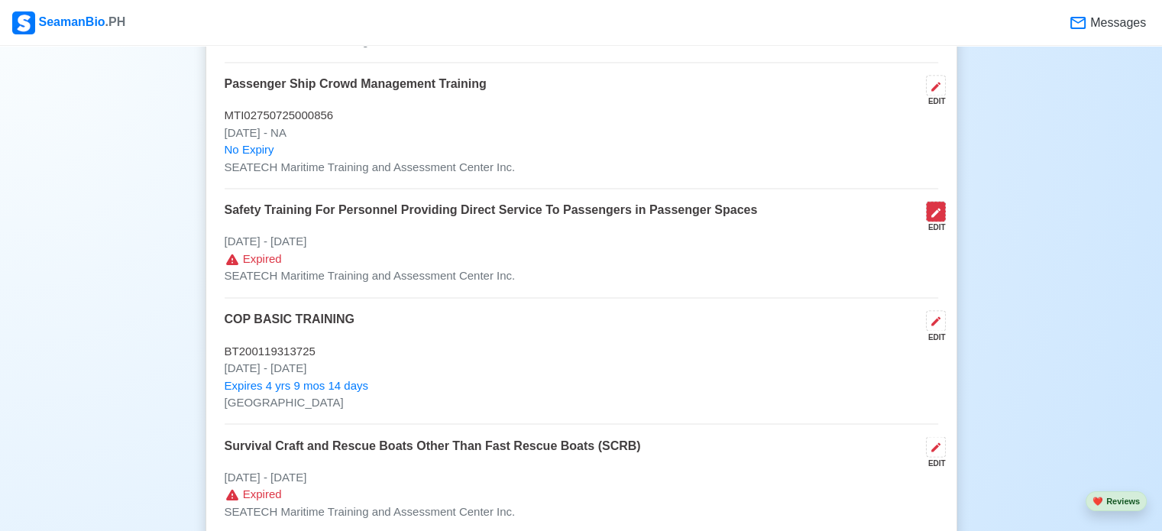
click at [934, 208] on icon at bounding box center [936, 212] width 12 height 12
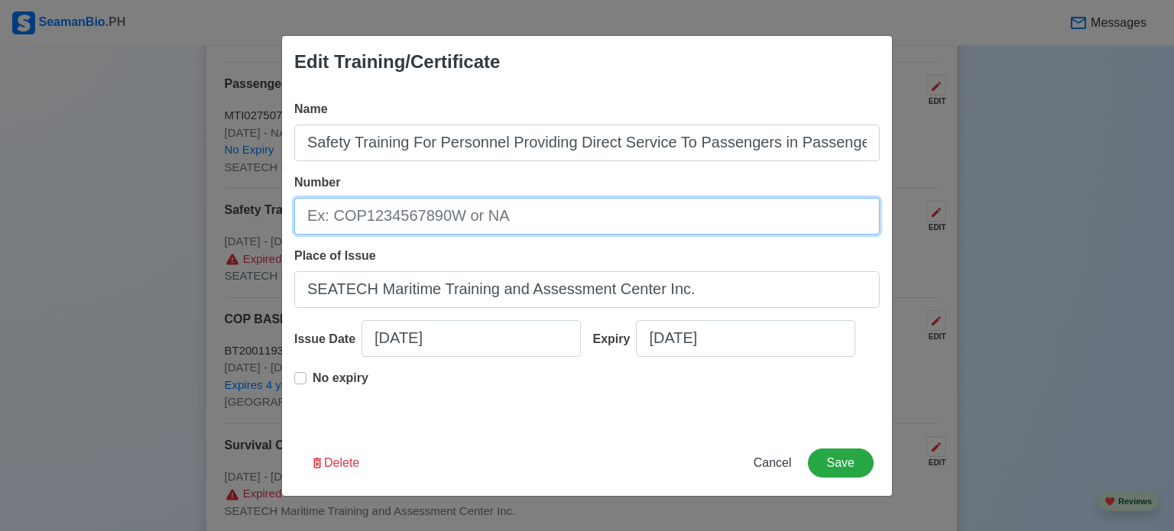
click at [522, 206] on input "Number" at bounding box center [586, 216] width 585 height 37
click at [462, 215] on input "MTI02750825000801" at bounding box center [586, 216] width 585 height 37
type input "MTI02750625000796"
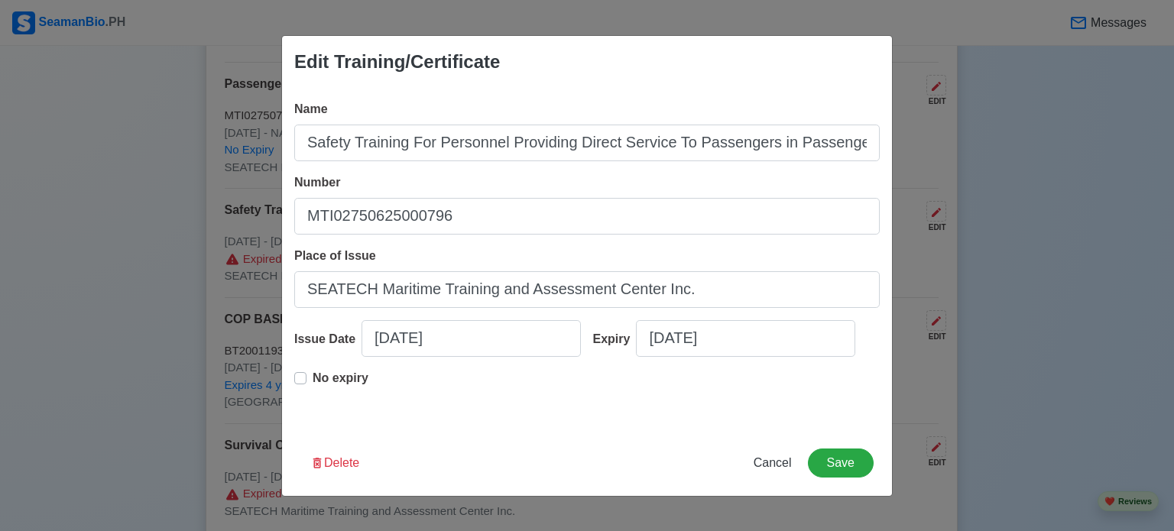
click at [313, 383] on label "No expiry" at bounding box center [341, 384] width 56 height 31
type input "[DATE]"
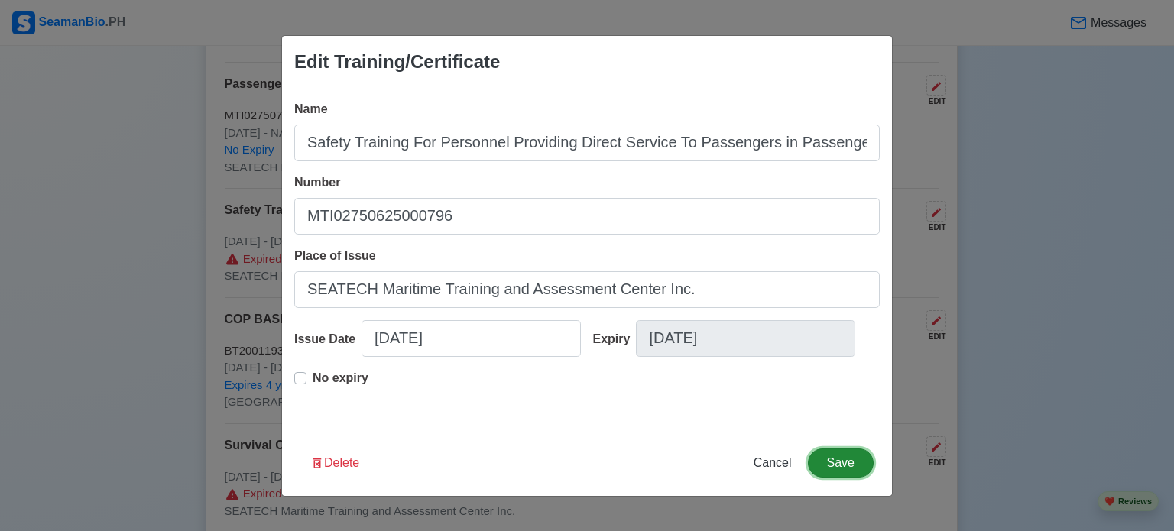
click at [850, 459] on button "Save" at bounding box center [841, 463] width 66 height 29
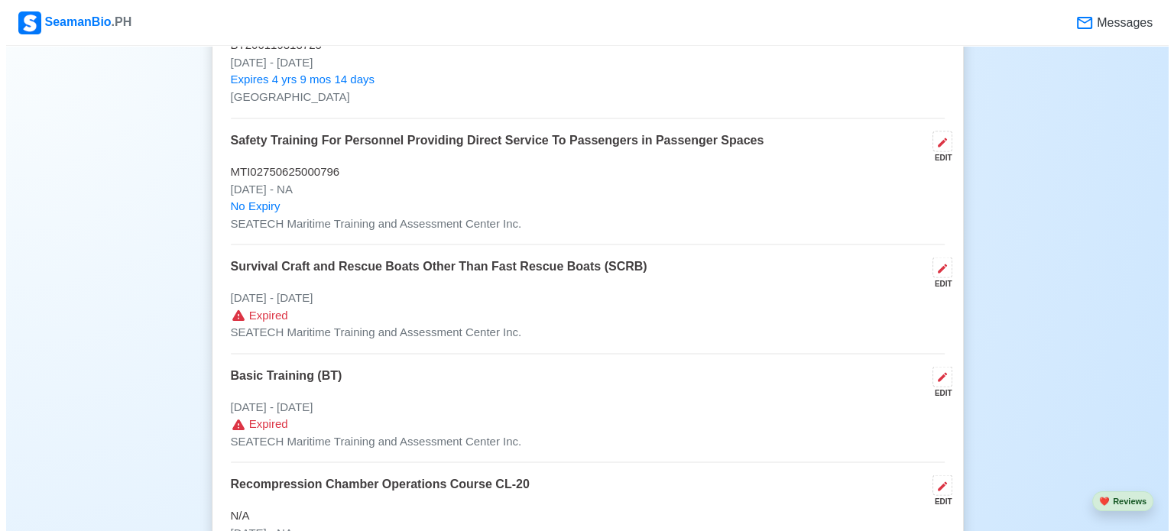
scroll to position [2810, 0]
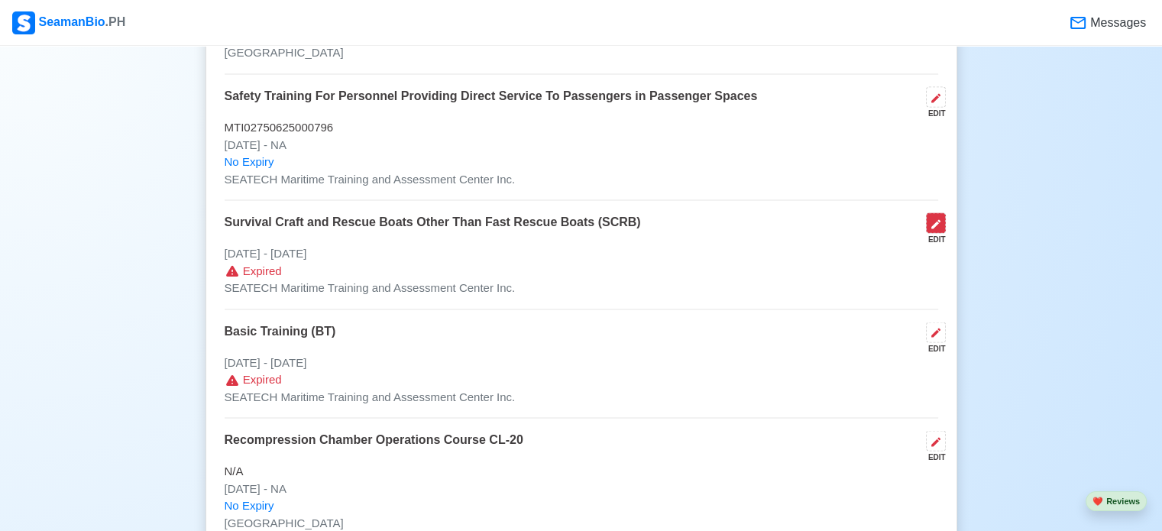
click at [941, 218] on icon at bounding box center [936, 224] width 12 height 12
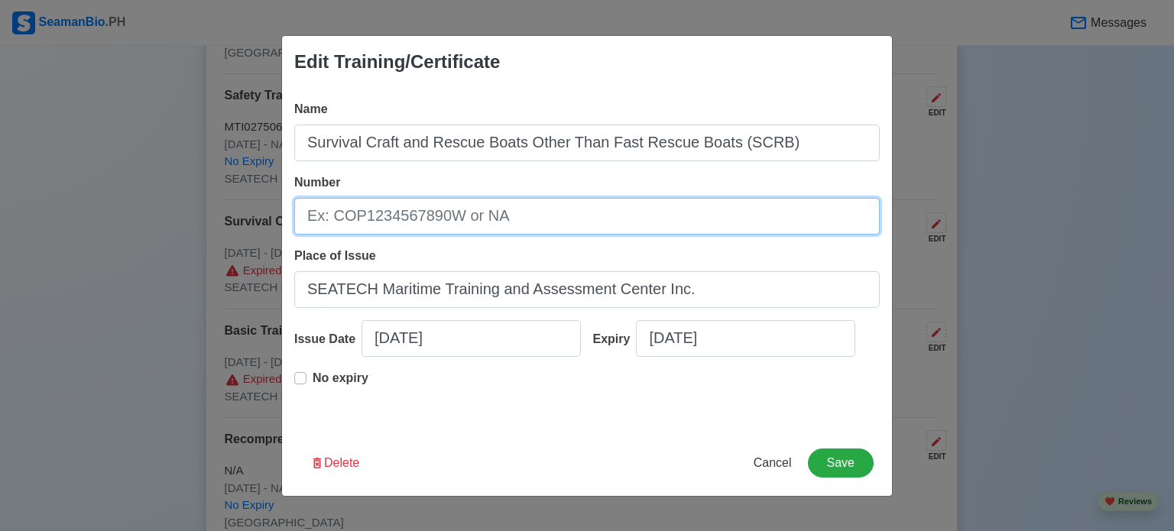
click at [549, 215] on input "Number" at bounding box center [586, 216] width 585 height 37
type input "25-602-034-0100887"
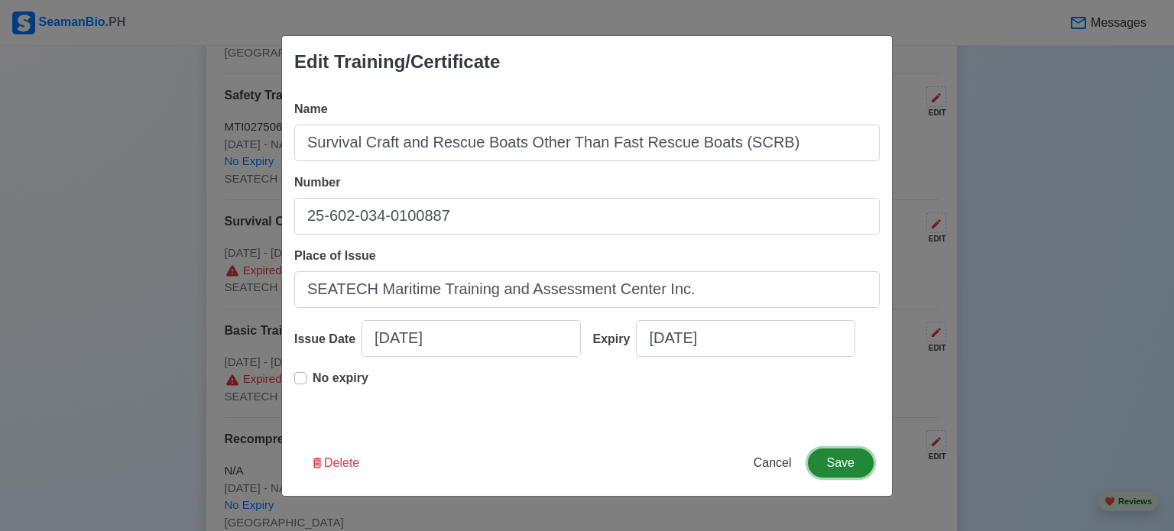
click at [837, 460] on button "Save" at bounding box center [841, 463] width 66 height 29
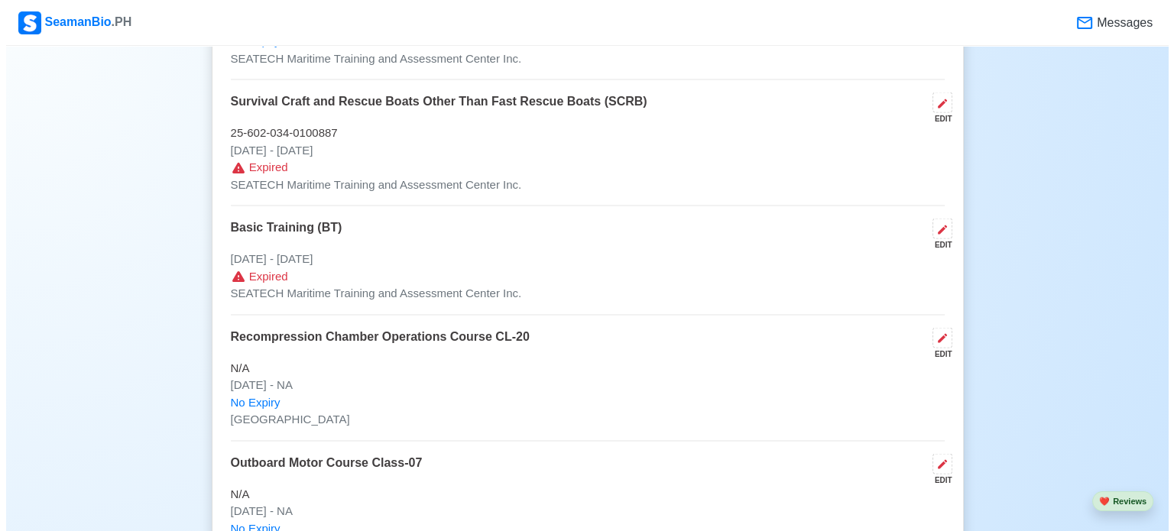
scroll to position [2943, 0]
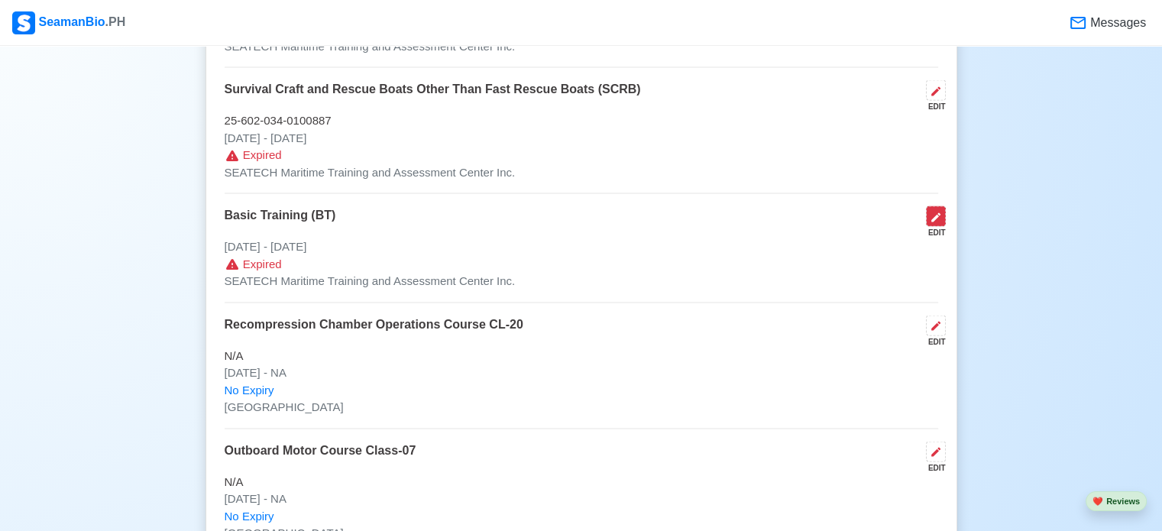
click at [935, 213] on icon at bounding box center [936, 218] width 12 height 12
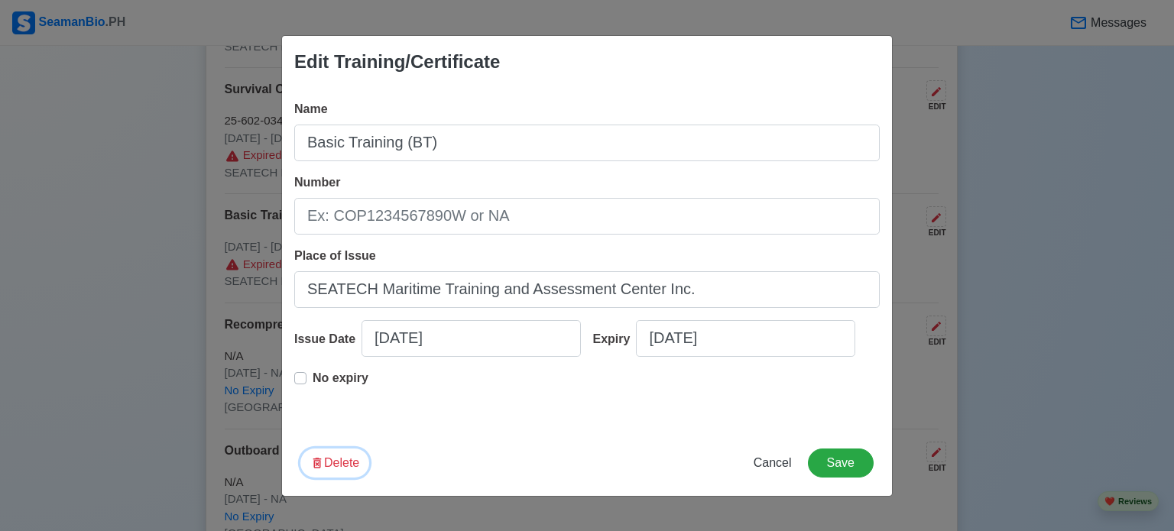
click at [318, 459] on icon "button" at bounding box center [317, 463] width 14 height 14
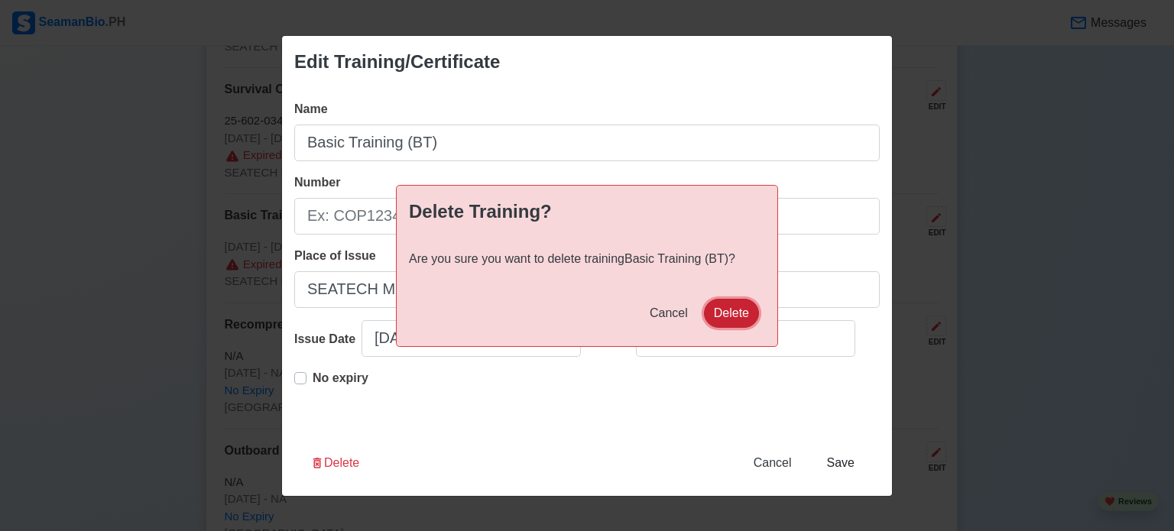
click at [724, 307] on button "Delete" at bounding box center [731, 313] width 55 height 29
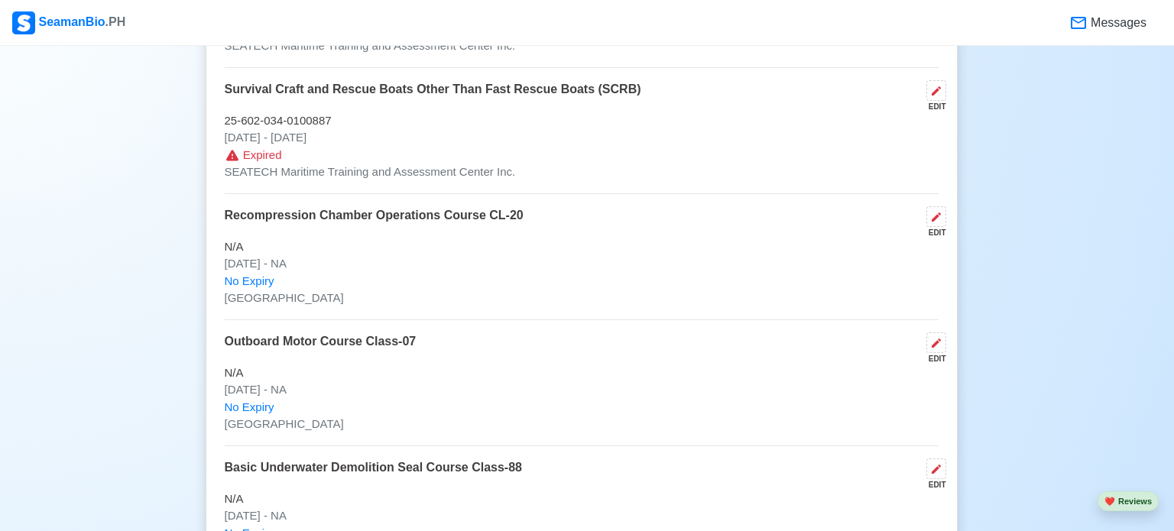
scroll to position [2940, 0]
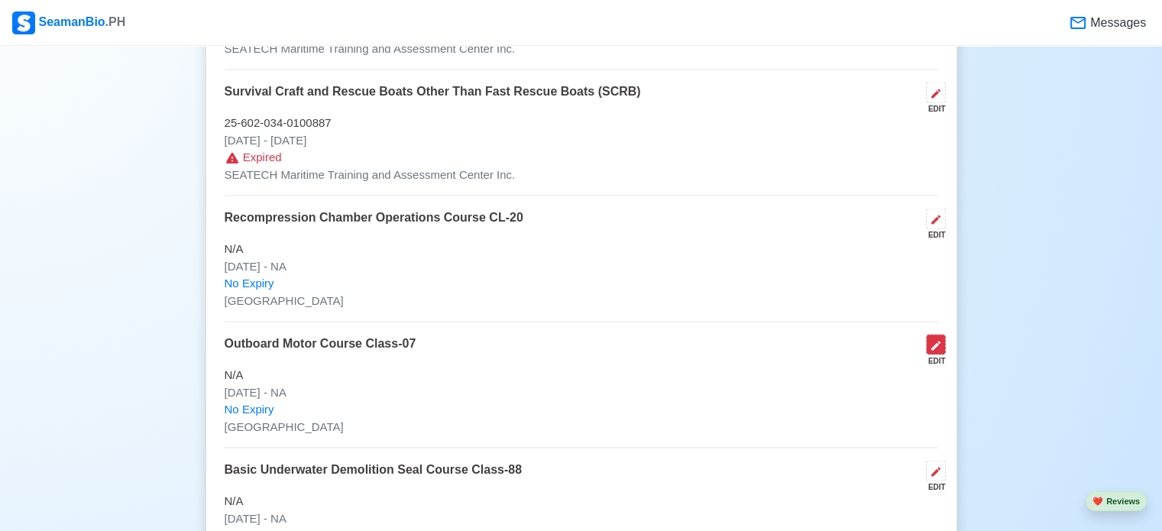
click at [938, 342] on icon at bounding box center [936, 346] width 12 height 12
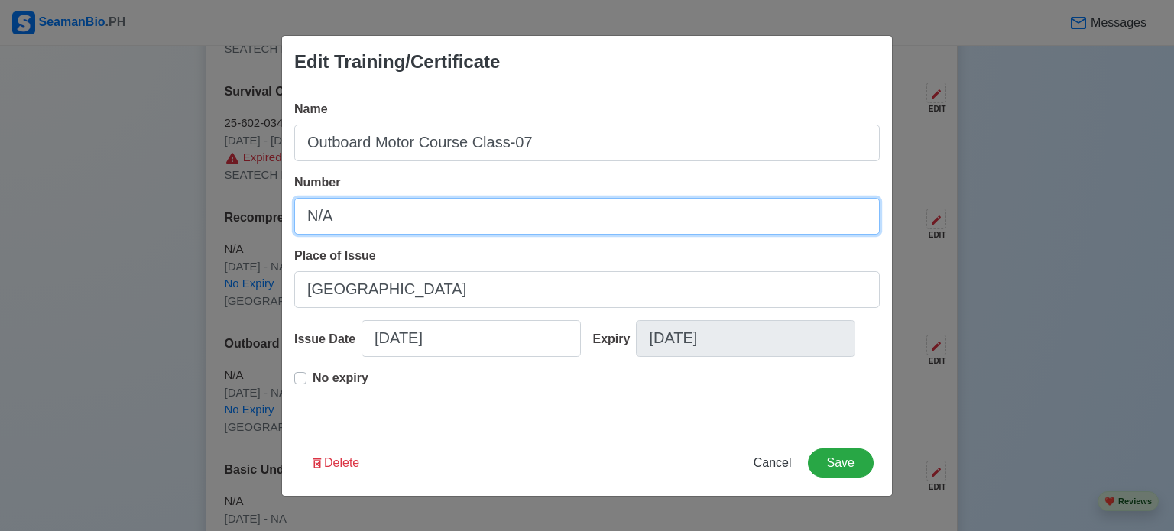
click at [495, 215] on input "N/A" at bounding box center [586, 216] width 585 height 37
type input "N"
type input "SC-0047-0225"
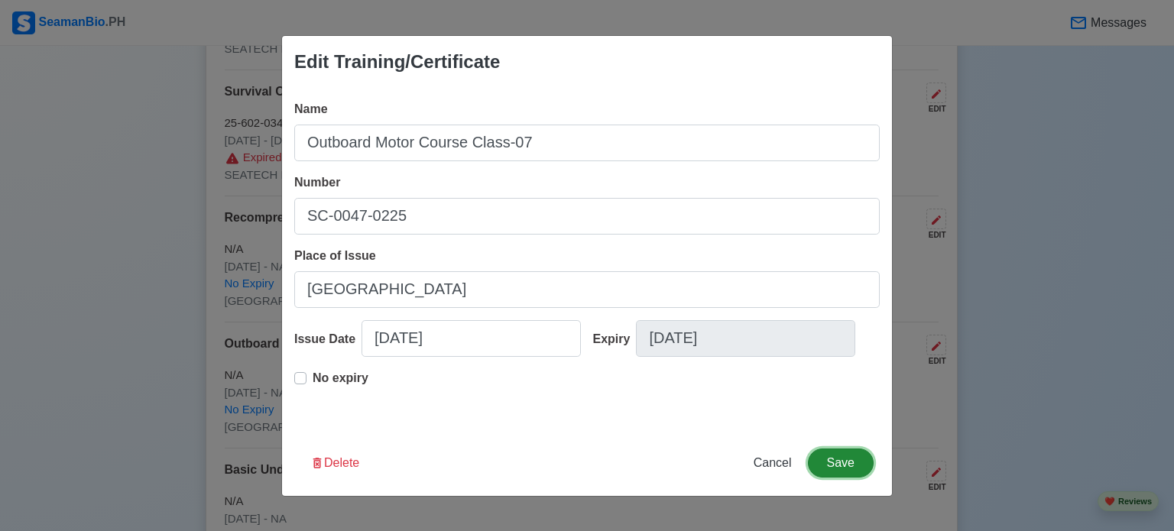
click at [836, 463] on button "Save" at bounding box center [841, 463] width 66 height 29
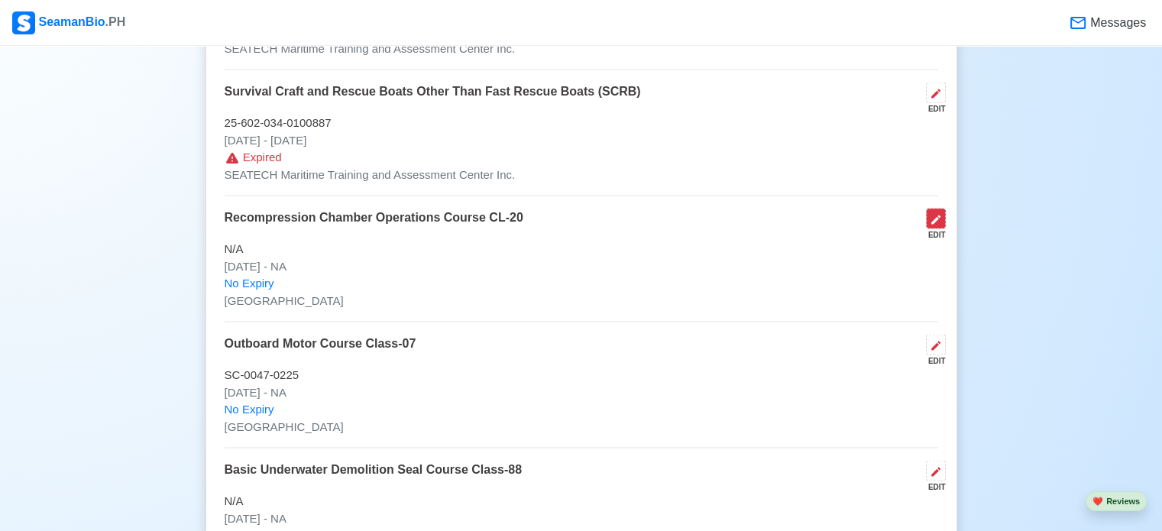
click at [930, 214] on icon at bounding box center [936, 220] width 12 height 12
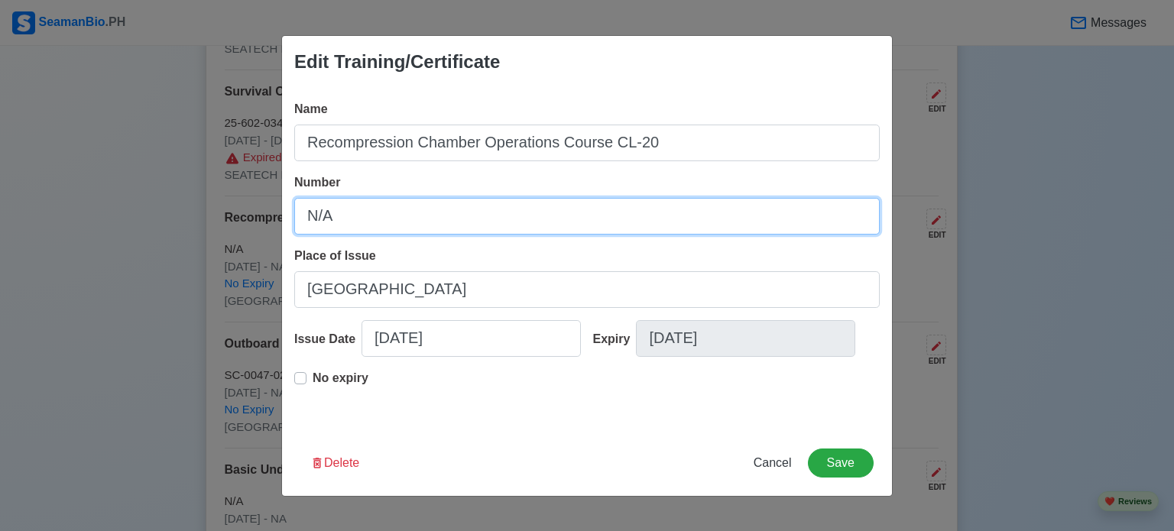
click at [593, 222] on input "N/A" at bounding box center [586, 216] width 585 height 37
type input "N"
type input "SC-0112-0525"
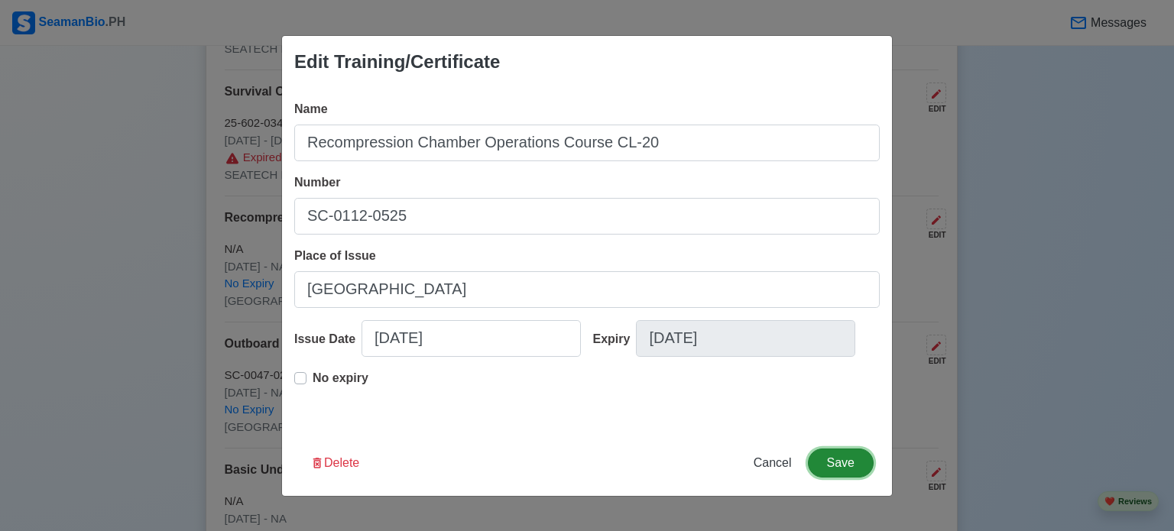
click at [836, 455] on button "Save" at bounding box center [841, 463] width 66 height 29
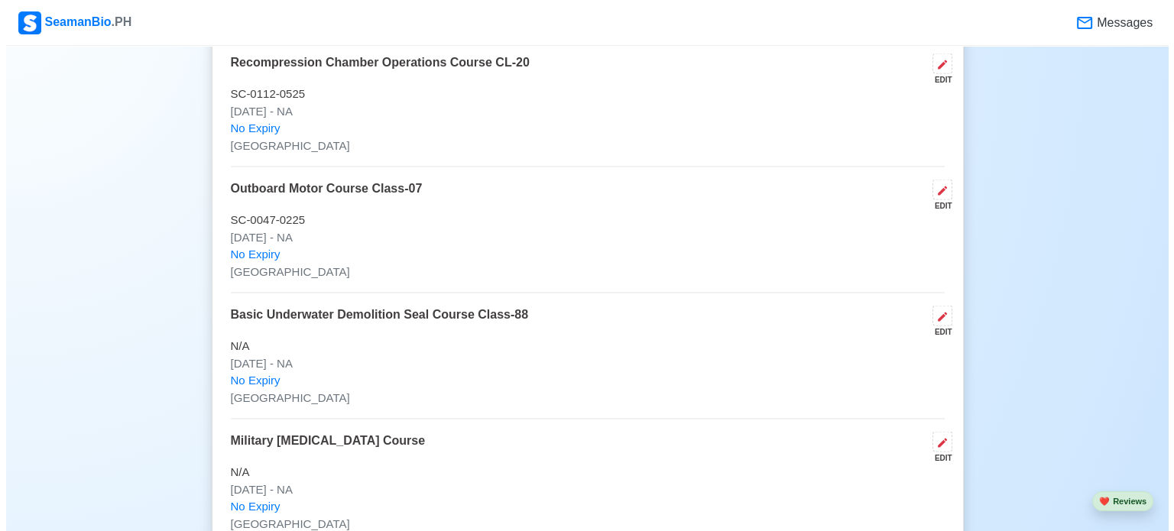
scroll to position [3102, 0]
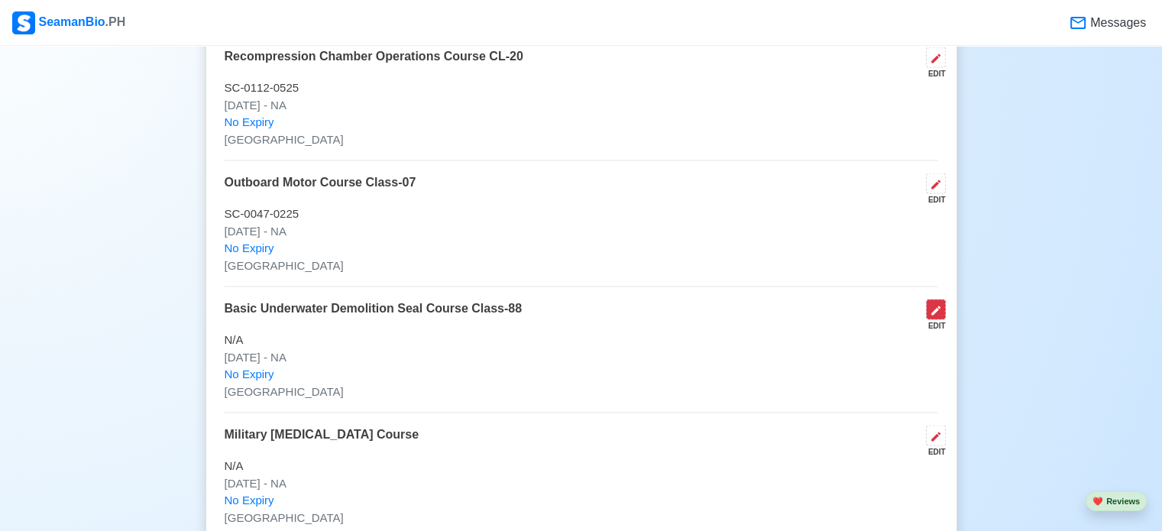
click at [935, 305] on icon at bounding box center [936, 311] width 12 height 12
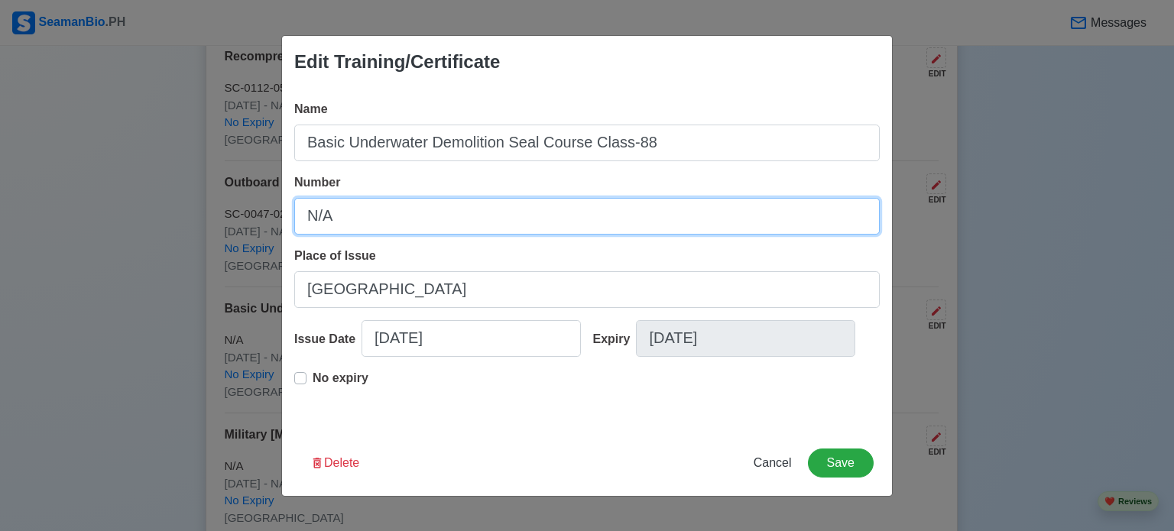
click at [656, 211] on input "N/A" at bounding box center [586, 216] width 585 height 37
type input "N"
type input "CC-0046-1024"
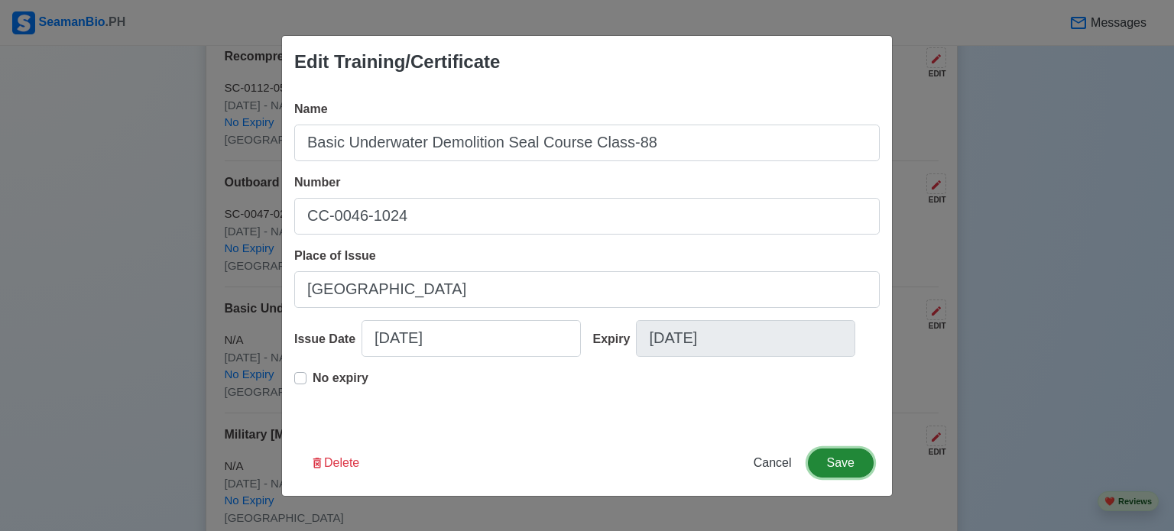
click at [828, 456] on button "Save" at bounding box center [841, 463] width 66 height 29
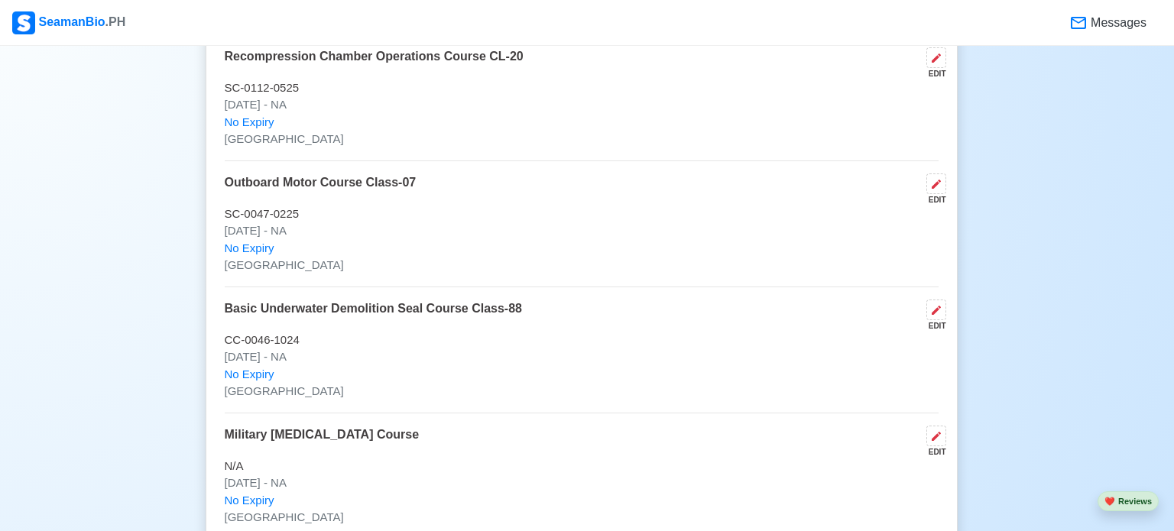
scroll to position [3099, 0]
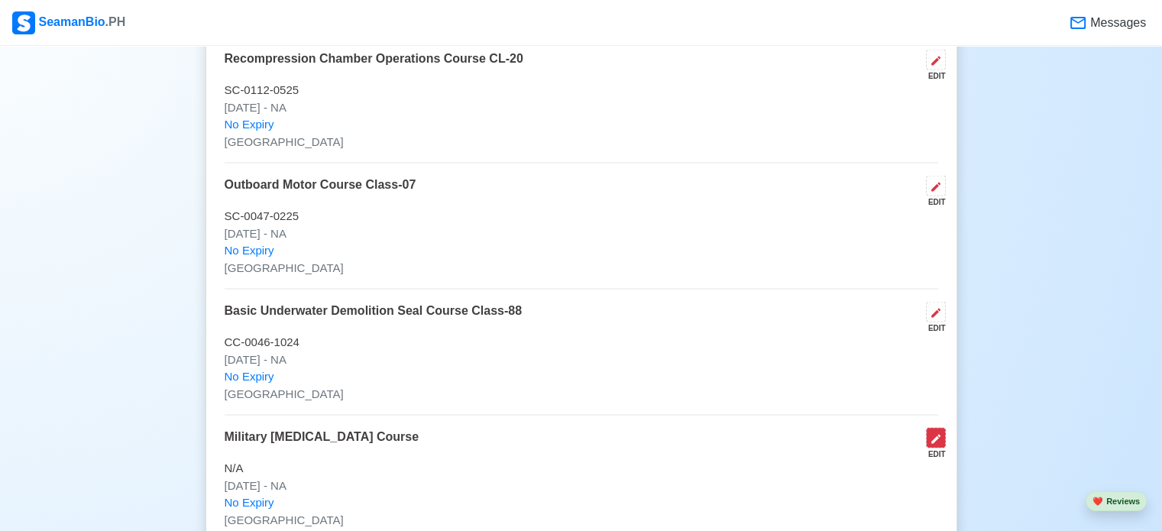
click at [934, 436] on icon at bounding box center [935, 439] width 9 height 9
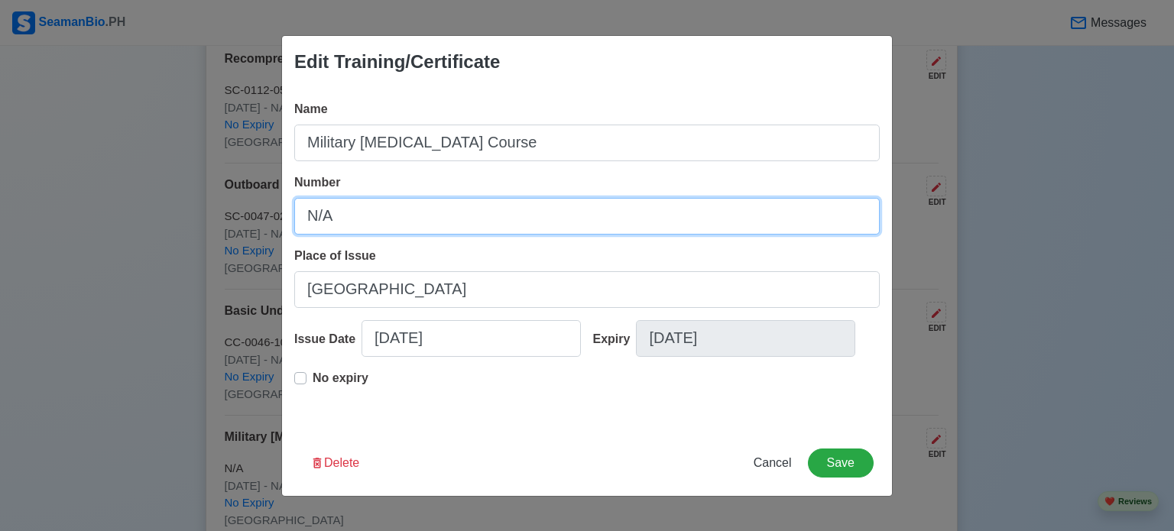
click at [504, 216] on input "N/A" at bounding box center [586, 216] width 585 height 37
type input "N"
type input "1660589"
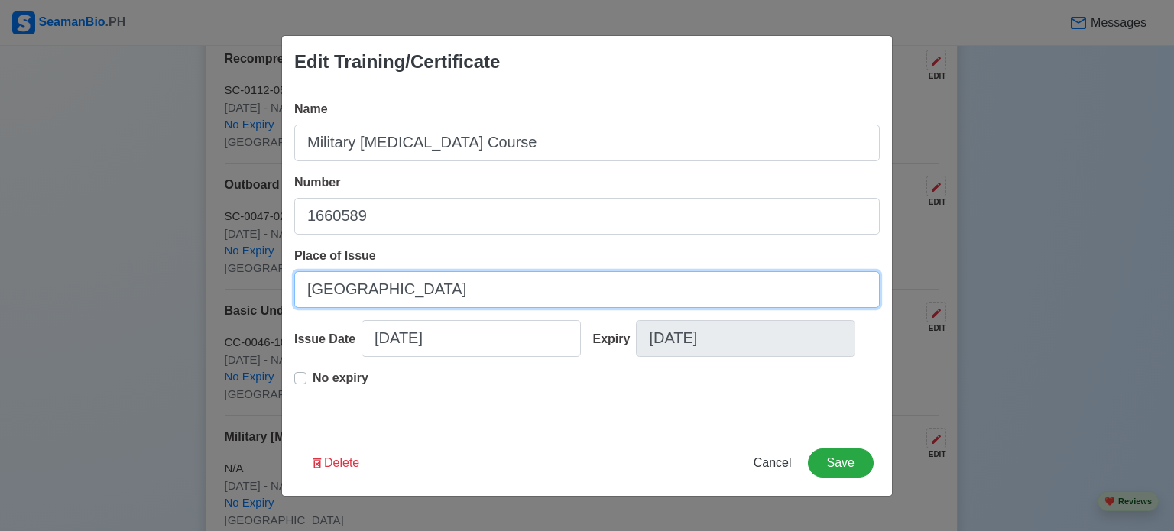
click at [478, 284] on input "[GEOGRAPHIC_DATA]" at bounding box center [586, 289] width 585 height 37
type input "C"
type input "Muntinlupa City"
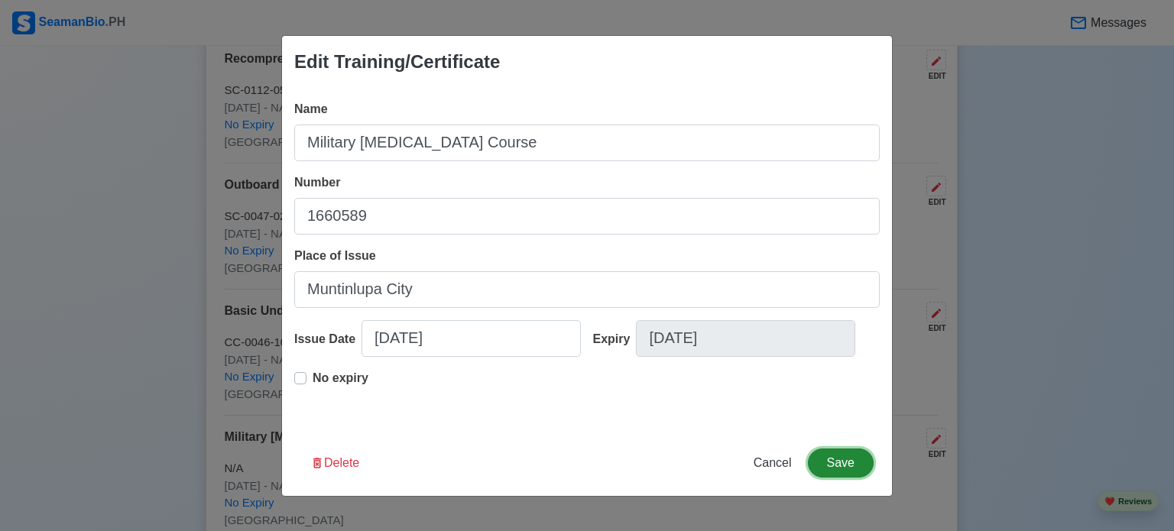
click at [847, 464] on button "Save" at bounding box center [841, 463] width 66 height 29
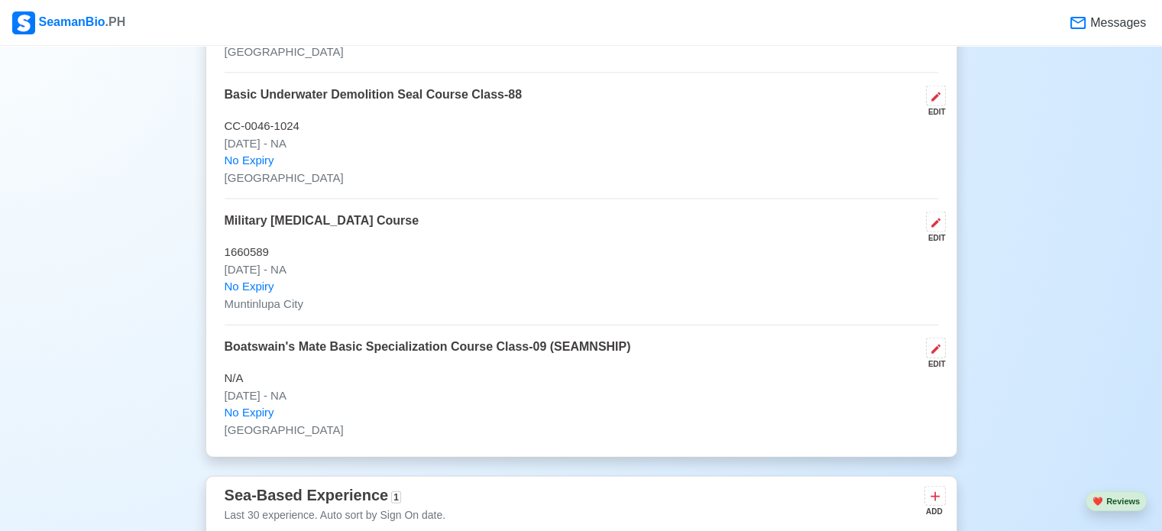
scroll to position [3322, 0]
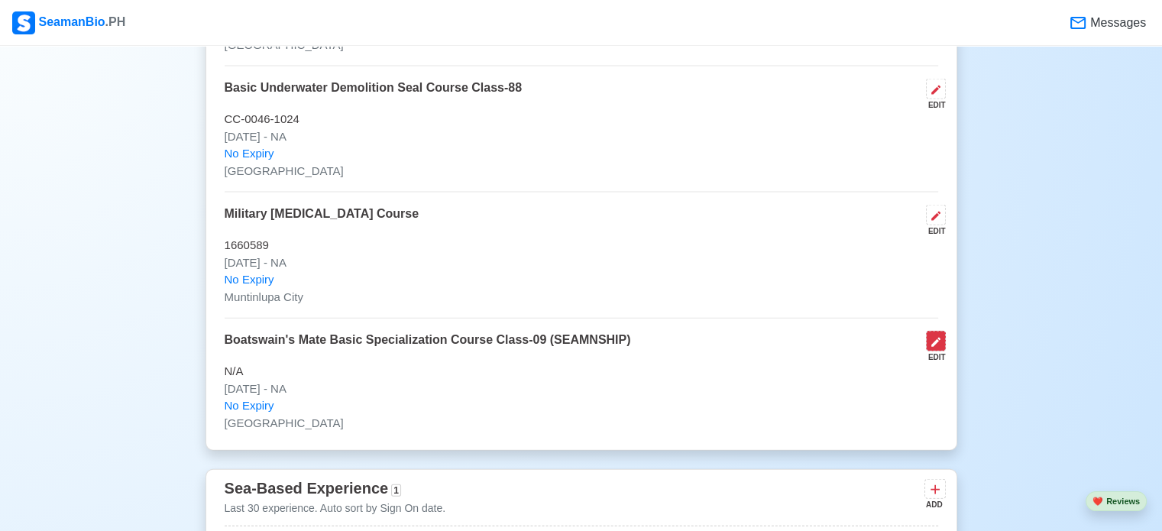
click at [932, 344] on button at bounding box center [936, 341] width 20 height 21
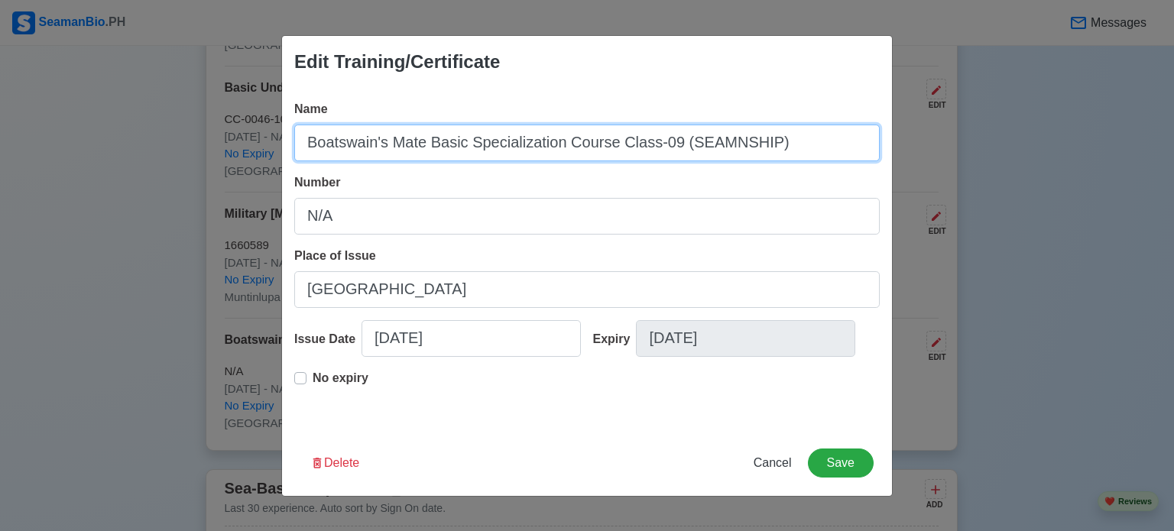
click at [715, 147] on input "Boatswain's Mate Basic Specialization Course Class-09 (SEAMNSHIP)" at bounding box center [586, 143] width 585 height 37
type input "Boatswain's Mate Basic Specialization Course Class-09 (SEAMANSHIP)"
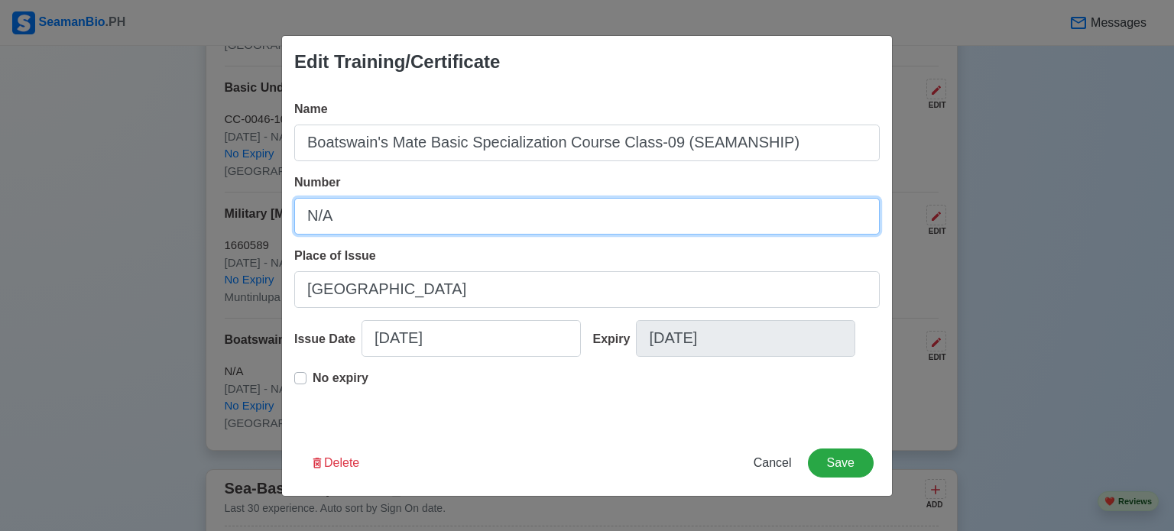
click at [607, 206] on input "N/A" at bounding box center [586, 216] width 585 height 37
type input "N"
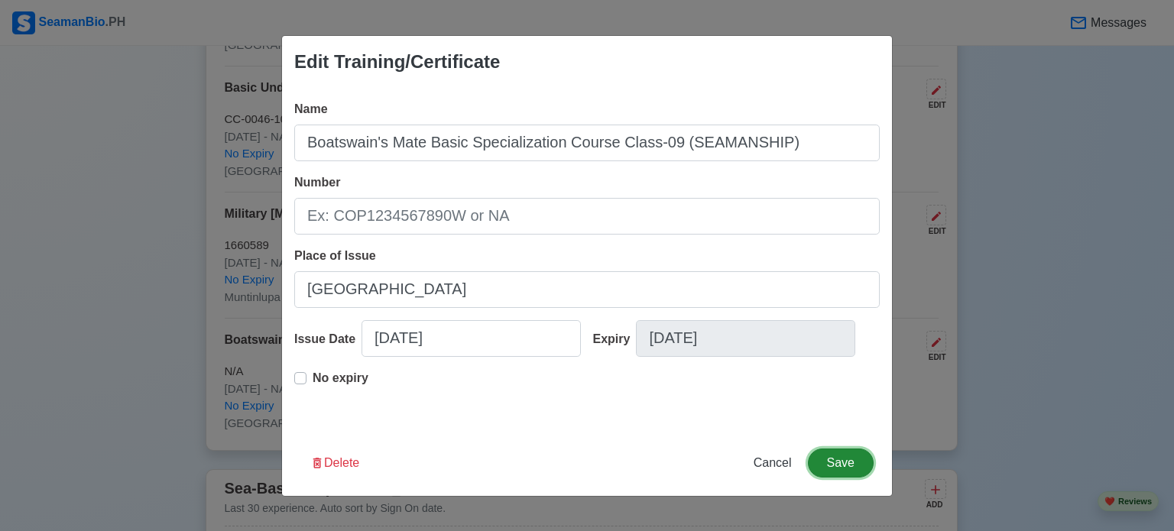
click at [844, 459] on button "Save" at bounding box center [841, 463] width 66 height 29
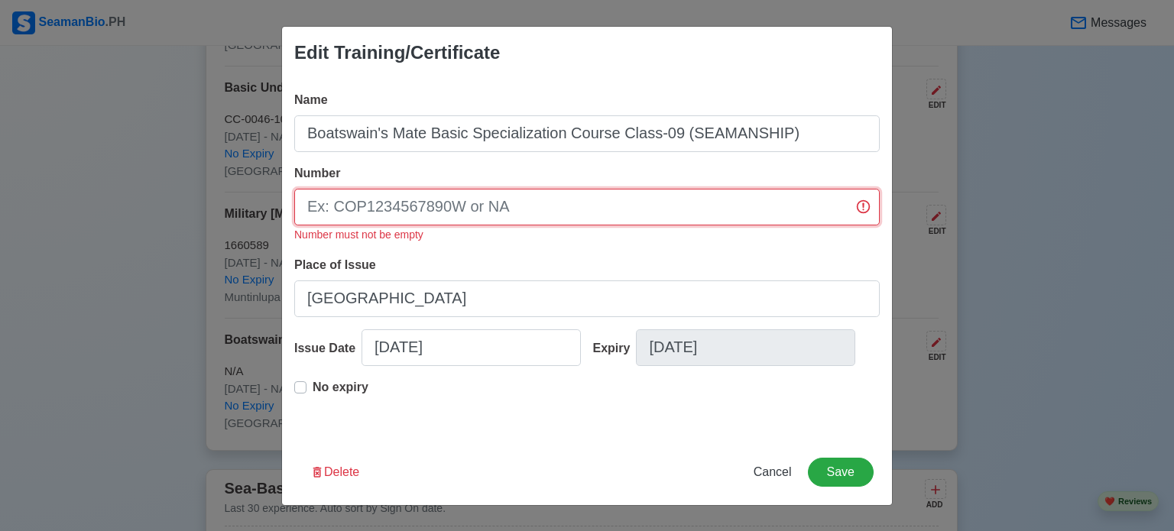
click at [497, 207] on input "Number" at bounding box center [586, 207] width 585 height 37
type input "N/A"
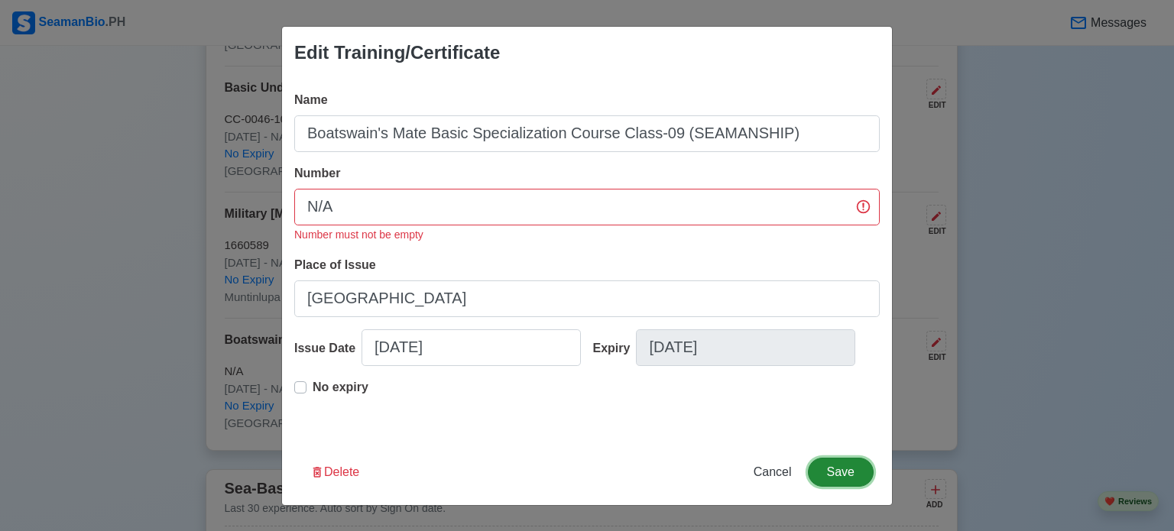
click at [829, 464] on button "Save" at bounding box center [841, 472] width 66 height 29
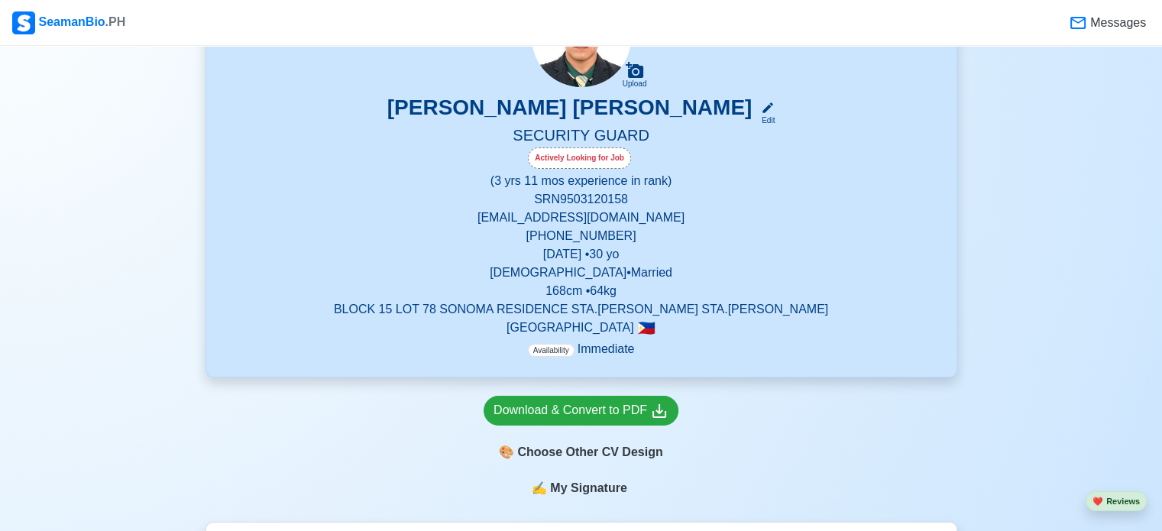
scroll to position [208, 0]
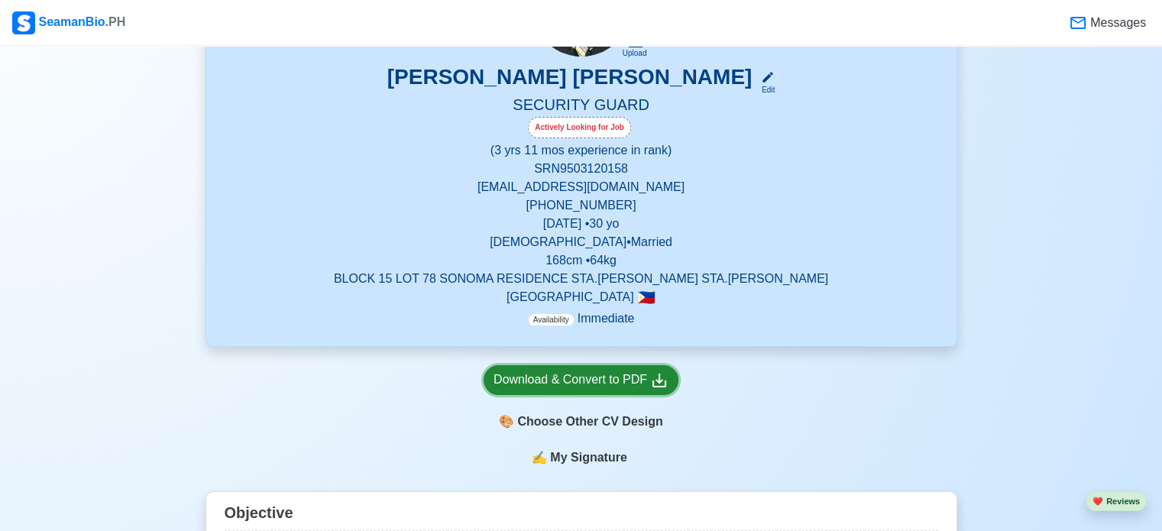
click at [616, 376] on div "Download & Convert to PDF" at bounding box center [581, 380] width 175 height 19
